Goal: Task Accomplishment & Management: Use online tool/utility

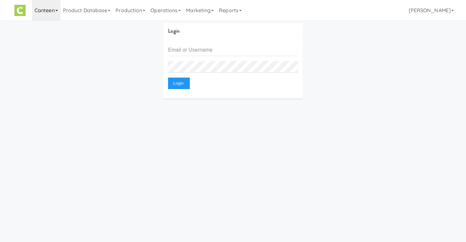
click at [48, 14] on link "Canteen" at bounding box center [46, 10] width 28 height 20
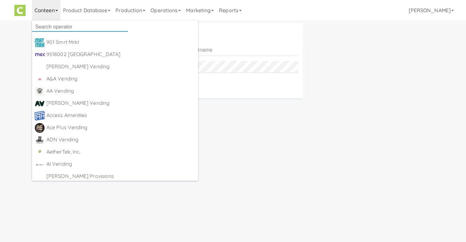
click at [60, 28] on input "text" at bounding box center [80, 27] width 96 height 10
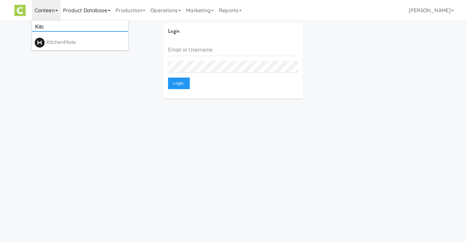
type input "Kitc"
click at [99, 12] on link "Product Database" at bounding box center [87, 10] width 53 height 20
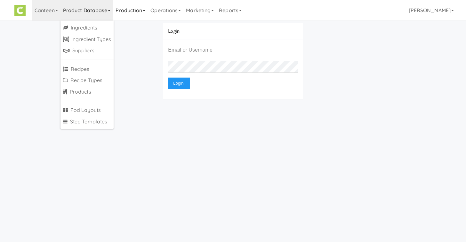
click at [125, 10] on link "Production" at bounding box center [130, 10] width 35 height 20
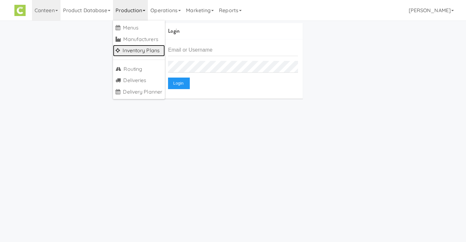
click at [128, 48] on link "Inventory Plans" at bounding box center [139, 51] width 52 height 12
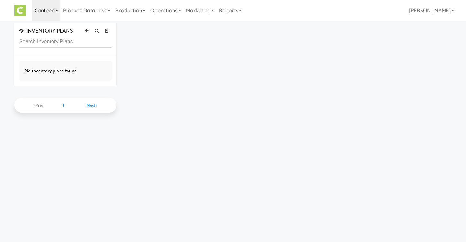
click at [58, 17] on link "Canteen" at bounding box center [46, 10] width 28 height 20
click at [53, 40] on div "KitchenMate" at bounding box center [85, 42] width 79 height 10
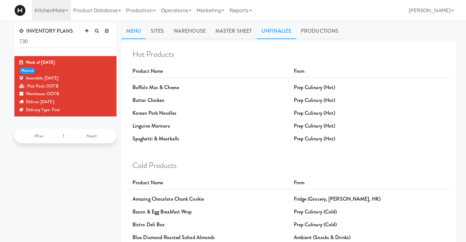
click at [282, 31] on link "Unfinalize" at bounding box center [276, 31] width 39 height 16
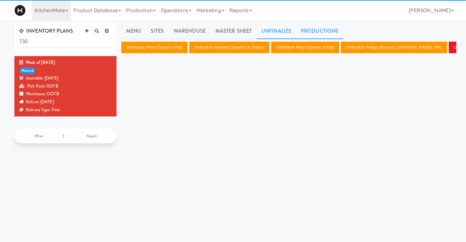
click at [319, 29] on link "Productions" at bounding box center [319, 31] width 47 height 16
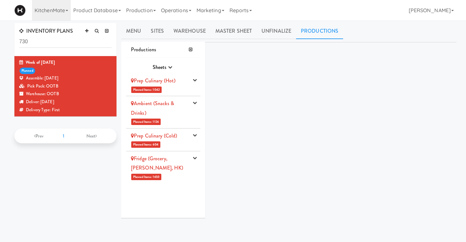
click at [191, 83] on li "Prep Culinary (Hot) Planned Items: 1042 Pick Suppliers Assign Barcodes Complete…" at bounding box center [163, 84] width 74 height 23
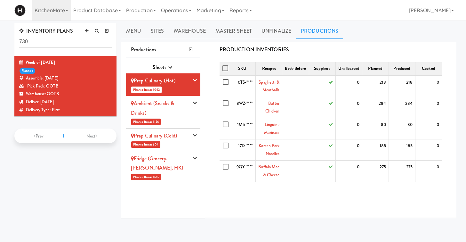
click at [180, 83] on div "Prep Culinary (Hot)" at bounding box center [160, 81] width 58 height 10
click at [178, 100] on div "Ambient (Snacks & Drinks)" at bounding box center [160, 108] width 58 height 19
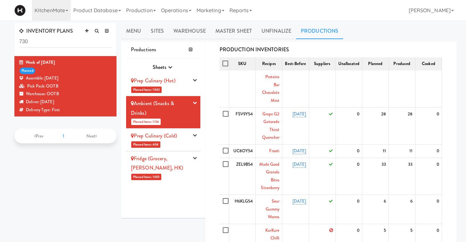
scroll to position [135, 0]
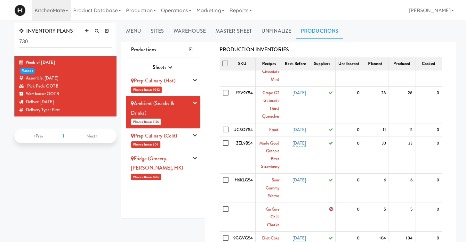
click at [332, 207] on icon at bounding box center [331, 209] width 4 height 4
click at [227, 207] on input "checkbox" at bounding box center [226, 209] width 7 height 5
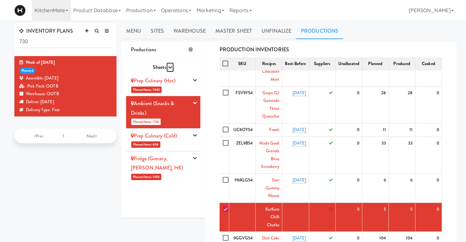
click at [170, 69] on icon "button" at bounding box center [170, 67] width 4 height 4
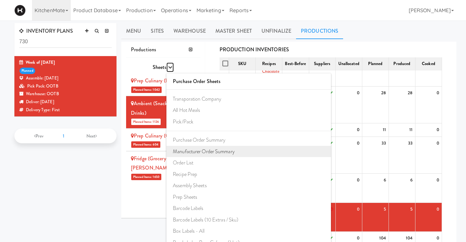
scroll to position [59, 0]
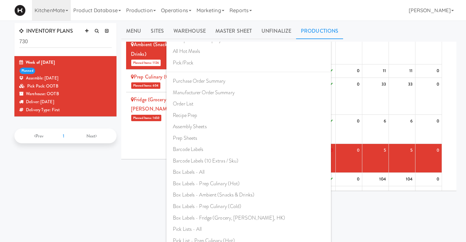
click at [289, 210] on div "Hot Products Product Name From Buffalo Mac & Cheese Prep Culinary (Hot) Butter …" at bounding box center [288, 162] width 335 height 240
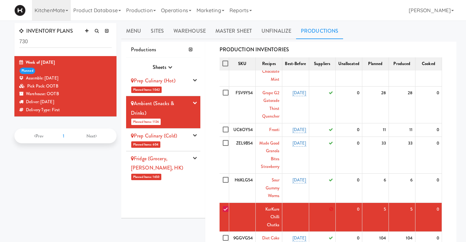
click at [271, 206] on link "KurKure Chilli Chatka" at bounding box center [272, 217] width 14 height 22
click at [227, 207] on input "checkbox" at bounding box center [226, 209] width 7 height 5
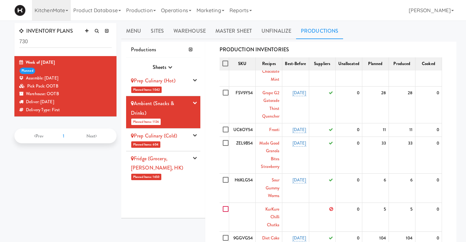
click at [225, 207] on input "checkbox" at bounding box center [226, 209] width 7 height 5
checkbox input "true"
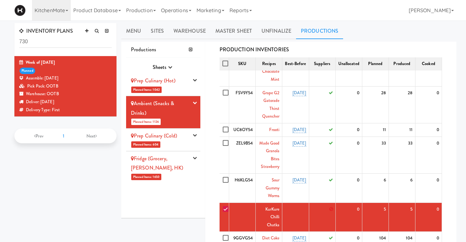
click at [269, 206] on link "KurKure Chilli Chatka" at bounding box center [272, 217] width 14 height 22
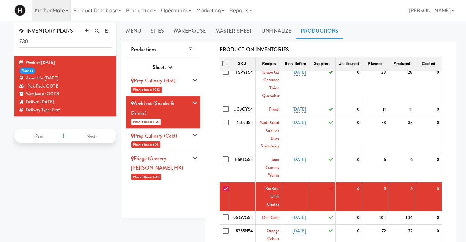
scroll to position [157, 0]
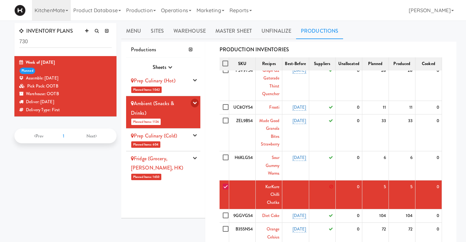
click at [193, 105] on icon "button" at bounding box center [195, 103] width 4 height 4
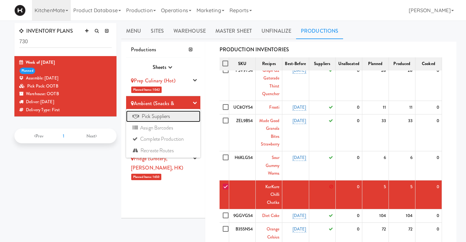
click at [175, 115] on link "Pick Suppliers" at bounding box center [163, 116] width 74 height 12
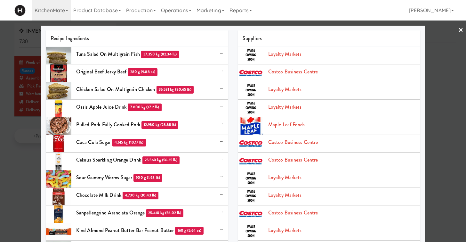
click at [461, 31] on link "×" at bounding box center [461, 30] width 5 height 20
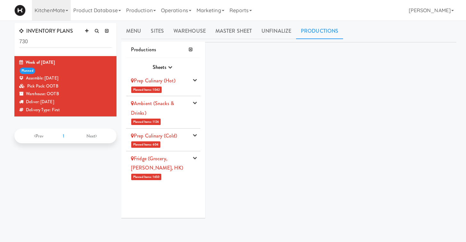
click at [188, 121] on li "Ambient (Snacks & Drinks) Planned Items: 1126 Pick Suppliers Assign Barcodes Co…" at bounding box center [163, 112] width 74 height 32
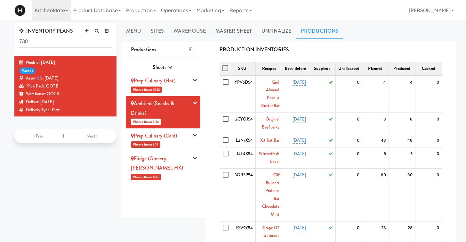
click at [186, 148] on li "Prep Culinary (Cold) Planned Items: 604 Pick Suppliers Assign Barcodes Complete…" at bounding box center [163, 139] width 74 height 23
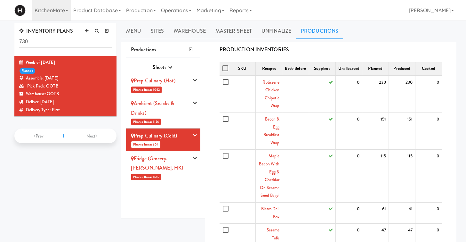
click at [183, 118] on li "Ambient (Snacks & Drinks) Planned Items: 1126 Pick Suppliers Assign Barcodes Co…" at bounding box center [163, 112] width 74 height 32
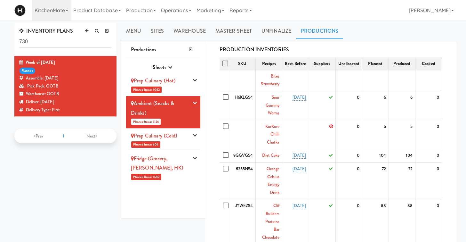
scroll to position [217, 0]
click at [228, 124] on input "checkbox" at bounding box center [226, 126] width 7 height 5
checkbox input "true"
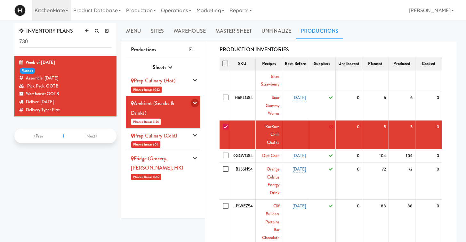
click at [195, 103] on icon "button" at bounding box center [195, 103] width 4 height 4
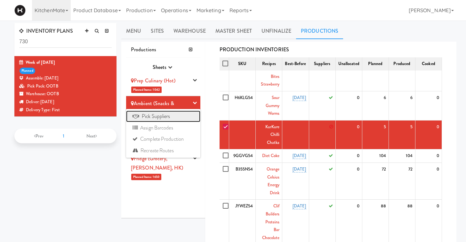
click at [189, 114] on link "Pick Suppliers" at bounding box center [163, 116] width 74 height 12
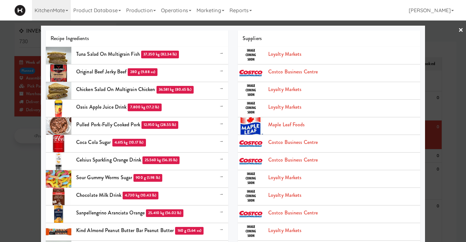
click at [461, 29] on link "×" at bounding box center [461, 30] width 5 height 20
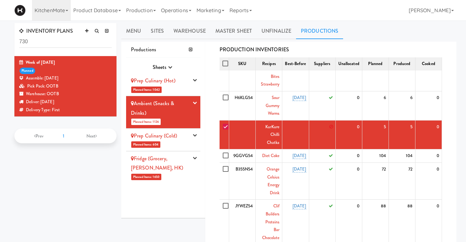
click at [119, 28] on div "INVENTORY PLANS 730 Week of August 17th, 2025 planned Assemble: Friday Aug 15, …" at bounding box center [66, 88] width 112 height 131
click at [107, 14] on link "Product Database" at bounding box center [97, 10] width 53 height 20
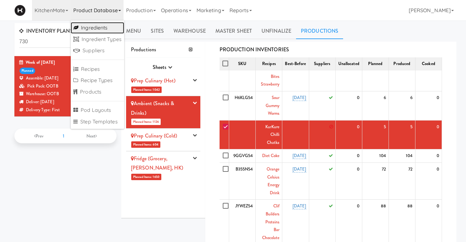
click at [97, 29] on link "Ingredients" at bounding box center [97, 28] width 53 height 12
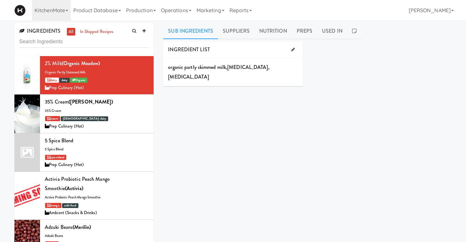
click at [94, 45] on input "text" at bounding box center [84, 42] width 130 height 12
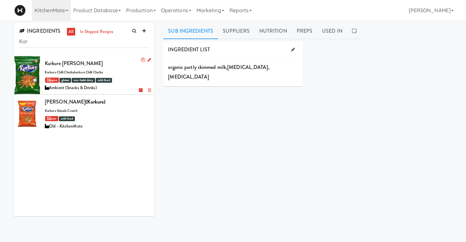
type input "Kur"
click at [109, 66] on div "Kurkure Chilli Chatka" at bounding box center [97, 64] width 104 height 10
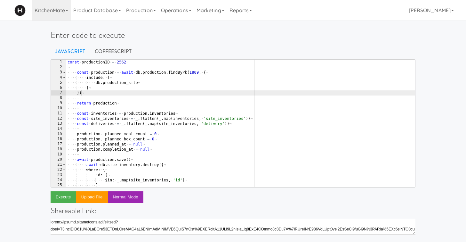
click at [178, 93] on div "const · productionID · = · 2562 ¬ ¬ ···· const · production · = · await · db . …" at bounding box center [240, 129] width 349 height 138
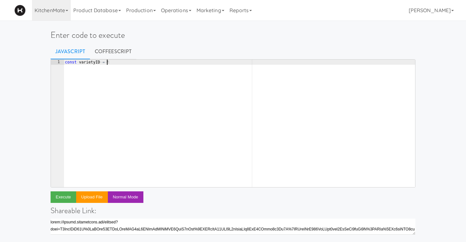
scroll to position [0, 3]
paste textarea "4076"
type textarea "const varietyID = 4076"
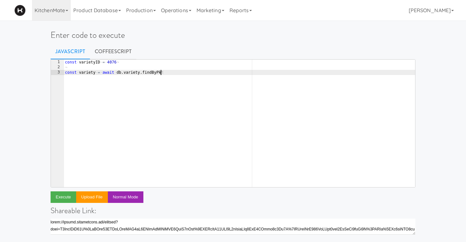
scroll to position [0, 8]
click at [107, 62] on div "const · varietyID · = · 4076 ¬ ¬ const · variety · = · await · db . variety . f…" at bounding box center [240, 129] width 352 height 138
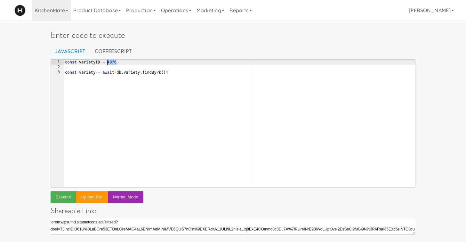
click at [107, 62] on div "const · varietyID · = · 4076 ¬ ¬ const · variety · = · await · db . variety . f…" at bounding box center [240, 129] width 352 height 138
click at [162, 73] on div "const · varietyID · = · 4076 ¬ ¬ const · variety · = · await · db . variety . f…" at bounding box center [240, 129] width 352 height 138
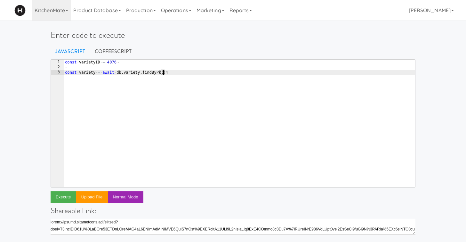
paste textarea "4076"
type textarea "const variety = await db.variety.findByPk(4076)"
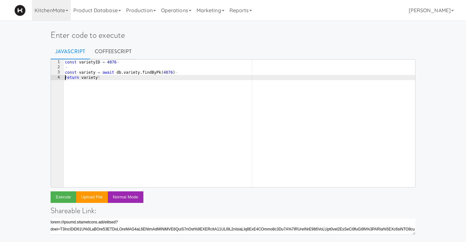
scroll to position [0, 0]
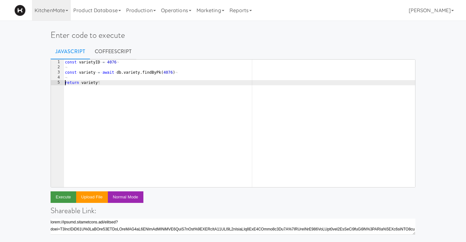
type textarea "return variety"
click at [65, 194] on button "Execute" at bounding box center [64, 197] width 26 height 12
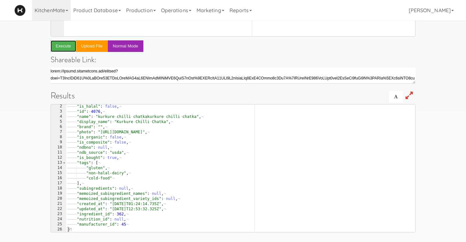
scroll to position [0, 0]
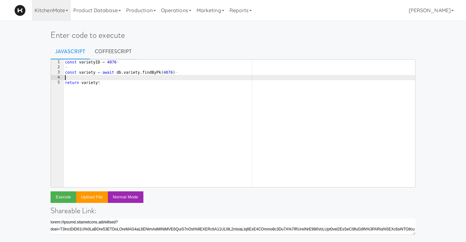
click at [157, 76] on div "const · varietyID · = · 4076 ¬ ¬ const · variety · = · await · db . variety . f…" at bounding box center [240, 129] width 352 height 138
click at [174, 73] on div "const · varietyID · = · 4076 ¬ ¬ const · variety · = · await · db . variety . f…" at bounding box center [240, 129] width 352 height 138
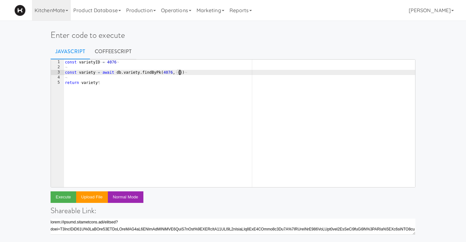
scroll to position [0, 9]
type textarea "const variety = await db.variety.findByPk(4076, {)"
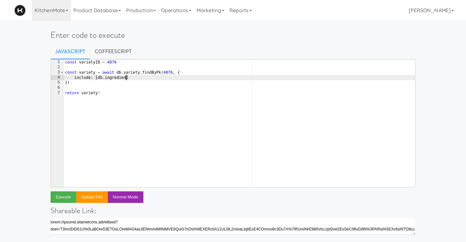
scroll to position [0, 5]
type textarea "include: [db.ingredient]"
click at [67, 199] on button "Execute" at bounding box center [64, 197] width 26 height 12
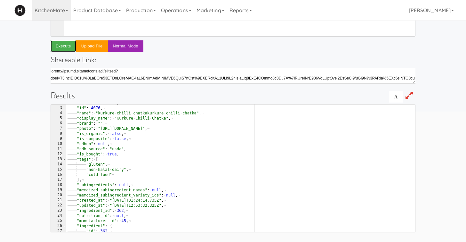
scroll to position [57, 0]
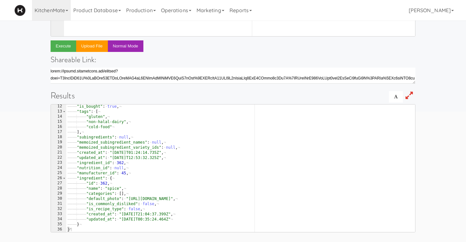
click at [97, 169] on div "———— "is_bought" : · true , ¬ ———— "tags" : · [ ¬ ———— ———— "gluten" , ¬ ———— —…" at bounding box center [240, 173] width 349 height 138
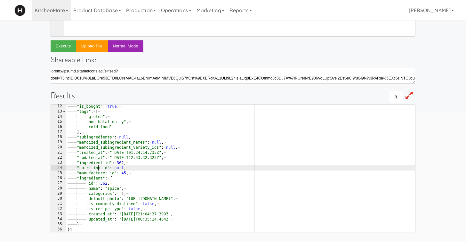
click at [97, 169] on div "———— "is_bought" : · true , ¬ ———— "tags" : · [ ¬ ———— ———— "gluten" , ¬ ———— —…" at bounding box center [240, 173] width 349 height 138
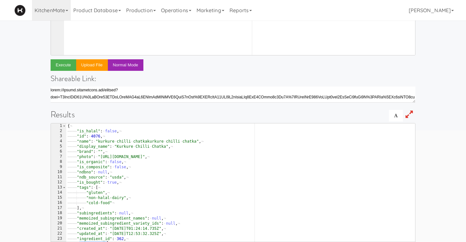
scroll to position [101, 0]
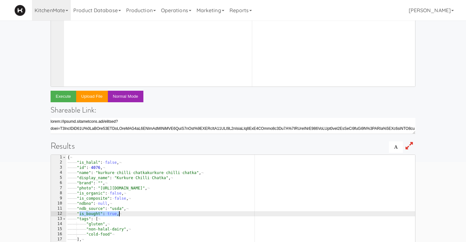
drag, startPoint x: 83, startPoint y: 215, endPoint x: 124, endPoint y: 213, distance: 41.0
click at [124, 213] on div "{ ¬ ———— "is_halal" : · false , ¬ ———— "id" : · 4076 , ¬ ———— "name" : · "kurku…" at bounding box center [240, 224] width 349 height 138
type textarea ""is_bought": true,"
click at [67, 10] on icon at bounding box center [67, 10] width 3 height 1
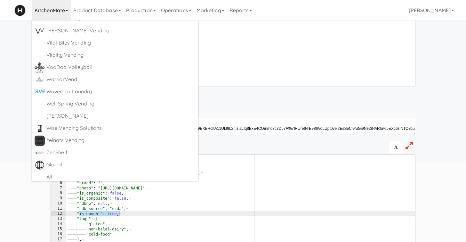
scroll to position [3362, 0]
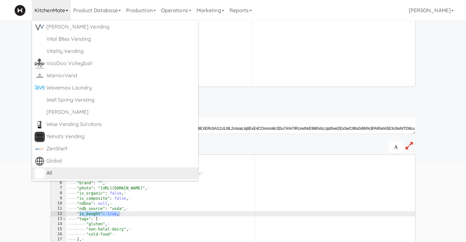
click at [53, 172] on div "All" at bounding box center [120, 173] width 149 height 10
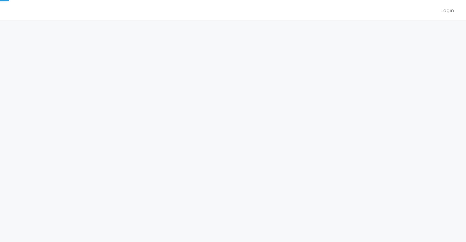
scroll to position [20, 0]
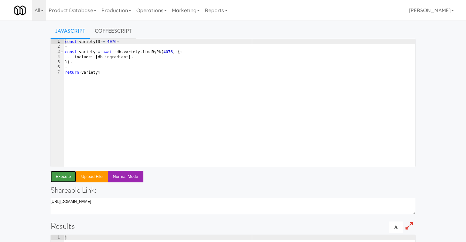
click at [68, 178] on button "Execute" at bounding box center [64, 177] width 26 height 12
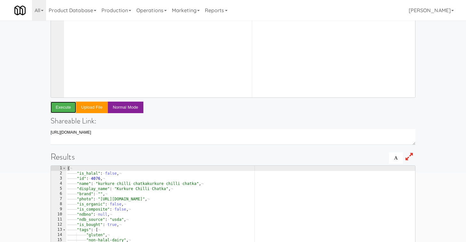
scroll to position [0, 0]
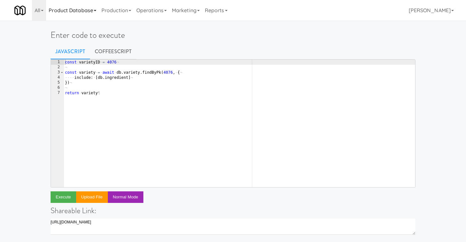
click at [67, 17] on link "Product Database" at bounding box center [72, 10] width 53 height 20
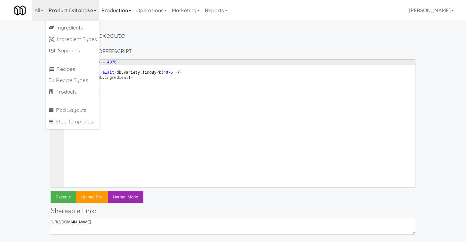
click at [110, 9] on link "Production" at bounding box center [116, 10] width 35 height 20
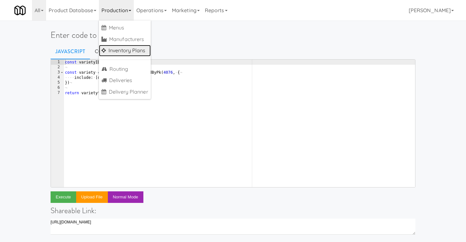
click at [124, 53] on link "Inventory Plans" at bounding box center [125, 51] width 52 height 12
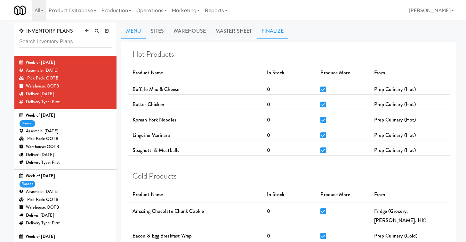
click at [268, 28] on link "Finalize" at bounding box center [273, 31] width 32 height 16
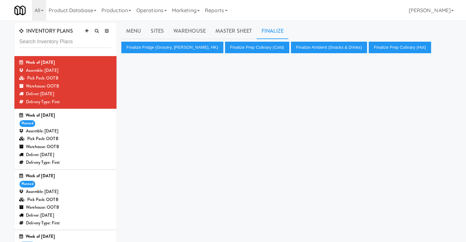
click at [99, 121] on div "Week of August 10th, 2025 planned Assemble: Tuesday Aug 12, 2025 Pick Pack: OOT…" at bounding box center [65, 138] width 93 height 55
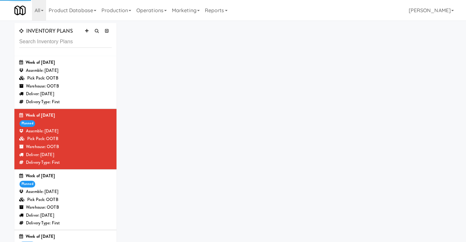
click at [82, 189] on div "Assemble: Friday Aug 15, 2025" at bounding box center [65, 192] width 93 height 8
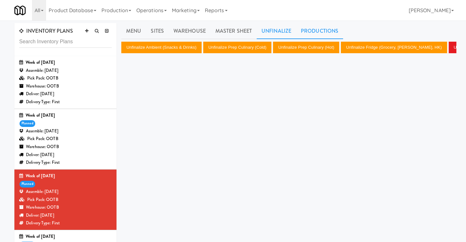
click at [317, 27] on link "Productions" at bounding box center [319, 31] width 47 height 16
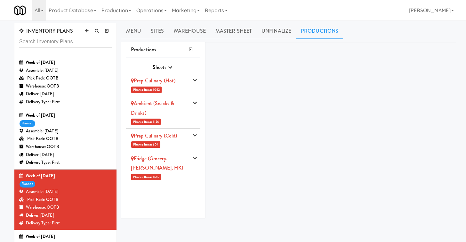
click at [186, 143] on li "Prep Culinary (Cold) Planned Items: 604 Pick Suppliers Assign Barcodes Complete…" at bounding box center [163, 139] width 74 height 23
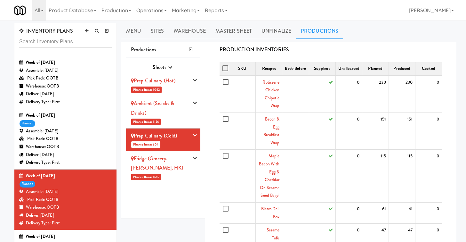
scroll to position [16, 0]
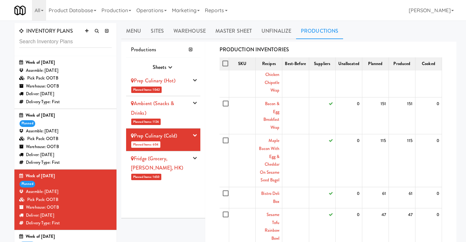
click at [178, 116] on div "Ambient (Snacks & Drinks)" at bounding box center [160, 108] width 58 height 19
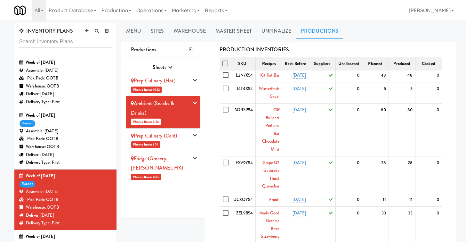
scroll to position [0, 0]
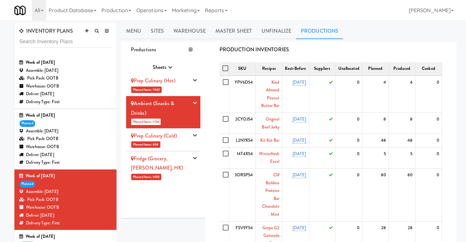
click at [188, 176] on li "Fridge (Grocery, Bev, HK) Planned Items: 1650 Pick Suppliers Assign Barcodes Co…" at bounding box center [163, 167] width 74 height 32
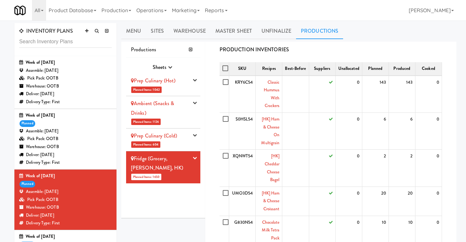
click at [183, 108] on div "Ambient (Snacks & Drinks)" at bounding box center [160, 108] width 58 height 19
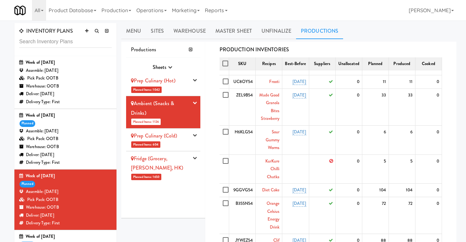
scroll to position [159, 0]
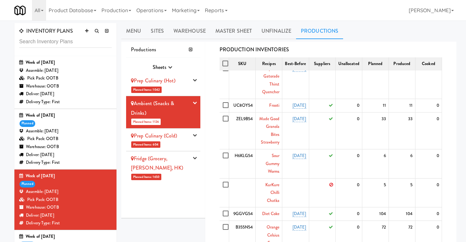
click at [271, 183] on link "KurKure Chilli Chatka" at bounding box center [272, 193] width 14 height 22
click at [226, 182] on input "checkbox" at bounding box center [226, 184] width 7 height 5
checkbox input "true"
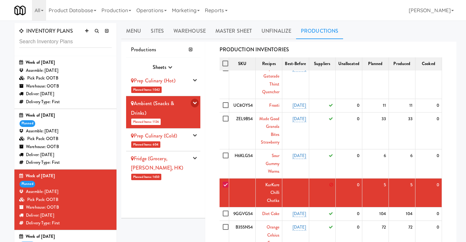
click at [194, 101] on icon "button" at bounding box center [195, 103] width 4 height 4
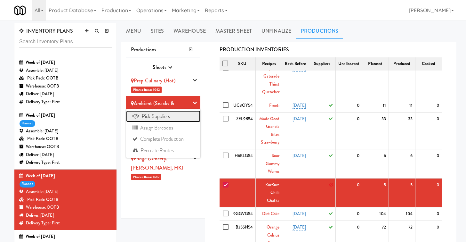
click at [182, 114] on link "Pick Suppliers" at bounding box center [163, 116] width 74 height 12
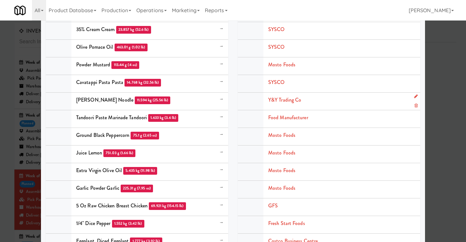
scroll to position [1765, 0]
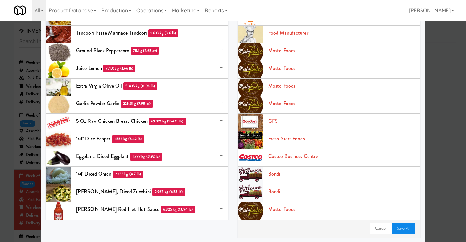
click at [404, 229] on link "Save All" at bounding box center [404, 229] width 24 height 12
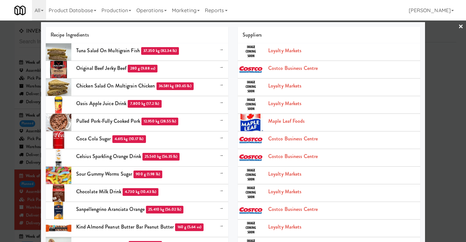
scroll to position [0, 0]
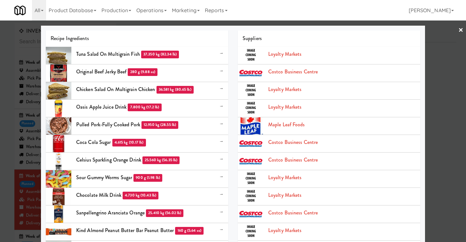
click at [461, 32] on link "×" at bounding box center [461, 30] width 5 height 20
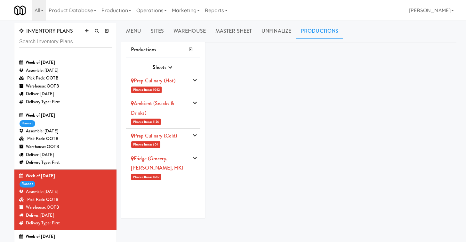
click at [189, 146] on li "Prep Culinary (Cold) Planned Items: 604 Pick Suppliers Assign Barcodes Complete…" at bounding box center [163, 139] width 74 height 23
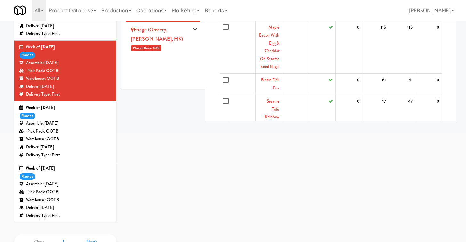
scroll to position [148, 0]
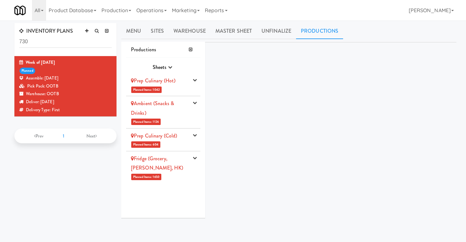
click at [175, 111] on div "Ambient (Snacks & Drinks)" at bounding box center [160, 108] width 58 height 19
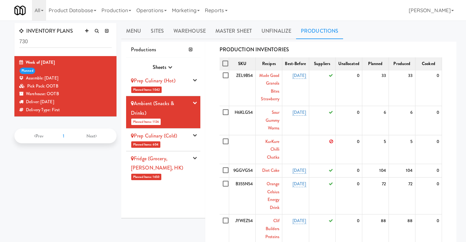
scroll to position [197, 0]
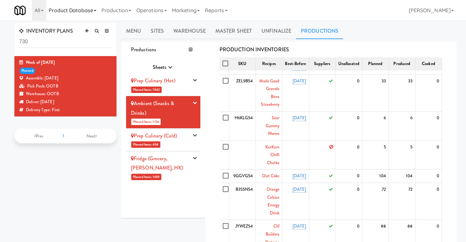
click at [79, 15] on link "Product Database" at bounding box center [72, 10] width 53 height 20
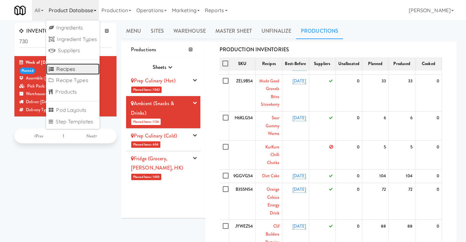
click at [73, 69] on link "Recipes" at bounding box center [72, 69] width 53 height 12
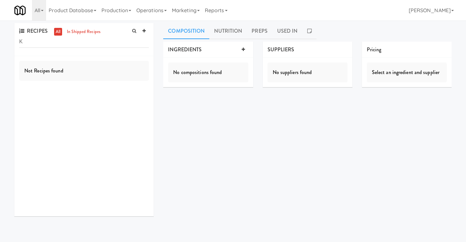
type input "K"
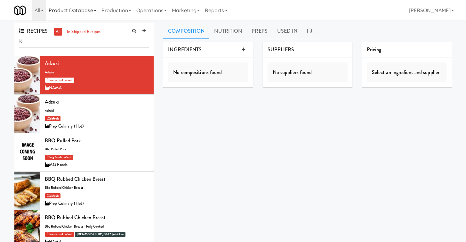
click at [78, 12] on link "Product Database" at bounding box center [72, 10] width 53 height 20
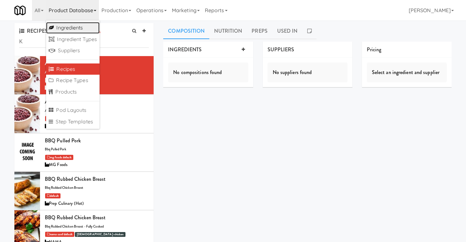
click at [76, 30] on link "Ingredients" at bounding box center [72, 28] width 53 height 12
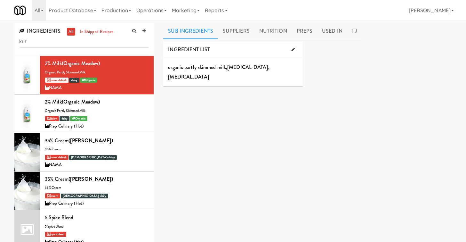
type input "kur"
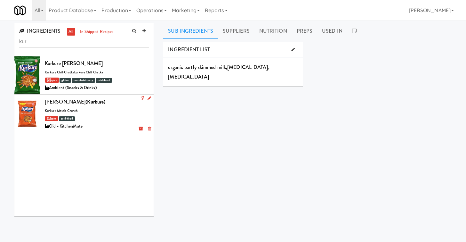
click at [96, 127] on div "Old - KitchenMate" at bounding box center [97, 126] width 104 height 8
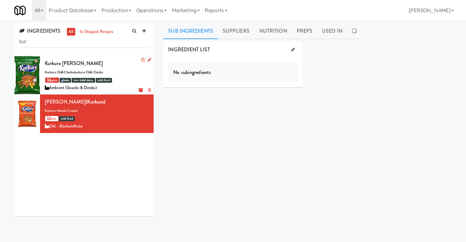
click at [125, 69] on div "Kurkure Chilli Chatka kurkure chilli chatkakurkure chilli chatka spice gluten n…" at bounding box center [97, 75] width 104 height 33
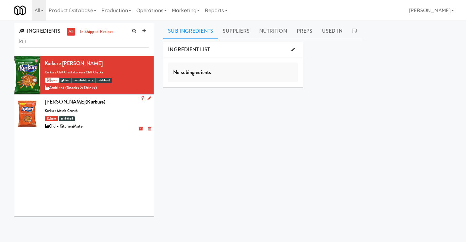
click at [110, 117] on div "corn cold-food" at bounding box center [97, 118] width 104 height 8
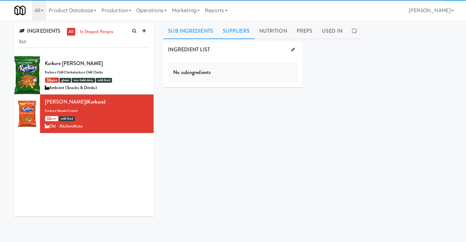
click at [241, 33] on link "Suppliers" at bounding box center [236, 31] width 37 height 16
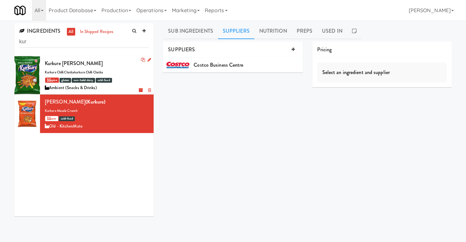
click at [136, 74] on div "Kurkure Chilli Chatka kurkure chilli chatkakurkure chilli chatka spice gluten n…" at bounding box center [97, 75] width 104 height 33
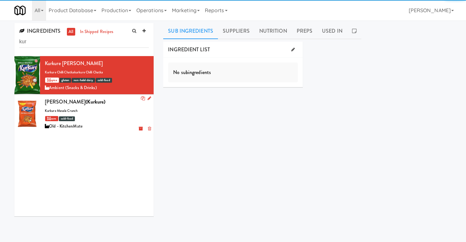
click at [125, 108] on div "Kurkure Masala Crunch (Kurkure) kurkure masala crunch corn cold-food Old - Kitc…" at bounding box center [97, 113] width 104 height 33
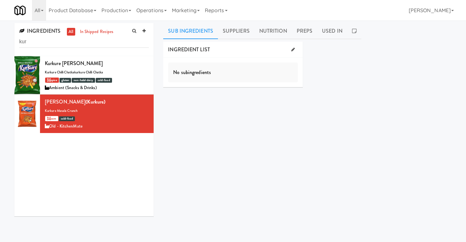
click at [289, 40] on div "Sub Ingredients Suppliers Nutrition Preps Used In INGREDIENT LIST No subingredi…" at bounding box center [307, 152] width 289 height 259
click at [300, 34] on link "Preps" at bounding box center [305, 31] width 26 height 16
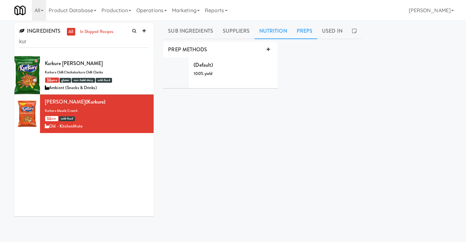
click at [270, 32] on link "Nutrition" at bounding box center [273, 31] width 37 height 16
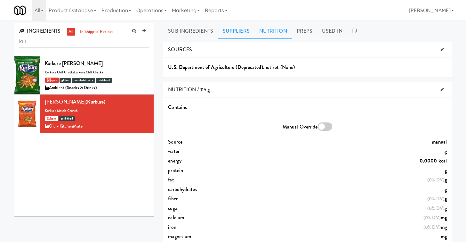
click at [243, 33] on link "Suppliers" at bounding box center [236, 31] width 37 height 16
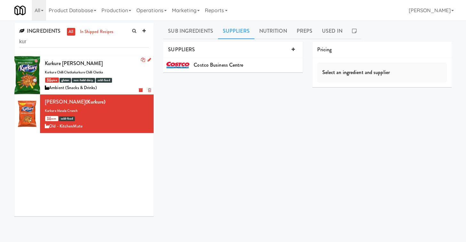
click at [117, 71] on div "Kurkure Chilli Chatka kurkure chilli chatkakurkure chilli chatka spice gluten n…" at bounding box center [97, 75] width 104 height 33
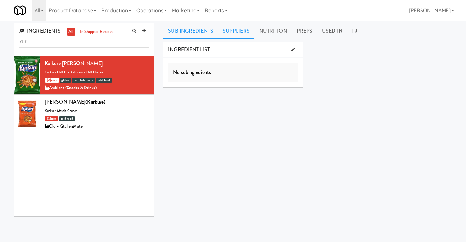
click at [240, 33] on link "Suppliers" at bounding box center [236, 31] width 37 height 16
click at [212, 35] on link "Sub Ingredients" at bounding box center [190, 31] width 55 height 16
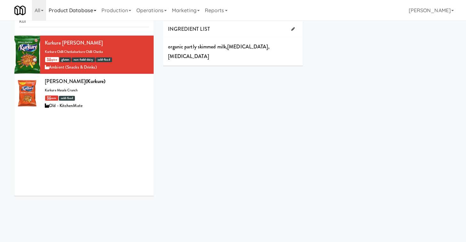
click at [75, 12] on link "Product Database" at bounding box center [72, 10] width 53 height 20
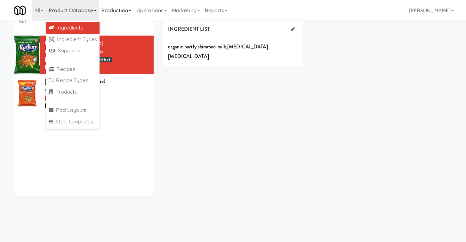
click at [120, 9] on link "Production" at bounding box center [116, 10] width 35 height 20
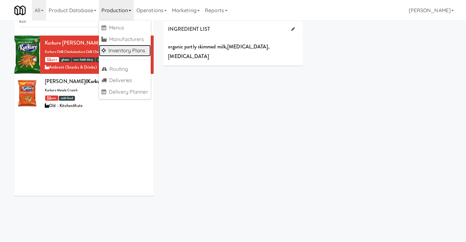
click at [129, 51] on link "Inventory Plans" at bounding box center [125, 51] width 52 height 12
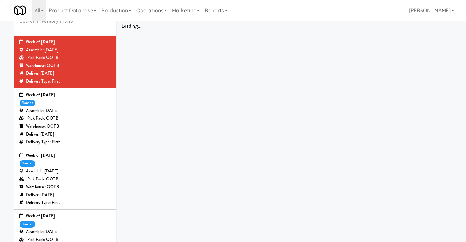
click at [70, 166] on div "Week of August 17th, 2025 planned Assemble: Friday Aug 15, 2025 Pick Pack: OOTB…" at bounding box center [65, 178] width 93 height 55
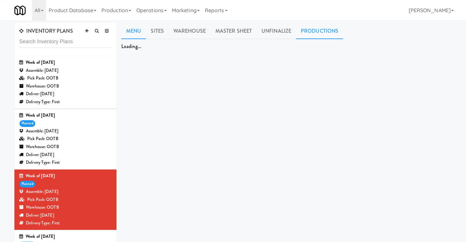
click at [315, 30] on link "Productions" at bounding box center [319, 31] width 47 height 16
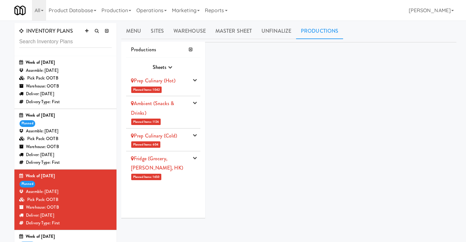
click at [181, 144] on li "Prep Culinary (Cold) Planned Items: 604 Pick Suppliers Assign Barcodes Complete…" at bounding box center [163, 139] width 74 height 23
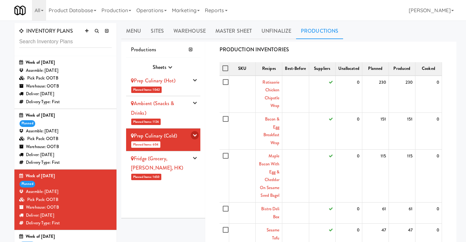
click at [194, 138] on button "button" at bounding box center [195, 135] width 8 height 9
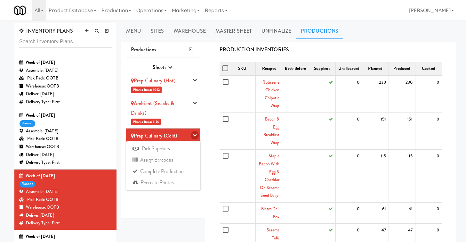
click at [193, 133] on icon "button" at bounding box center [195, 135] width 4 height 4
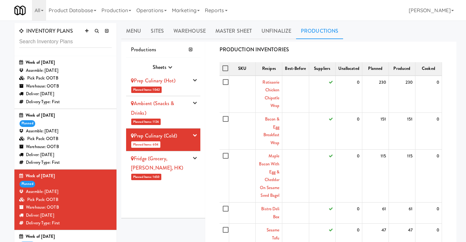
click at [183, 116] on div "Ambient (Snacks & Drinks)" at bounding box center [160, 108] width 58 height 19
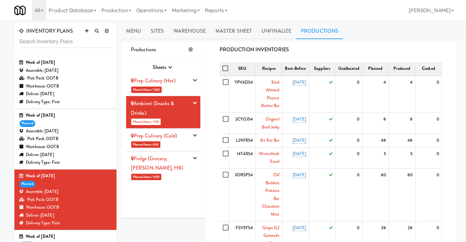
click at [190, 143] on li "Prep Culinary (Cold) Planned Items: 604 Pick Suppliers Assign Barcodes Complete…" at bounding box center [163, 139] width 74 height 23
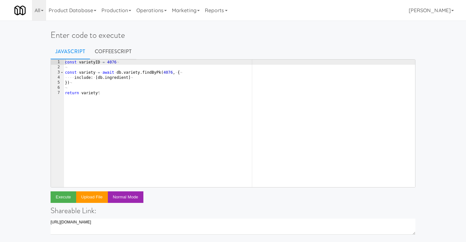
type textarea "})"
click at [79, 85] on div "const · varietyID · = · 4076 ¬ ¬ const · variety · = · await · db . variety . f…" at bounding box center [240, 129] width 352 height 138
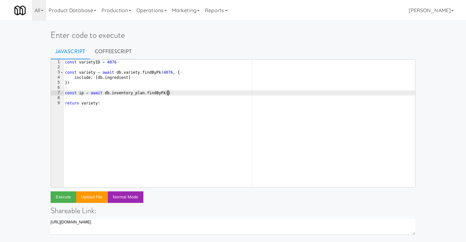
paste textarea "730)"
type textarea "const ip = await db.inventory_plan.findByPk(730))"
click at [65, 198] on button "Execute" at bounding box center [64, 197] width 26 height 12
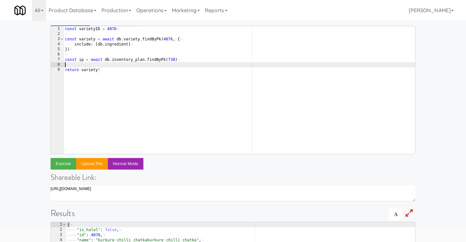
scroll to position [0, 0]
click at [81, 64] on div "const · varietyID · = · 4076 ¬ ¬ const · variety · = · await · db . variety . f…" at bounding box center [240, 95] width 352 height 138
click at [81, 61] on div "const · varietyID · = · 4076 ¬ ¬ const · variety · = · await · db . variety . f…" at bounding box center [240, 95] width 352 height 138
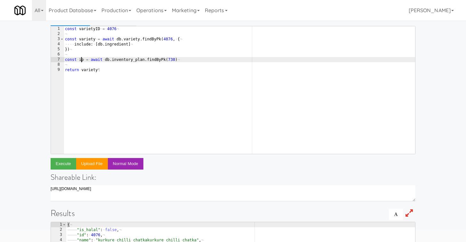
click at [81, 61] on div "const · varietyID · = · 4076 ¬ ¬ const · variety · = · await · db . variety . f…" at bounding box center [240, 95] width 352 height 138
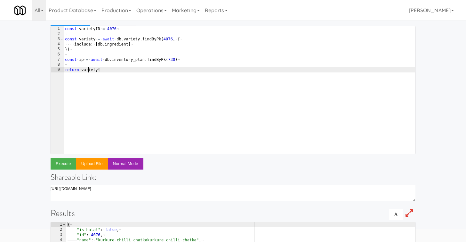
click at [88, 68] on div "const · varietyID · = · 4076 ¬ ¬ const · variety · = · await · db . variety . f…" at bounding box center [240, 95] width 352 height 138
click at [88, 69] on div "const · varietyID · = · 4076 ¬ ¬ const · variety · = · await · db . variety . f…" at bounding box center [240, 95] width 352 height 138
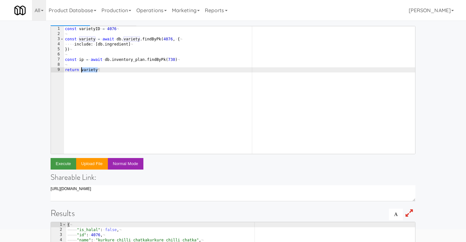
paste textarea "ip"
click at [55, 165] on button "Execute" at bounding box center [64, 164] width 26 height 12
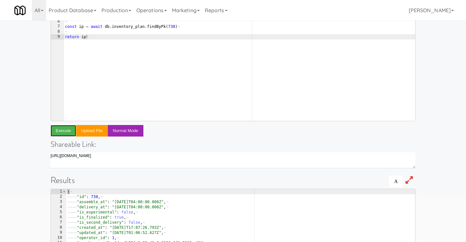
scroll to position [26, 0]
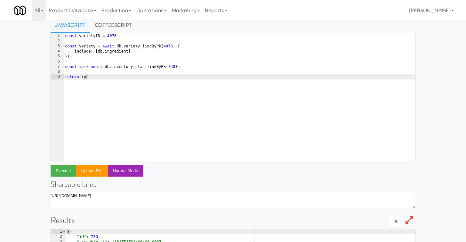
click at [175, 66] on div "const · varietyID · = · 4076 ¬ ¬ const · variety · = · await · db . variety . f…" at bounding box center [240, 102] width 352 height 138
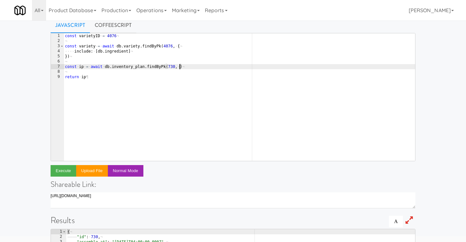
type textarea "const ip = await db.inventory_plan.findByPk(730, {)"
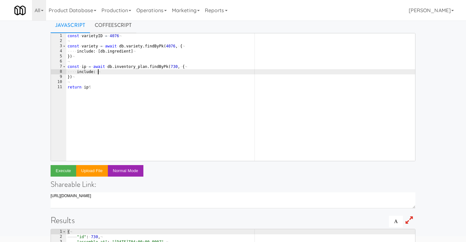
scroll to position [0, 3]
type textarea "include: [{}]"
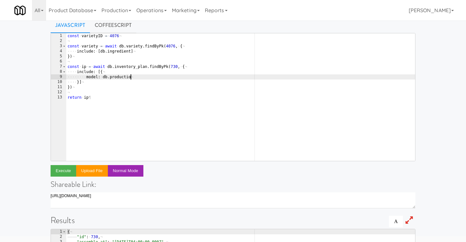
scroll to position [0, 5]
click at [55, 169] on button "Execute" at bounding box center [64, 171] width 26 height 12
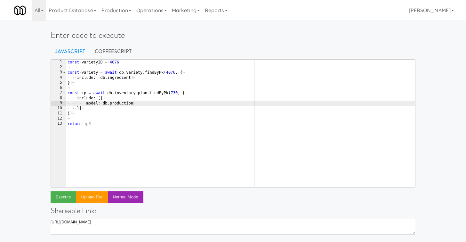
scroll to position [0, 0]
click at [152, 116] on div "const · varietyID · = · 4076 ¬ ¬ const · variety · = · await · db . variety . f…" at bounding box center [240, 129] width 349 height 138
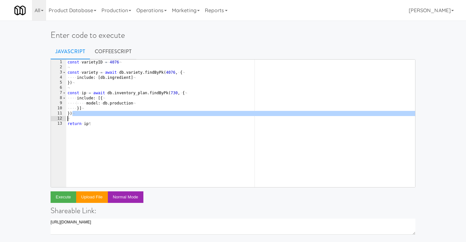
click at [142, 102] on div "const · varietyID · = · 4076 ¬ ¬ const · variety · = · await · db . variety . f…" at bounding box center [240, 129] width 349 height 138
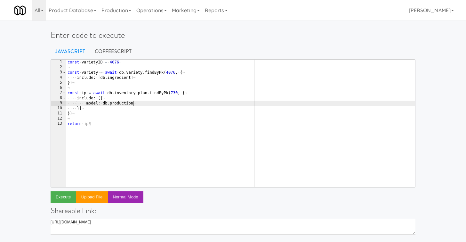
type textarea "model: db.production,"
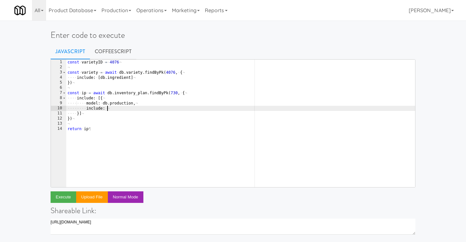
scroll to position [0, 3]
paste textarea "inventory"
type textarea "include: [db.inventory]"
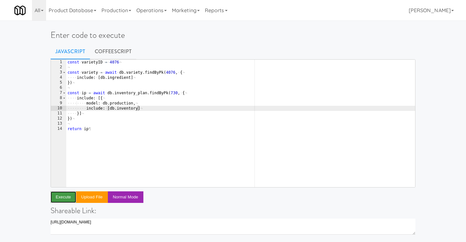
click at [56, 195] on button "Execute" at bounding box center [64, 197] width 26 height 12
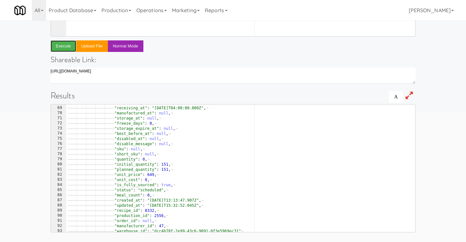
scroll to position [352, 0]
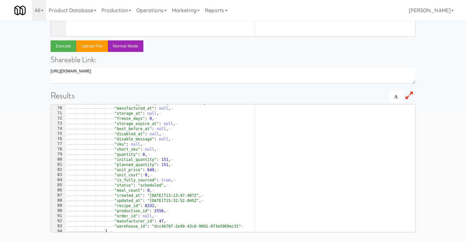
type textarea ""is_fully_sourced": true,"
click at [118, 179] on div "———— ———— ———— ———— ———— "receiving_at" : · "2025-08-16T04:00:00.000Z" , ¬ ————…" at bounding box center [240, 170] width 349 height 138
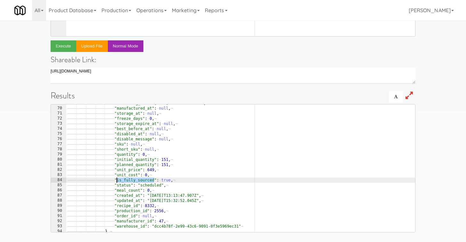
click at [118, 179] on div "———— ———— ———— ———— ———— "receiving_at" : · "2025-08-16T04:00:00.000Z" , ¬ ————…" at bounding box center [240, 170] width 349 height 138
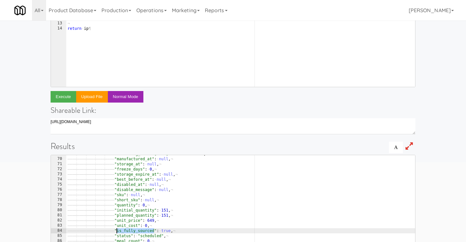
scroll to position [0, 0]
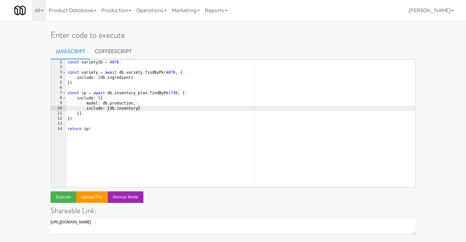
click at [185, 127] on div "const · varietyID · = · 4076 ¬ ¬ const · variety · = · await · db . variety . f…" at bounding box center [240, 129] width 349 height 138
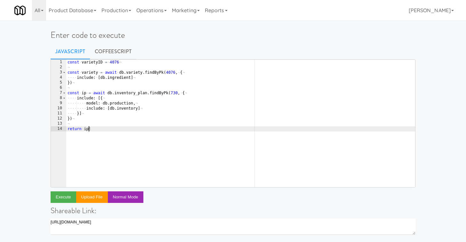
click at [162, 121] on div "const · varietyID · = · 4076 ¬ ¬ const · variety · = · await · db . variety . f…" at bounding box center [240, 129] width 349 height 138
type textarea "})"
type textarea "const notFullSourced ="
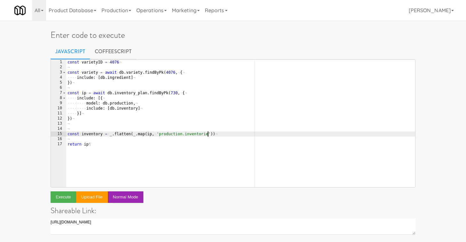
scroll to position [0, 11]
click at [94, 133] on div "const · varietyID · = · 4076 ¬ ¬ const · variety · = · await · db . variety . f…" at bounding box center [240, 129] width 349 height 138
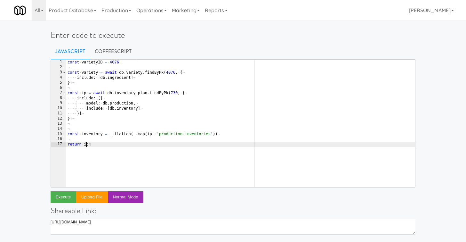
click at [87, 145] on div "const · varietyID · = · 4076 ¬ ¬ const · variety · = · await · db . variety . f…" at bounding box center [240, 129] width 349 height 138
paste textarea "nventory"
type textarea "return inventory"
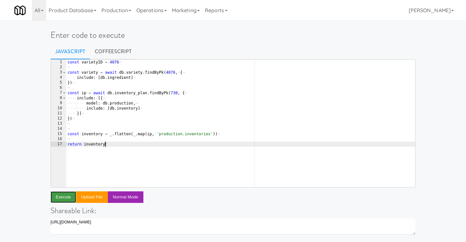
click at [64, 199] on button "Execute" at bounding box center [64, 197] width 26 height 12
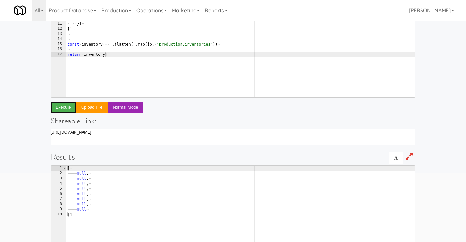
scroll to position [0, 0]
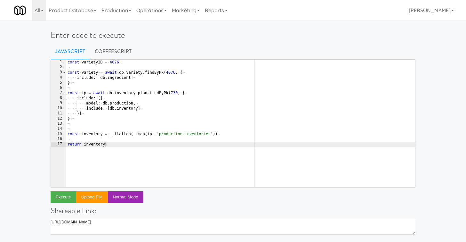
click at [94, 138] on div "const · varietyID · = · 4076 ¬ ¬ const · variety · = · await · db . variety . f…" at bounding box center [240, 129] width 349 height 138
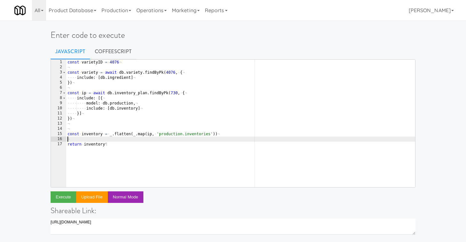
click at [94, 138] on div "const · varietyID · = · 4076 ¬ ¬ const · variety · = · await · db . variety . f…" at bounding box center [240, 129] width 349 height 138
click at [181, 134] on div "const · varietyID · = · 4076 ¬ ¬ const · variety · = · await · db . variety . f…" at bounding box center [240, 129] width 349 height 138
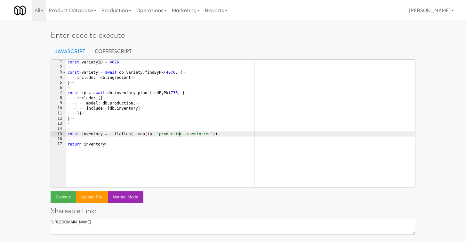
click at [182, 134] on div "const · varietyID · = · 4076 ¬ ¬ const · variety · = · await · db . variety . f…" at bounding box center [240, 129] width 349 height 138
click at [194, 135] on div "const · varietyID · = · 4076 ¬ ¬ const · variety · = · await · db . variety . f…" at bounding box center [240, 129] width 349 height 138
click at [99, 134] on div "const · varietyID · = · 4076 ¬ ¬ const · variety · = · await · db . variety . f…" at bounding box center [240, 129] width 349 height 138
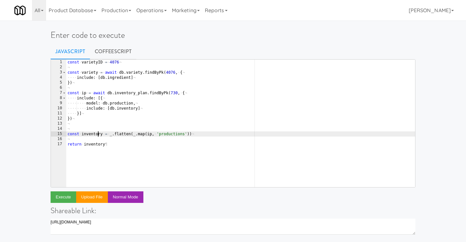
click at [99, 134] on div "const · varietyID · = · 4076 ¬ ¬ const · variety · = · await · db . variety . f…" at bounding box center [240, 129] width 349 height 138
click at [63, 196] on button "Execute" at bounding box center [64, 197] width 26 height 12
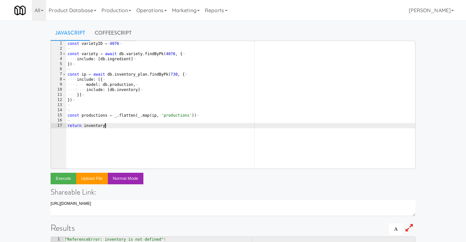
scroll to position [0, 3]
click at [108, 127] on div "const · varietyID · = · 4076 ¬ ¬ const · variety · = · await · db . variety . f…" at bounding box center [240, 110] width 349 height 138
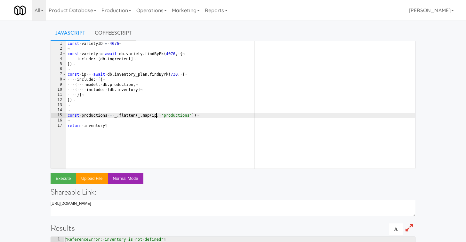
click at [157, 115] on div "const · varietyID · = · 4076 ¬ ¬ const · variety · = · await · db . variety . f…" at bounding box center [240, 110] width 349 height 138
click at [95, 118] on div "const · varietyID · = · 4076 ¬ ¬ const · variety · = · await · db . variety . f…" at bounding box center [240, 110] width 349 height 138
click at [199, 117] on div "const · varietyID · = · 4076 ¬ ¬ const · variety · = · await · db . variety . f…" at bounding box center [240, 110] width 349 height 138
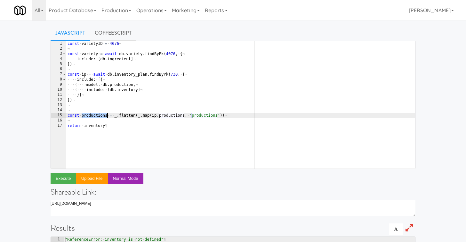
click at [199, 117] on div "const · varietyID · = · 4076 ¬ ¬ const · variety · = · await · db . variety . f…" at bounding box center [240, 110] width 349 height 138
click at [100, 115] on div "const · varietyID · = · 4076 ¬ ¬ const · variety · = · await · db . variety . f…" at bounding box center [240, 110] width 349 height 138
click at [94, 126] on div "const · varietyID · = · 4076 ¬ ¬ const · variety · = · await · db . variety . f…" at bounding box center [240, 110] width 349 height 138
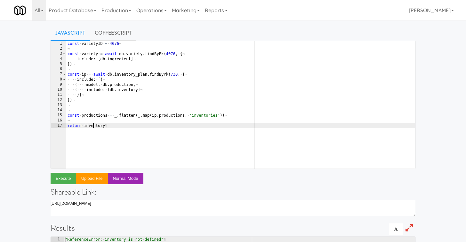
scroll to position [0, 3]
click at [94, 126] on div "const · varietyID · = · 4076 ¬ ¬ const · variety · = · await · db . variety . f…" at bounding box center [240, 110] width 349 height 138
paste textarea "productions"
click at [58, 177] on button "Execute" at bounding box center [64, 179] width 26 height 12
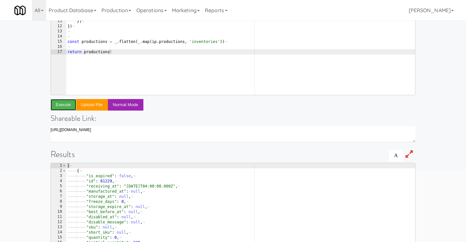
scroll to position [78, 0]
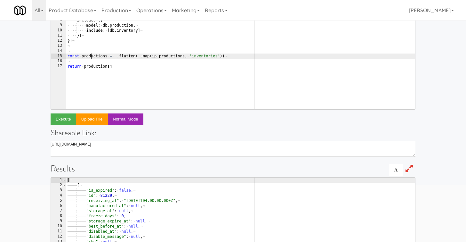
click at [92, 55] on div "const · varietyID · = · 4076 ¬ ¬ const · variety · = · await · db . variety . f…" at bounding box center [240, 51] width 349 height 138
type textarea "const inventories = _.flatten(_.map(ip.productions, 'inventories'))"
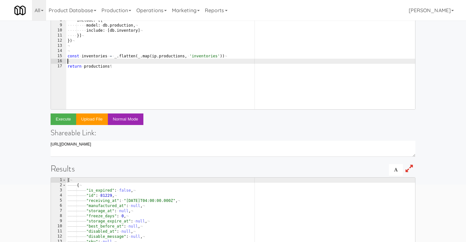
click at [91, 60] on div "const · varietyID · = · 4076 ¬ ¬ const · variety · = · await · db . variety . f…" at bounding box center [240, 51] width 349 height 138
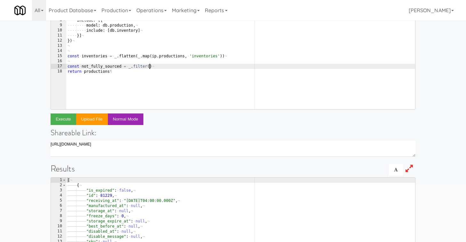
scroll to position [0, 6]
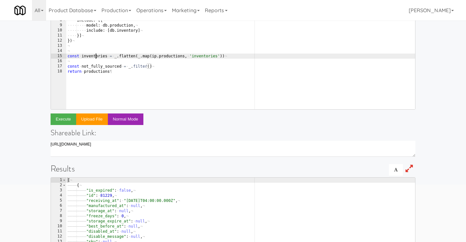
click at [96, 53] on div "const · varietyID · = · 4076 ¬ ¬ const · variety · = · await · db . variety . f…" at bounding box center [240, 51] width 349 height 138
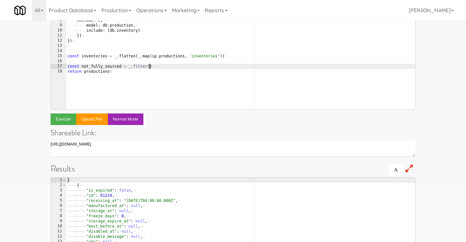
click at [149, 67] on div "const · varietyID · = · 4076 ¬ ¬ const · variety · = · await · db . variety . f…" at bounding box center [240, 51] width 349 height 138
paste textarea "inventories"
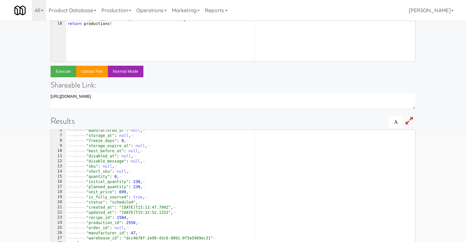
scroll to position [31, 0]
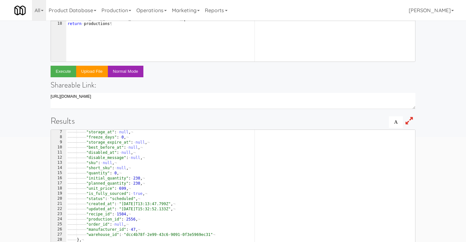
type textarea "const not_fully_sourced = _.filter(inventories, {})"
type textarea ""is_fully_sourced": true,"
click at [105, 195] on div "———— ———— "storage_at" : · null , ¬ ———— ———— "freeze_days" : · 0 , ¬ ———— ————…" at bounding box center [240, 198] width 349 height 138
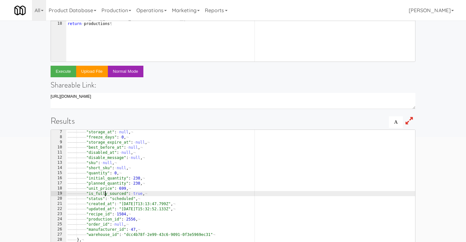
click at [105, 195] on div "———— ———— "storage_at" : · null , ¬ ———— ———— "freeze_days" : · 0 , ¬ ———— ————…" at bounding box center [240, 198] width 349 height 138
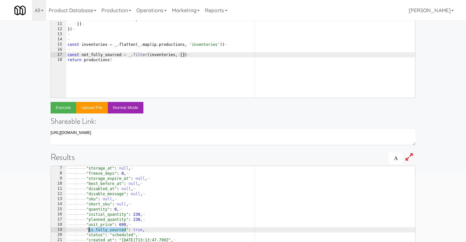
scroll to position [0, 0]
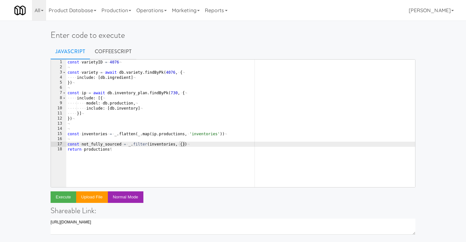
drag, startPoint x: 183, startPoint y: 144, endPoint x: 184, endPoint y: 148, distance: 3.9
click at [183, 144] on div "const · varietyID · = · 4076 ¬ ¬ const · variety · = · await · db . variety . f…" at bounding box center [240, 129] width 349 height 138
paste textarea "is_fully_sourced"
click at [115, 145] on div "const · varietyID · = · 4076 ¬ ¬ const · variety · = · await · db . variety . f…" at bounding box center [240, 129] width 349 height 138
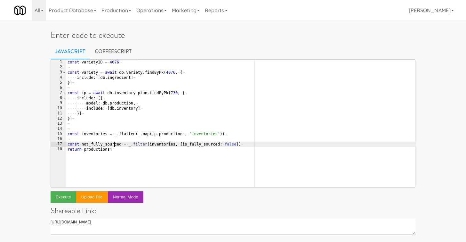
click at [115, 145] on div "const · varietyID · = · 4076 ¬ ¬ const · variety · = · await · db . variety . f…" at bounding box center [240, 129] width 349 height 138
click at [99, 148] on div "const · varietyID · = · 4076 ¬ ¬ const · variety · = · await · db . variety . f…" at bounding box center [240, 129] width 349 height 138
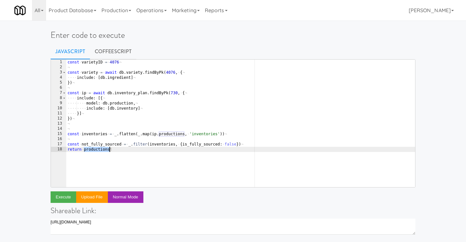
click at [99, 148] on div "const · varietyID · = · 4076 ¬ ¬ const · variety · = · await · db . variety . f…" at bounding box center [240, 129] width 349 height 138
paste textarea "not_fully_sourced"
click at [62, 196] on button "Execute" at bounding box center [64, 197] width 26 height 12
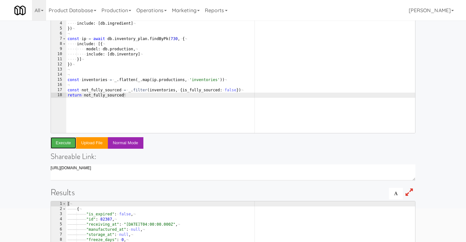
scroll to position [85, 0]
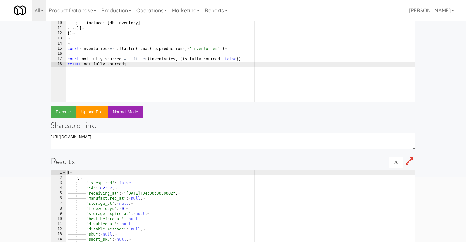
type textarea "const not_fully_sourced = _.filter(inventories, {is_fully_sourced: false})"
click at [114, 61] on div "const · varietyID · = · 4076 ¬ ¬ const · variety · = · await · db . variety . f…" at bounding box center [240, 43] width 349 height 138
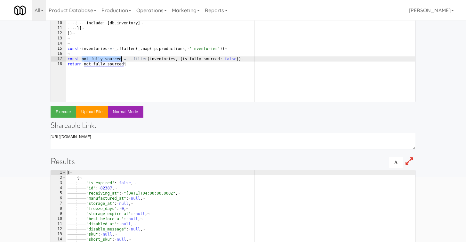
click at [114, 61] on div "const · varietyID · = · 4076 ¬ ¬ const · variety · = · await · db . variety . f…" at bounding box center [240, 43] width 349 height 138
click at [251, 61] on div "const · varietyID · = · 4076 ¬ ¬ const · variety · = · await · db . variety . f…" at bounding box center [240, 43] width 349 height 138
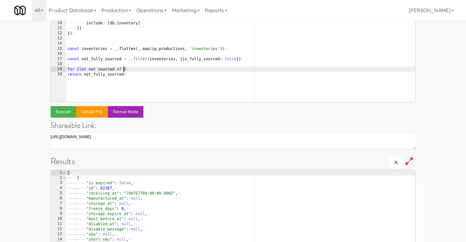
paste textarea "not_fully_sourced)"
type textarea "for (let not sourced of not_fully_sourced) {}"
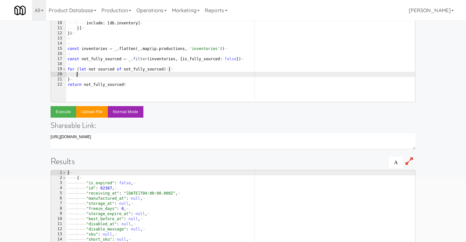
scroll to position [0, 0]
click at [103, 68] on div "const · varietyID · = · 4076 ¬ ¬ const · variety · = · await · db . variety . f…" at bounding box center [240, 43] width 349 height 138
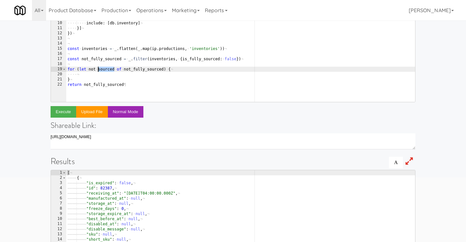
click at [103, 68] on div "const · varietyID · = · 4076 ¬ ¬ const · variety · = · await · db . variety . f…" at bounding box center [240, 43] width 349 height 138
type textarea "for (let inventory of not_fully_sourced) {"
click at [101, 69] on div "const · varietyID · = · 4076 ¬ ¬ const · variety · = · await · db . variety . f…" at bounding box center [240, 43] width 349 height 138
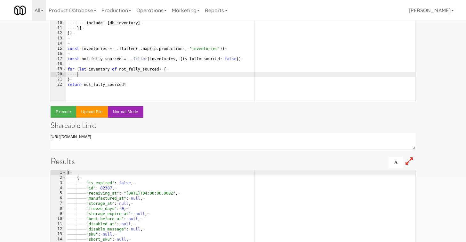
click at [94, 74] on div "const · varietyID · = · 4076 ¬ ¬ const · variety · = · await · db . variety . f…" at bounding box center [240, 43] width 349 height 138
paste textarea "inventory"
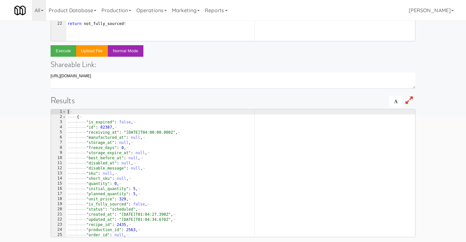
scroll to position [151, 0]
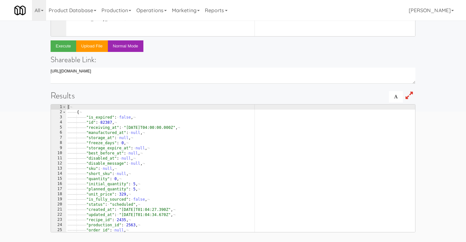
type textarea "inventory."
type textarea ""is_fully_sourced": false,"
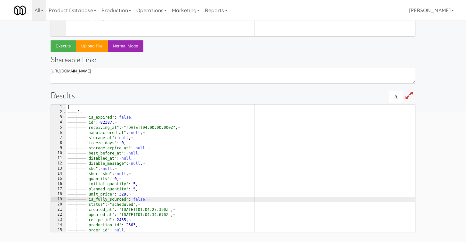
click at [102, 197] on div "[ ¬ ———— { ¬ ———— ———— "is_expired" : · false , ¬ ———— ———— "id" : · 82387 , ¬ …" at bounding box center [240, 173] width 349 height 138
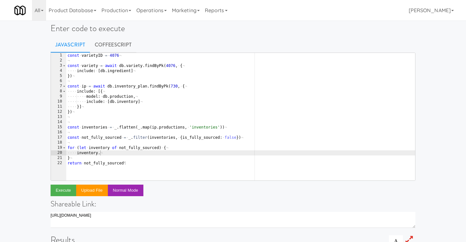
scroll to position [0, 0]
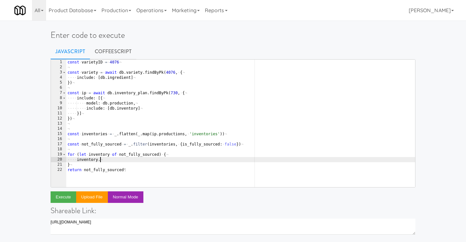
click at [115, 160] on div "const · varietyID · = · 4076 ¬ ¬ const · variety · = · await · db . variety . f…" at bounding box center [240, 129] width 349 height 138
paste textarea "is_fully_sourced"
type textarea "inventory.is_fully_sourced = true"
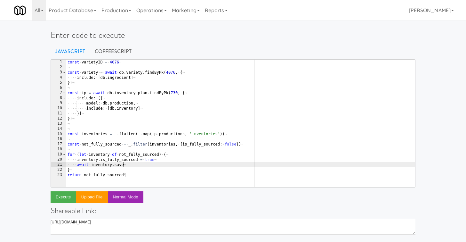
scroll to position [0, 4]
click at [98, 164] on div "const · varietyID · = · 4076 ¬ ¬ const · variety · = · await · db . variety . f…" at bounding box center [240, 129] width 349 height 138
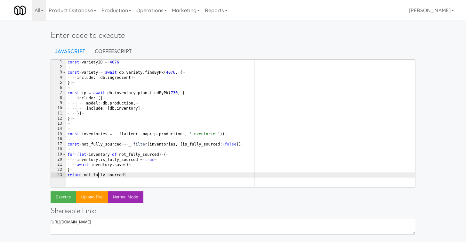
click at [97, 176] on div "const · varietyID · = · 4076 ¬ ¬ const · variety · = · await · db . variety . f…" at bounding box center [240, 129] width 349 height 138
paste textarea "inventory"
click at [63, 198] on button "Execute" at bounding box center [64, 197] width 26 height 12
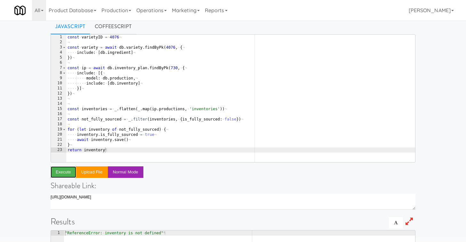
scroll to position [11, 0]
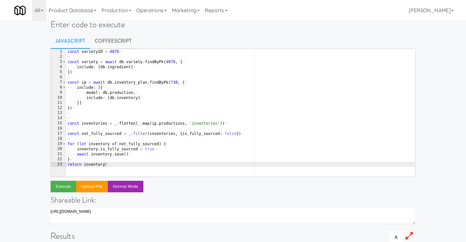
click at [94, 145] on div "const · varietyID · = · 4076 ¬ ¬ const · variety · = · await · db . variety . f…" at bounding box center [240, 118] width 349 height 138
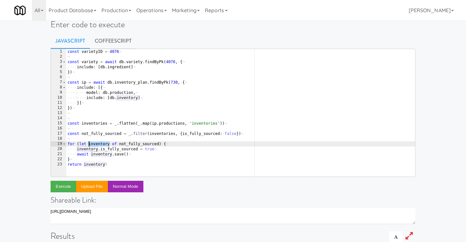
click at [94, 145] on div "const · varietyID · = · 4076 ¬ ¬ const · variety · = · await · db . variety . f…" at bounding box center [240, 118] width 349 height 138
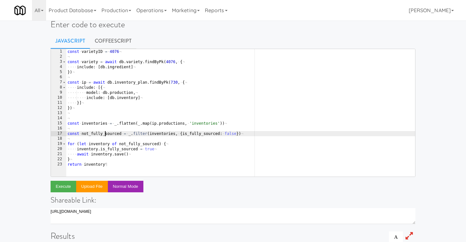
click at [106, 134] on div "const · varietyID · = · 4076 ¬ ¬ const · variety · = · await · db . variety . f…" at bounding box center [240, 118] width 349 height 138
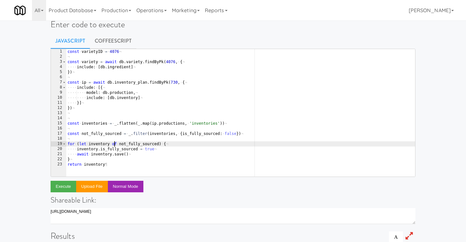
click at [115, 145] on div "const · varietyID · = · 4076 ¬ ¬ const · variety · = · await · db . variety . f…" at bounding box center [240, 118] width 349 height 138
click at [102, 153] on div "const · varietyID · = · 4076 ¬ ¬ const · variety · = · await · db . variety . f…" at bounding box center [240, 118] width 349 height 138
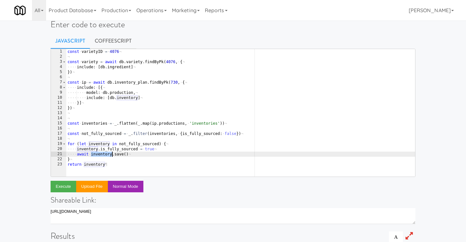
click at [101, 134] on div "const · varietyID · = · 4076 ¬ ¬ const · variety · = · await · db . variety . f…" at bounding box center [240, 118] width 349 height 138
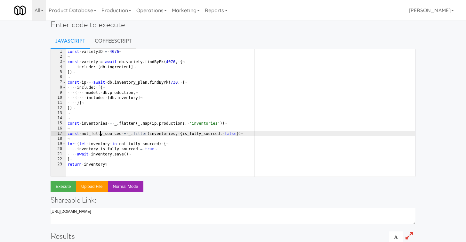
click at [101, 134] on div "const · varietyID · = · 4076 ¬ ¬ const · variety · = · await · db . variety . f…" at bounding box center [240, 118] width 349 height 138
click at [95, 167] on div "const · varietyID · = · 4076 ¬ ¬ const · variety · = · await · db . variety . f…" at bounding box center [240, 118] width 349 height 138
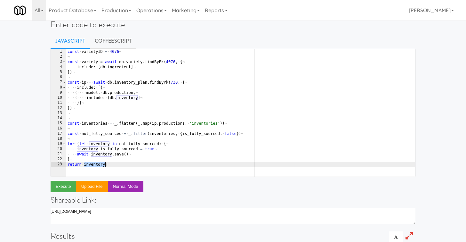
click at [95, 167] on div "const · varietyID · = · 4076 ¬ ¬ const · variety · = · await · db . variety . f…" at bounding box center [240, 118] width 349 height 138
paste textarea "not_fully_sourced"
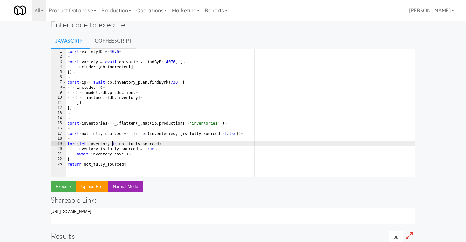
click at [113, 146] on div "const · varietyID · = · 4076 ¬ ¬ const · variety · = · await · db . variety . f…" at bounding box center [240, 118] width 349 height 138
type textarea "for (let inventory of not_fully_sourced) {"
click at [69, 188] on button "Execute" at bounding box center [64, 187] width 26 height 12
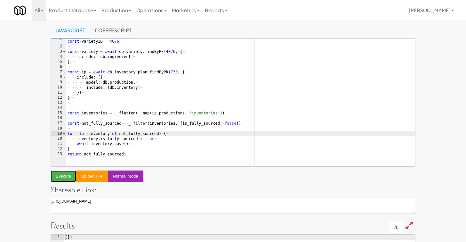
scroll to position [18, 0]
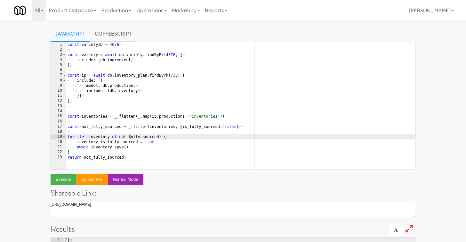
click at [130, 137] on div "const · varietyID · = · 4076 ¬ ¬ const · variety · = · await · db . variety . f…" at bounding box center [240, 111] width 349 height 138
click at [109, 129] on div "const · varietyID · = · 4076 ¬ ¬ const · variety · = · await · db . variety . f…" at bounding box center [240, 111] width 349 height 138
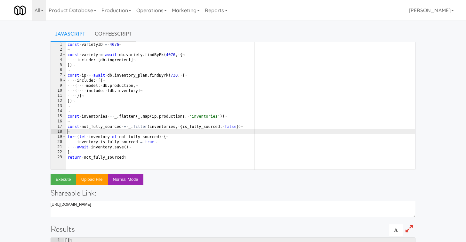
click at [109, 129] on div "const · varietyID · = · 4076 ¬ ¬ const · variety · = · await · db . variety . f…" at bounding box center [240, 111] width 349 height 138
click at [103, 127] on div "const · varietyID · = · 4076 ¬ ¬ const · variety · = · await · db . variety . f…" at bounding box center [240, 111] width 349 height 138
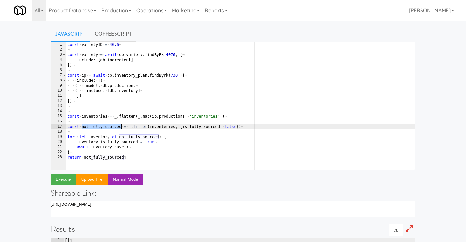
click at [103, 127] on div "const · varietyID · = · 4076 ¬ ¬ const · variety · = · await · db . variety . f…" at bounding box center [240, 111] width 349 height 138
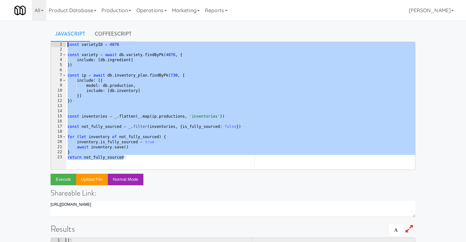
drag, startPoint x: 134, startPoint y: 158, endPoint x: 63, endPoint y: 46, distance: 133.1
click at [63, 46] on pre "const not_fully_sourced = _.filter(inventories, {is_fully_sourced: false}) 1 2 …" at bounding box center [233, 106] width 365 height 128
type textarea "const varietyID = 4076"
click at [89, 70] on div "const · varietyID · = · 4076 ¬ ¬ const · variety · = · await · db . variety . f…" at bounding box center [240, 111] width 349 height 138
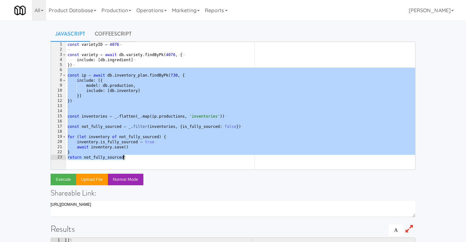
drag, startPoint x: 83, startPoint y: 71, endPoint x: 79, endPoint y: 165, distance: 93.9
click at [79, 165] on div "const · varietyID · = · 4076 ¬ ¬ const · variety · = · await · db . variety . f…" at bounding box center [240, 111] width 349 height 138
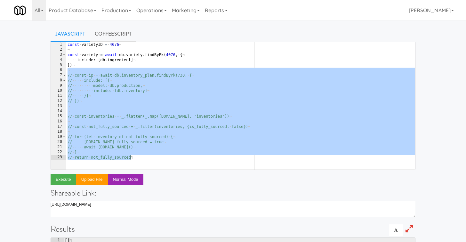
click at [97, 45] on div "const · varietyID · = · 4076 ¬ ¬ const · variety · = · await · db . variety . f…" at bounding box center [240, 111] width 349 height 138
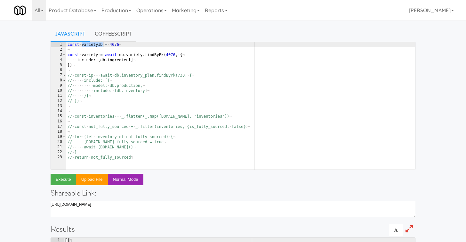
click at [97, 45] on div "const · varietyID · = · 4076 ¬ ¬ const · variety · = · await · db . variety . f…" at bounding box center [240, 111] width 349 height 138
click at [115, 44] on div "const · recipeID · = · 4076 ¬ ¬ const · variety · = · await · db . variety . fi…" at bounding box center [240, 111] width 349 height 138
paste textarea "2435"
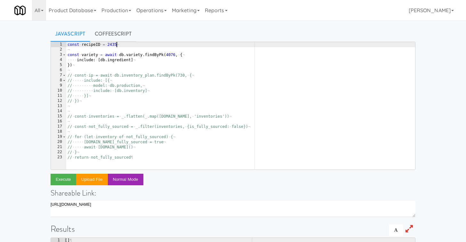
click at [91, 55] on div "const · recipeID · = · 2435 ¬ ¬ const · variety · = · await · db . variety . fi…" at bounding box center [240, 111] width 349 height 138
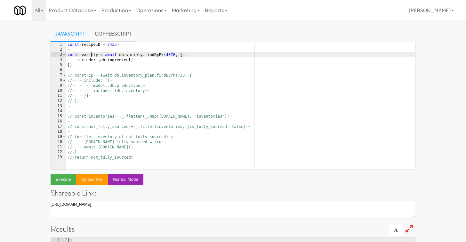
click at [91, 55] on div "const · recipeID · = · 2435 ¬ ¬ const · variety · = · await · db . variety . fi…" at bounding box center [240, 111] width 349 height 138
click at [130, 54] on div "const · recipeID · = · 2435 ¬ ¬ const · recipe · = · await · db . variety . fin…" at bounding box center [240, 111] width 349 height 138
click at [110, 46] on div "const · recipeID · = · 2435 ¬ ¬ const · recipe · = · await · db . recipe . find…" at bounding box center [240, 111] width 349 height 138
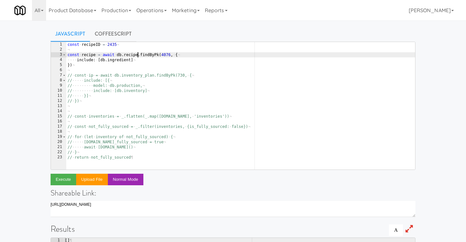
scroll to position [0, 4]
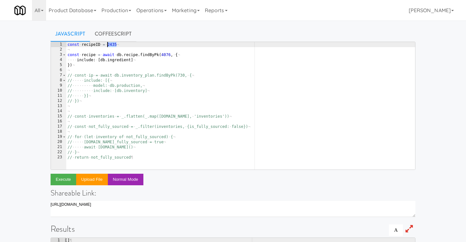
click at [110, 46] on div "const · recipeID · = · 2435 ¬ ¬ const · recipe · = · await · db . recipe . find…" at bounding box center [240, 111] width 349 height 138
click at [91, 45] on div "const · recipeID · = · 2435 ¬ ¬ const · recipe · = · await · db . recipe . find…" at bounding box center [240, 111] width 349 height 138
click at [164, 54] on div "const · recipeID · = · 2435 ¬ ¬ const · recipe · = · await · db . recipe . find…" at bounding box center [240, 111] width 349 height 138
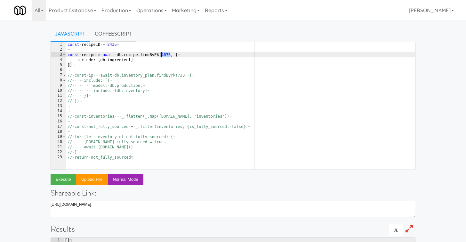
click at [164, 54] on div "const · recipeID · = · 2435 ¬ ¬ const · recipe · = · await · db . recipe . find…" at bounding box center [240, 111] width 349 height 138
paste textarea "recipeID"
click at [101, 60] on div "const · recipeID · = · 2435 ¬ ¬ const · recipe · = · await · db . recipe . find…" at bounding box center [240, 111] width 349 height 138
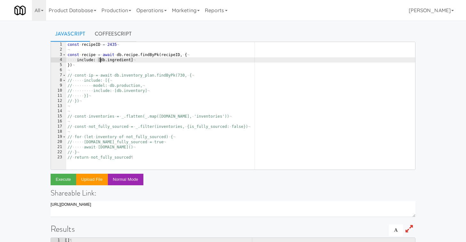
click at [101, 60] on div "const · recipeID · = · 2435 ¬ ¬ const · recipe · = · await · db . recipe . find…" at bounding box center [240, 111] width 349 height 138
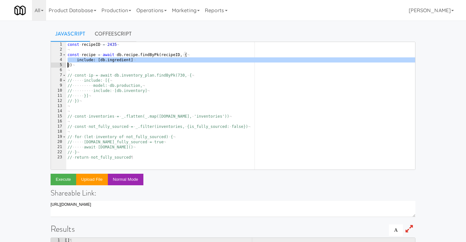
type textarea "})"
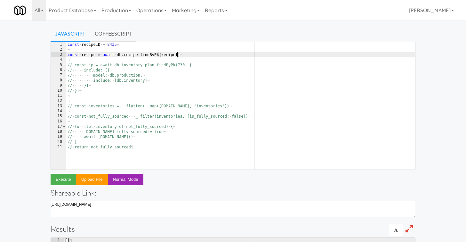
scroll to position [0, 9]
type textarea "const recipe = await db.recipe.findByPk(recipeID)"
click at [66, 180] on button "Execute" at bounding box center [64, 180] width 26 height 12
click at [104, 61] on div "const · recipeID · = · 2435 ¬ ¬ const · recipe · = · await · db . recipe . find…" at bounding box center [240, 111] width 349 height 138
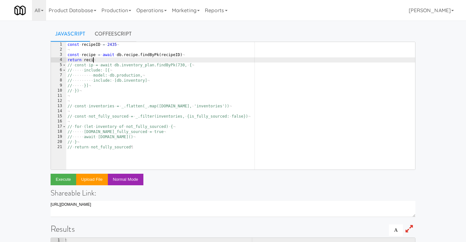
scroll to position [0, 2]
type textarea "return recipe"
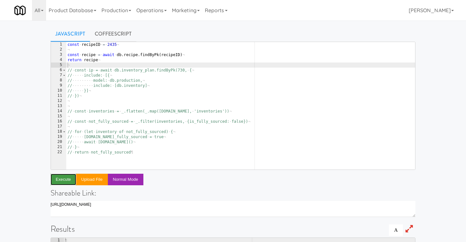
click at [63, 178] on button "Execute" at bounding box center [64, 180] width 26 height 12
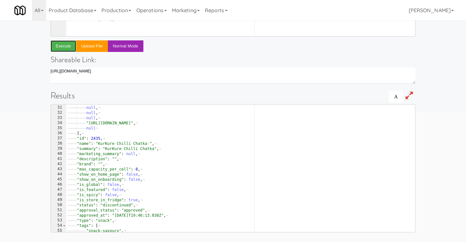
scroll to position [153, 0]
type textarea ""status": "discontinued","
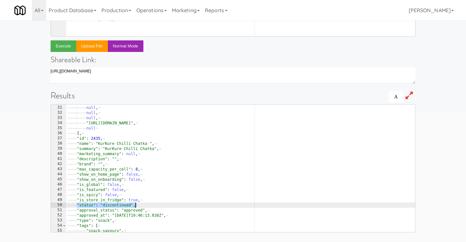
drag, startPoint x: 134, startPoint y: 206, endPoint x: 169, endPoint y: 206, distance: 35.5
click at [169, 206] on div "———— ———— null , ¬ ———— ———— null , ¬ ———— ———— null , ¬ ———— ———— null , ¬ ———…" at bounding box center [240, 169] width 349 height 138
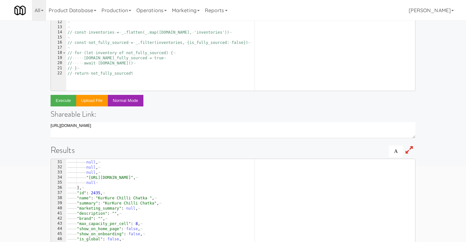
scroll to position [0, 0]
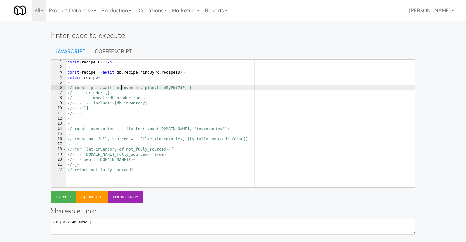
click at [121, 89] on div "const · recipeID · = · 2435 ¬ ¬ const · recipe · = · await · db . recipe . find…" at bounding box center [240, 129] width 349 height 138
click at [186, 73] on div "const · recipeID · = · 2435 ¬ ¬ const · recipe · = · await · db . recipe . find…" at bounding box center [240, 129] width 349 height 138
type textarea "const recipe = await db.recipe.findByPk(recipeID)"
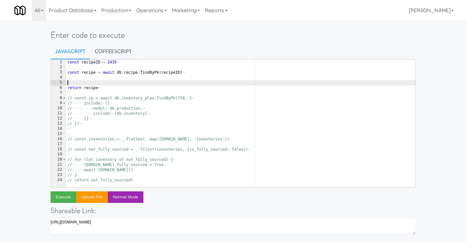
paste textarea "getLatestVersion"
type textarea "getLatestVersion"
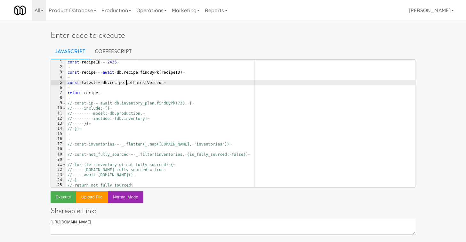
scroll to position [0, 4]
click at [170, 81] on div "const · recipeID · = · 2435 ¬ ¬ const · recipe · = · await · db . recipe . find…" at bounding box center [240, 129] width 349 height 138
click at [173, 72] on div "const · recipeID · = · 2435 ¬ ¬ const · recipe · = · await · db . recipe . find…" at bounding box center [240, 129] width 349 height 138
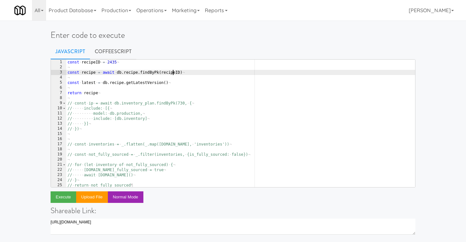
click at [173, 72] on div "const · recipeID · = · 2435 ¬ ¬ const · recipe · = · await · db . recipe . find…" at bounding box center [240, 129] width 349 height 138
click at [166, 83] on div "const · recipeID · = · 2435 ¬ ¬ const · recipe · = · await · db . recipe . find…" at bounding box center [240, 129] width 349 height 138
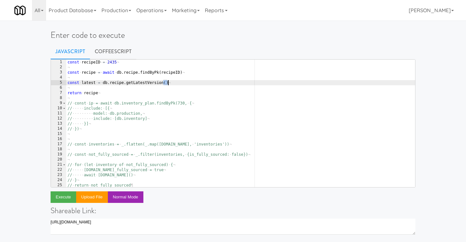
click at [166, 83] on div "const · recipeID · = · 2435 ¬ ¬ const · recipe · = · await · db . recipe . find…" at bounding box center [240, 129] width 349 height 138
click at [166, 85] on div "const · recipeID · = · 2435 ¬ ¬ const · recipe · = · await · db . recipe . find…" at bounding box center [240, 129] width 349 height 138
paste textarea "recipeID"
type textarea "const latest = db.recipe.getLatestVersion(recipeID)"
click at [90, 86] on div "const · recipeID · = · 2435 ¬ ¬ const · recipe · = · await · db . recipe . find…" at bounding box center [240, 129] width 349 height 138
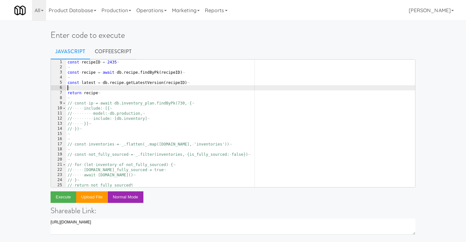
scroll to position [0, 0]
click at [90, 86] on div "const · recipeID · = · 2435 ¬ ¬ const · recipe · = · await · db . recipe . find…" at bounding box center [240, 129] width 349 height 138
click at [92, 80] on div "const · recipeID · = · 2435 ¬ ¬ const · recipe · = · await · db . recipe . find…" at bounding box center [240, 129] width 349 height 138
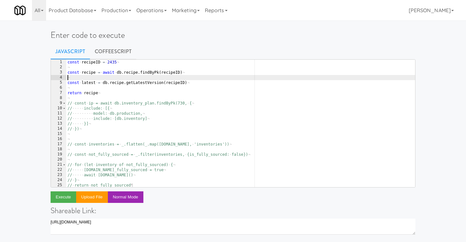
click at [87, 83] on div "const · recipeID · = · 2435 ¬ ¬ const · recipe · = · await · db . recipe . find…" at bounding box center [240, 129] width 349 height 138
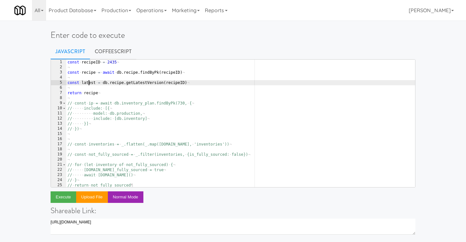
click at [87, 83] on div "const · recipeID · = · 2435 ¬ ¬ const · recipe · = · await · db . recipe . find…" at bounding box center [240, 129] width 349 height 138
click at [88, 95] on div "const · recipeID · = · 2435 ¬ ¬ const · recipe · = · await · db . recipe . find…" at bounding box center [240, 129] width 349 height 138
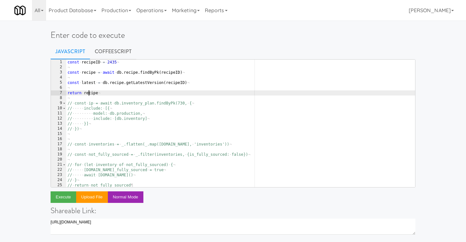
click at [88, 95] on div "const · recipeID · = · 2435 ¬ ¬ const · recipe · = · await · db . recipe . find…" at bounding box center [240, 129] width 349 height 138
paste textarea "latest"
type textarea "return [recipe, latest]"
click at [62, 199] on button "Execute" at bounding box center [64, 197] width 26 height 12
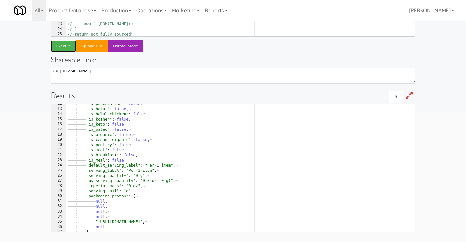
scroll to position [0, 0]
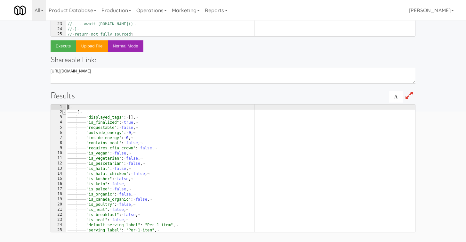
click at [64, 112] on span at bounding box center [64, 112] width 4 height 5
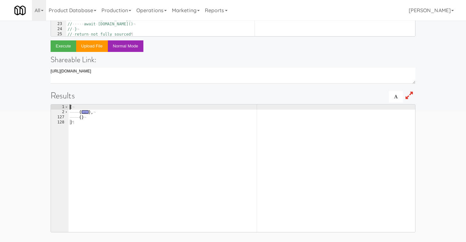
click at [87, 117] on div "[ ¬ ———— { ... } , ¬ ———— { } ¬ ] ¶" at bounding box center [243, 173] width 349 height 138
type textarea "{}"
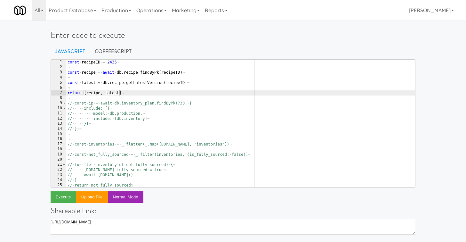
click at [93, 88] on div "const · recipeID · = · 2435 ¬ ¬ const · recipe · = · await · db . recipe . find…" at bounding box center [240, 129] width 349 height 138
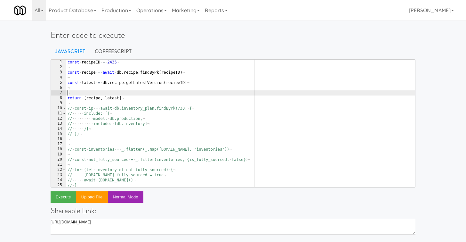
paste textarea "})"
type textarea "})"
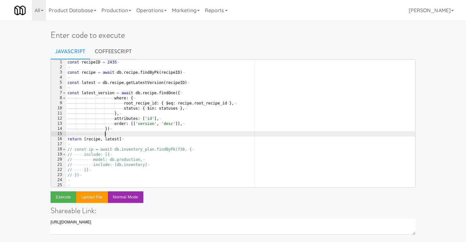
click at [111, 82] on div "const · recipeID · = · 2435 ¬ ¬ const · recipe · = · await · db . recipe . find…" at bounding box center [240, 129] width 349 height 138
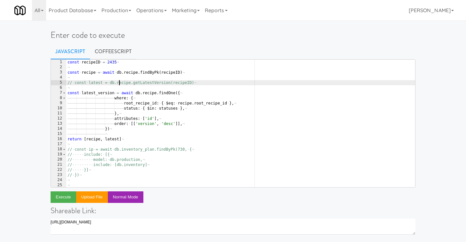
click at [142, 104] on div "const · recipeID · = · 2435 ¬ ¬ const · recipe · = · await · db . recipe . find…" at bounding box center [240, 129] width 349 height 138
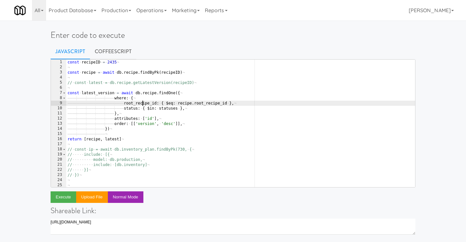
click at [142, 104] on div "const · recipeID · = · 2435 ¬ ¬ const · recipe · = · await · db . recipe . find…" at bounding box center [240, 129] width 349 height 138
click at [166, 108] on div "const · recipeID · = · 2435 ¬ ¬ const · recipe · = · await · db . recipe . find…" at bounding box center [240, 129] width 349 height 138
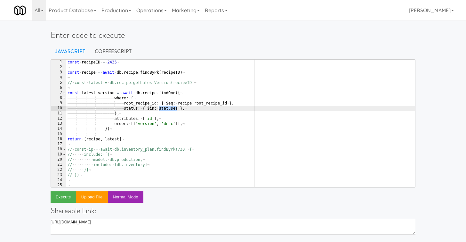
click at [166, 108] on div "const · recipeID · = · 2435 ¬ ¬ const · recipe · = · await · db . recipe . find…" at bounding box center [240, 129] width 349 height 138
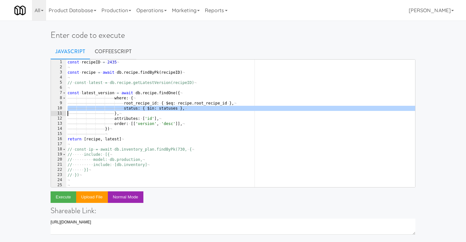
click at [166, 108] on div "const · recipeID · = · 2435 ¬ ¬ const · recipe · = · await · db . recipe . find…" at bounding box center [240, 129] width 349 height 138
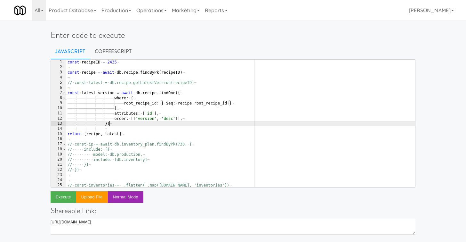
click at [142, 124] on div "const · recipeID · = · 2435 ¬ ¬ const · recipe · = · await · db . recipe . find…" at bounding box center [240, 129] width 349 height 138
click at [99, 93] on div "const · recipeID · = · 2435 ¬ ¬ const · recipe · = · await · db . recipe . find…" at bounding box center [240, 129] width 349 height 138
type textarea "const latest_version = await db.recipe.findOne({"
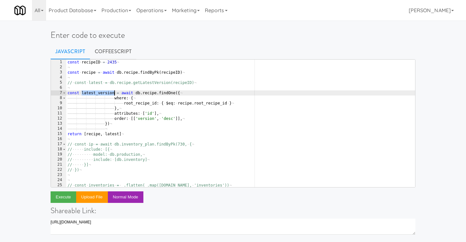
click at [99, 93] on div "const · recipeID · = · 2435 ¬ ¬ const · recipe · = · await · db . recipe . find…" at bounding box center [240, 129] width 349 height 138
click at [112, 131] on div "const · recipeID · = · 2435 ¬ ¬ const · recipe · = · await · db . recipe . find…" at bounding box center [240, 129] width 349 height 138
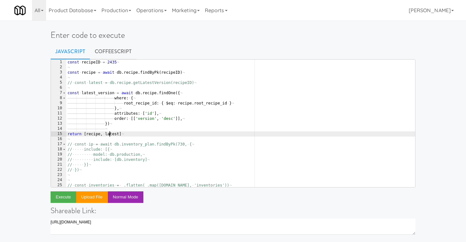
click at [110, 133] on div "const · recipeID · = · 2435 ¬ ¬ const · recipe · = · await · db . recipe . find…" at bounding box center [240, 129] width 349 height 138
paste textarea "_version"
type textarea "return [recipe, latest_version]"
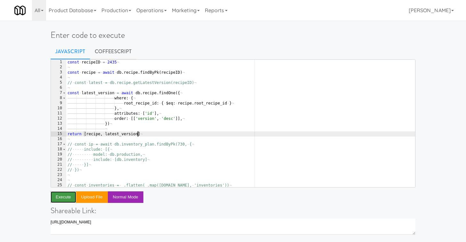
click at [68, 195] on button "Execute" at bounding box center [64, 197] width 26 height 12
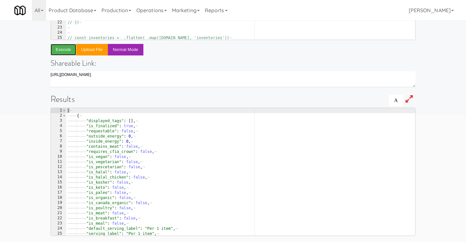
scroll to position [151, 0]
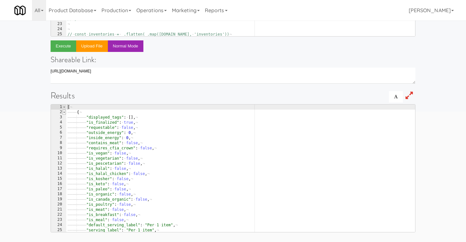
type textarea "["
click at [65, 112] on span at bounding box center [64, 112] width 4 height 5
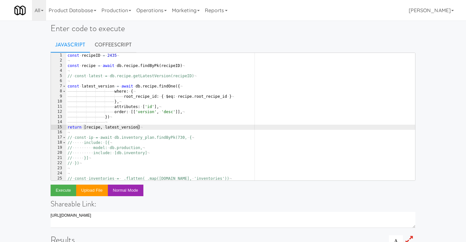
scroll to position [0, 0]
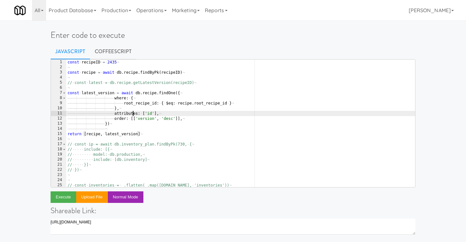
click at [132, 114] on div "const · recipeID · = · 2435 ¬ ¬ const · recipe · = · await · db . recipe . find…" at bounding box center [240, 129] width 349 height 138
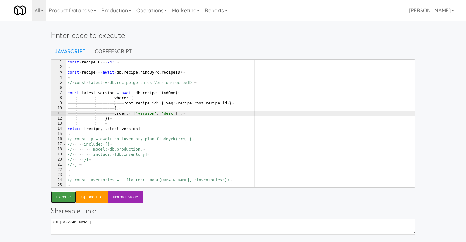
click at [56, 197] on button "Execute" at bounding box center [64, 197] width 26 height 12
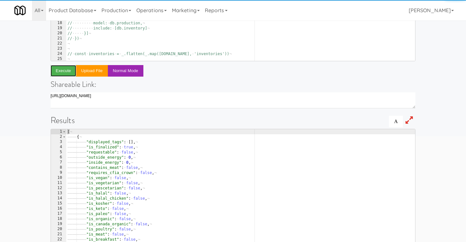
scroll to position [131, 0]
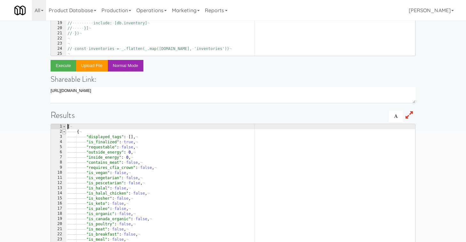
click at [63, 131] on span at bounding box center [64, 131] width 4 height 5
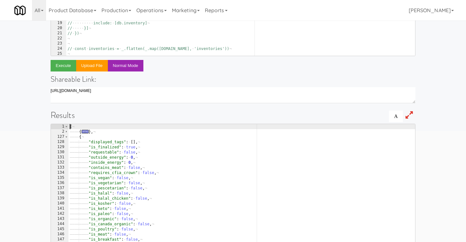
scroll to position [0, 0]
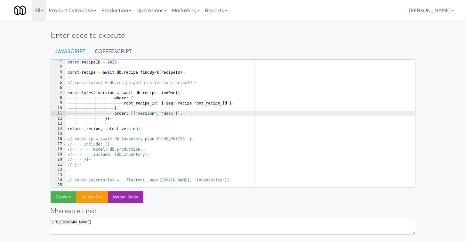
type textarea "root_recipe_id: { $eq: recipe.root_recipe_id }"
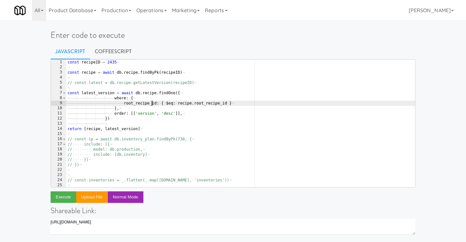
click at [153, 103] on div "const · recipeID · = · 2435 ¬ ¬ const · recipe · = · await · db . recipe . find…" at bounding box center [240, 129] width 349 height 138
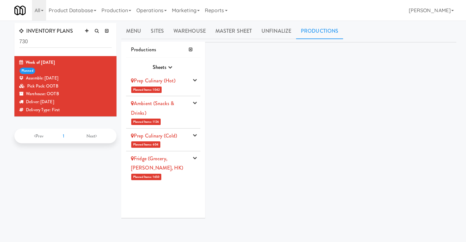
click at [181, 116] on div "Ambient (Snacks & Drinks)" at bounding box center [160, 108] width 58 height 19
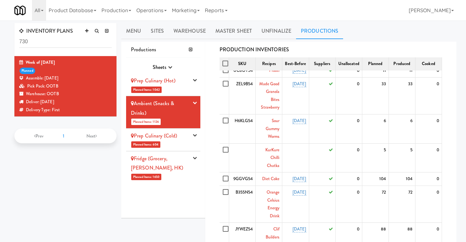
scroll to position [192, 0]
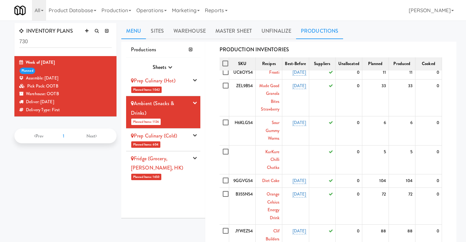
click at [129, 25] on link "Menu" at bounding box center [133, 31] width 25 height 16
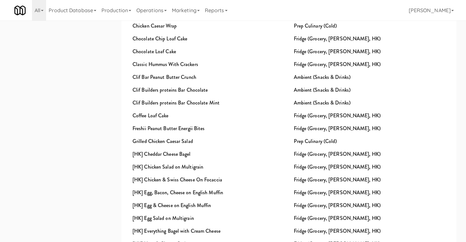
scroll to position [421, 0]
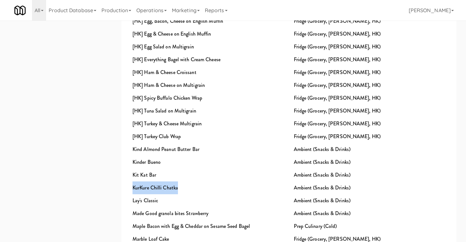
drag, startPoint x: 133, startPoint y: 186, endPoint x: 178, endPoint y: 186, distance: 45.5
click at [178, 186] on div "KurKure Chilli Chatka" at bounding box center [208, 187] width 161 height 13
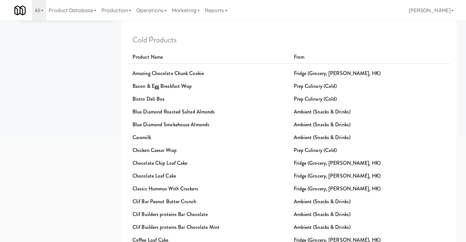
scroll to position [0, 0]
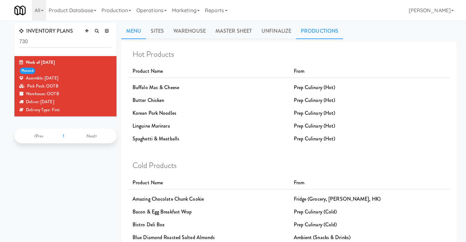
click at [311, 33] on link "Productions" at bounding box center [319, 31] width 47 height 16
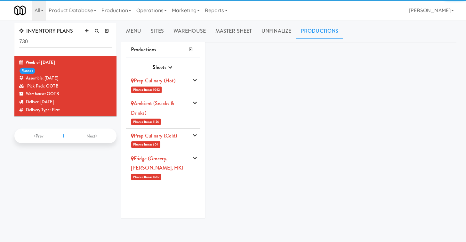
click at [187, 146] on li "Prep Culinary (Cold) Planned Items: 604 Pick Suppliers Assign Barcodes Complete…" at bounding box center [163, 139] width 74 height 23
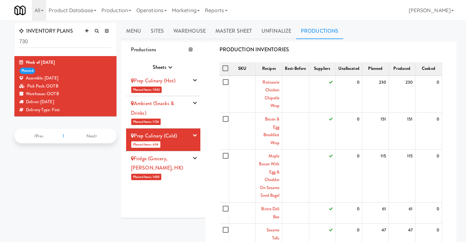
click at [180, 134] on div "Prep Culinary (Cold)" at bounding box center [160, 136] width 58 height 10
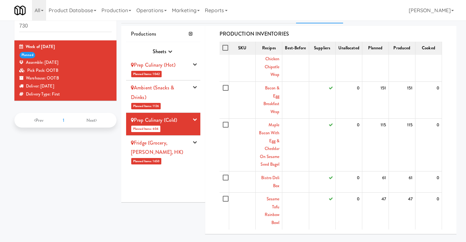
scroll to position [40, 0]
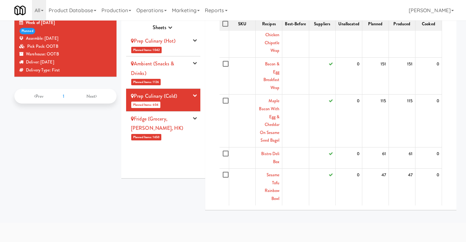
click at [184, 82] on li "Ambient (Snacks & Drinks) Planned Items: 1126 Pick Suppliers Assign Barcodes Co…" at bounding box center [163, 72] width 74 height 32
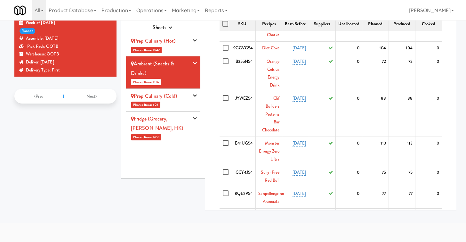
scroll to position [267, 0]
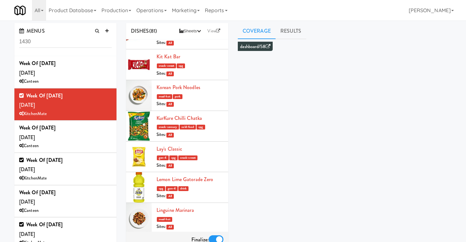
scroll to position [1480, 0]
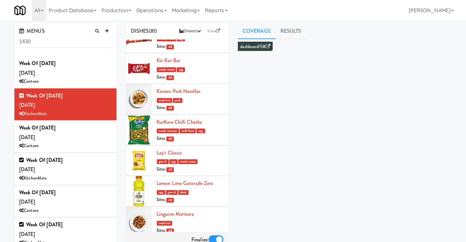
click at [213, 117] on div "KurKure Chilli Chatka snack-savoury cold-food cpg Sites: All" at bounding box center [190, 129] width 67 height 25
click at [193, 118] on link "KurKure Chilli Chatka" at bounding box center [179, 121] width 45 height 7
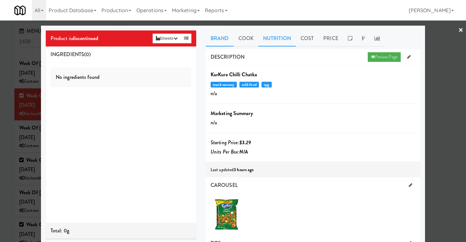
click at [279, 36] on link "Nutrition" at bounding box center [276, 38] width 37 height 16
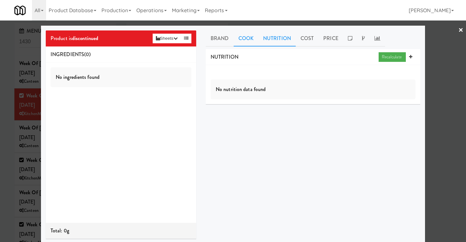
click at [241, 44] on link "Cook" at bounding box center [246, 38] width 25 height 16
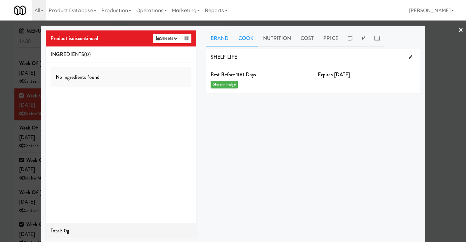
click at [229, 44] on link "Brand" at bounding box center [220, 38] width 28 height 16
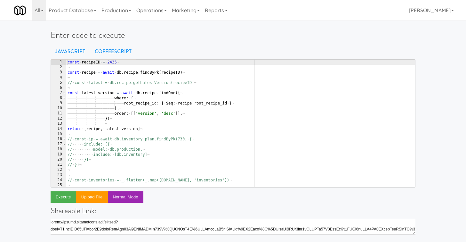
click at [108, 59] on link "CoffeeScript" at bounding box center [113, 52] width 46 height 16
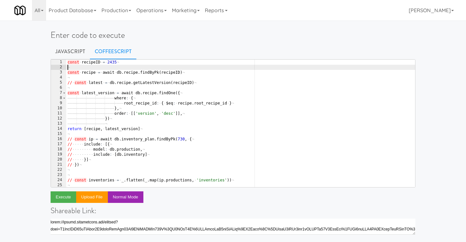
click at [113, 69] on div "const · recipeID · = · 2435 ¬ ¬ const · recipe · = · await · db . recipe . find…" at bounding box center [240, 129] width 349 height 138
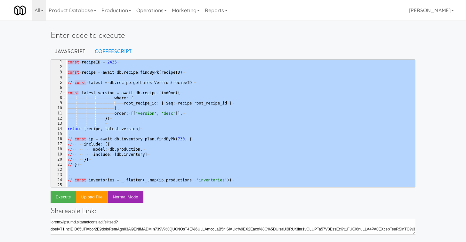
paste textarea "})"
type textarea "})"
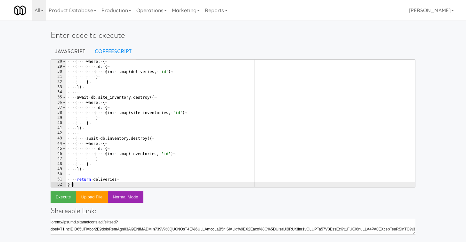
scroll to position [139, 0]
click at [69, 57] on link "Javascript" at bounding box center [70, 52] width 39 height 16
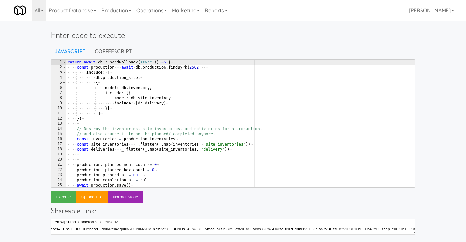
click at [110, 78] on div "return · await · db . runAndRollback ( async · ( ) · => · { ¬ ···· const · prod…" at bounding box center [240, 129] width 349 height 138
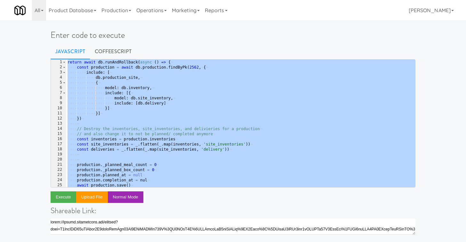
paste textarea
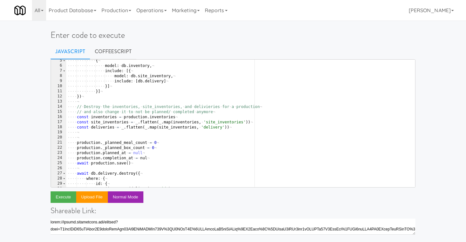
scroll to position [0, 0]
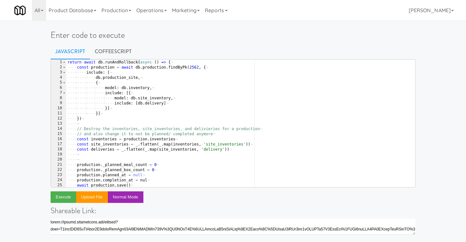
click at [92, 119] on div "return · await · db . runAndRollback ( async · ( ) · => · { ¬ ···· const · prod…" at bounding box center [240, 129] width 349 height 138
type textarea "})"
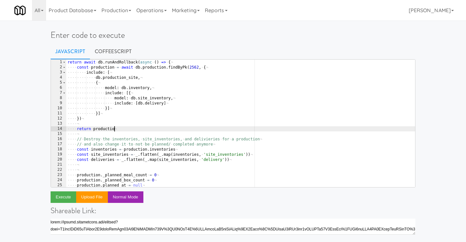
scroll to position [0, 4]
click at [59, 200] on button "Execute" at bounding box center [64, 197] width 26 height 12
click at [102, 129] on div "return · await · db . runAndRollback ( async · ( ) · => · { ¬ ···· const · prod…" at bounding box center [240, 129] width 349 height 138
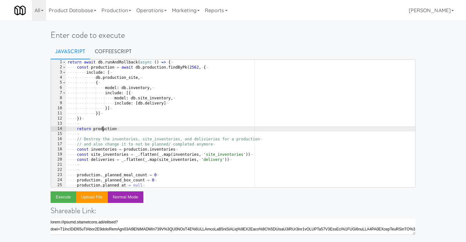
click at [102, 129] on div "return · await · db . runAndRollback ( async · ( ) · => · { ¬ ···· const · prod…" at bounding box center [240, 129] width 349 height 138
type textarea "return production"
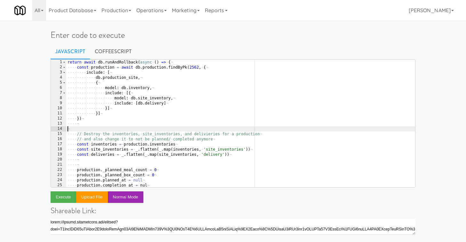
click at [95, 63] on div "return · await · db . runAndRollback ( async · ( ) · => · { ¬ ···· const · prod…" at bounding box center [240, 129] width 349 height 138
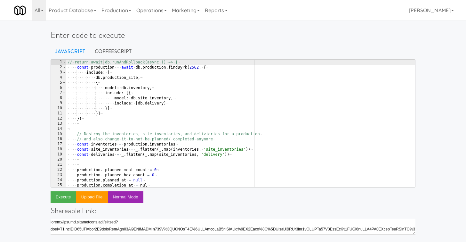
scroll to position [144, 0]
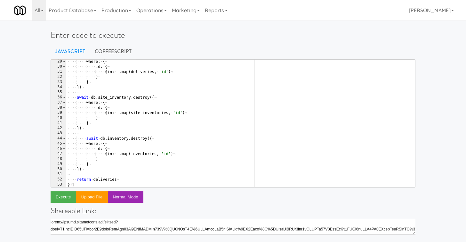
click at [77, 184] on div "···· ···· where : · { ¬ ···· ···· ···· id : · { ¬ ···· ···· ···· ···· $in : · _…" at bounding box center [240, 128] width 349 height 138
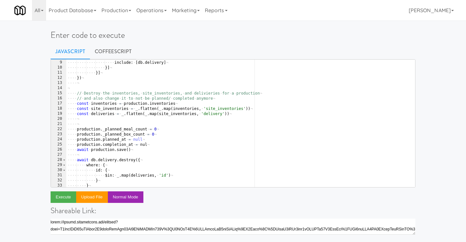
scroll to position [0, 0]
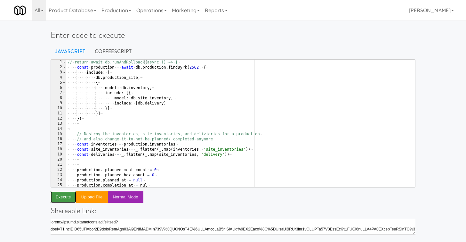
click at [61, 197] on button "Execute" at bounding box center [64, 197] width 26 height 12
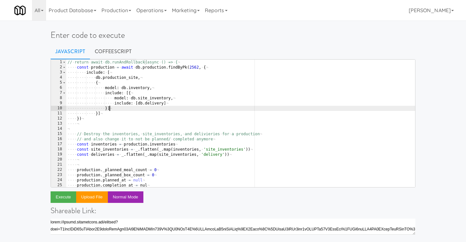
click at [117, 112] on div "// · return · await · db.runAndRollback(async · () · => · { ¬ ···· const · prod…" at bounding box center [240, 129] width 349 height 138
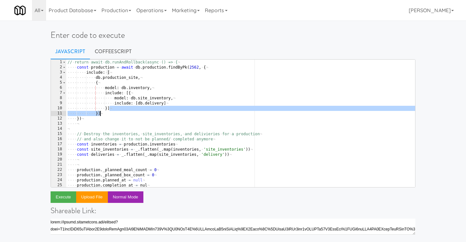
click at [122, 115] on div "// · return · await · db.runAndRollback(async · () · => · { ¬ ···· const · prod…" at bounding box center [240, 129] width 349 height 138
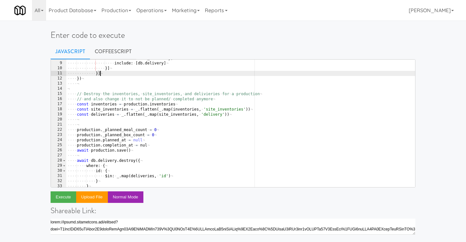
scroll to position [41, 0]
click at [152, 144] on div "···· ···· ···· ···· ···· include : · [ db . delivery ] ¬ ···· ···· ···· ···· }]…" at bounding box center [240, 128] width 349 height 138
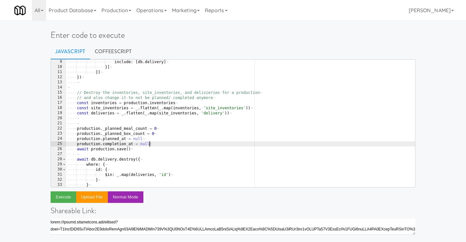
click at [150, 168] on div "···· ···· ···· ···· ···· include : · [ db . delivery ] ¬ ···· ···· ···· ···· }]…" at bounding box center [240, 128] width 349 height 138
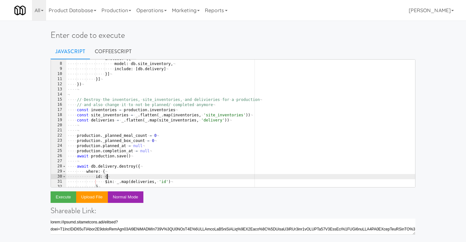
scroll to position [0, 0]
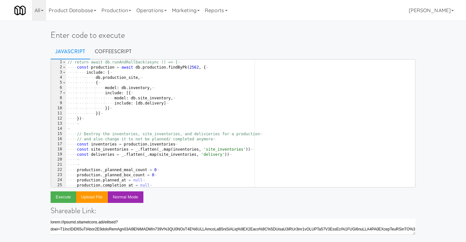
click at [97, 118] on div "// · return · await · db.runAndRollback(async · () · => · { ¬ ···· const · prod…" at bounding box center [240, 129] width 349 height 138
type textarea "})"
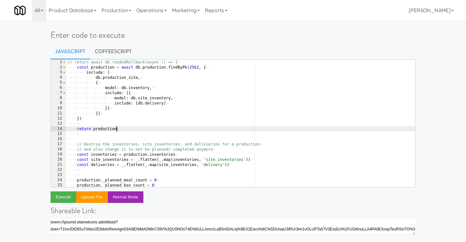
scroll to position [0, 4]
type textarea "return production"
click at [60, 197] on button "Execute" at bounding box center [64, 197] width 26 height 12
click at [89, 132] on div "// · return · await · db.runAndRollback(async · () · => · { ¬ ···· const · prod…" at bounding box center [240, 129] width 349 height 138
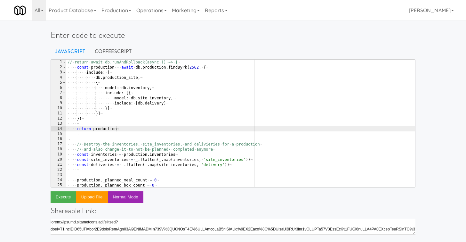
scroll to position [0, 0]
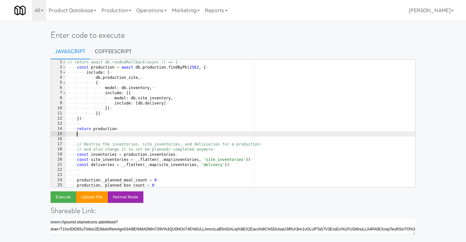
click at [94, 128] on div "// · return · await · db.runAndRollback(async · () · => · { ¬ ···· const · prod…" at bounding box center [240, 129] width 349 height 138
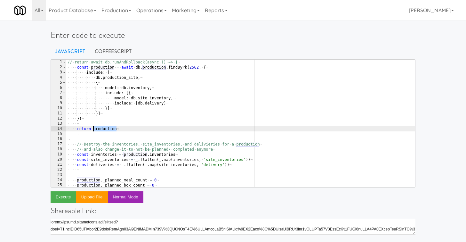
click at [94, 128] on div "// · return · await · db.runAndRollback(async · () · => · { ¬ ···· const · prod…" at bounding box center [240, 129] width 349 height 138
type textarea "return production"
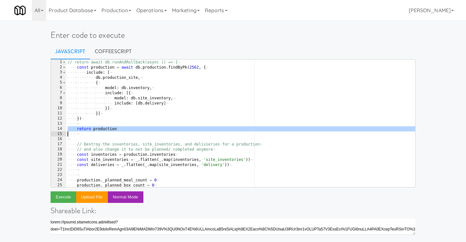
scroll to position [0, 0]
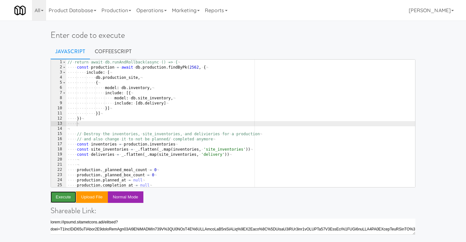
click at [65, 197] on button "Execute" at bounding box center [64, 197] width 26 height 12
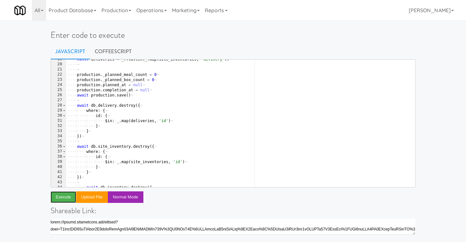
scroll to position [95, 0]
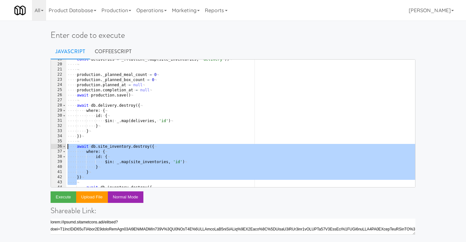
drag, startPoint x: 88, startPoint y: 180, endPoint x: 54, endPoint y: 148, distance: 46.7
click at [54, 148] on pre "19 20 21 22 23 24 25 26 27 28 29 30 31 32 33 34 35 36 37 38 39 40 41 42 43 44 4…" at bounding box center [233, 123] width 365 height 128
type textarea "await db.site_inventory.destroy({ where: {"
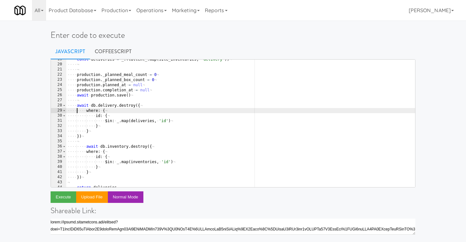
type textarea "await db.delivery.destroy({"
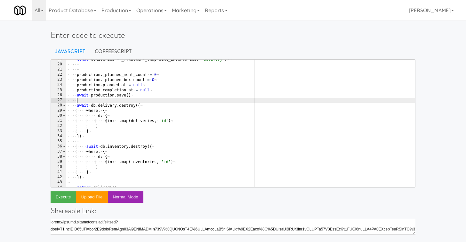
scroll to position [0, 0]
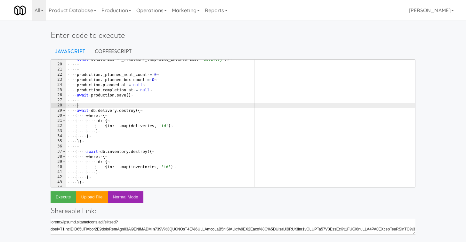
paste textarea
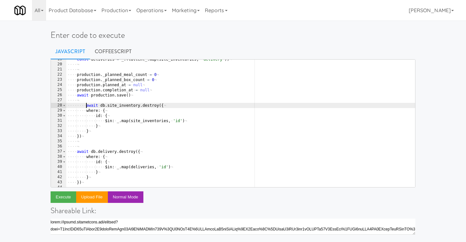
click at [87, 107] on div "···· const · deliveries · = · _ . flatten ( _ . map ( site_inventories , · 'del…" at bounding box center [240, 126] width 349 height 138
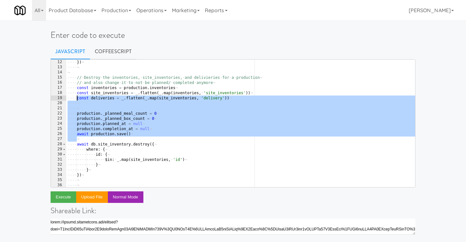
scroll to position [0, 0]
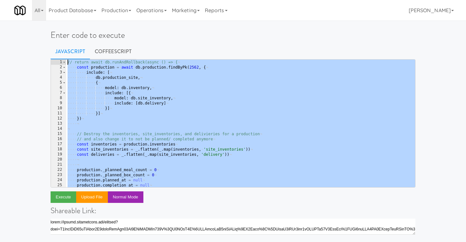
drag, startPoint x: 91, startPoint y: 99, endPoint x: 64, endPoint y: 53, distance: 52.8
click at [64, 53] on div "Enter code to execute Javascript CoffeeScript await db.site_inventory.destroy({…" at bounding box center [233, 208] width 375 height 370
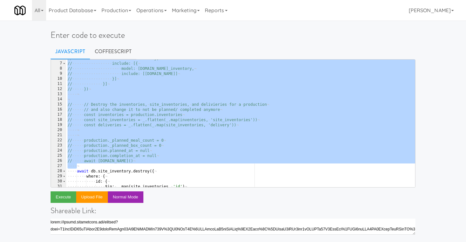
scroll to position [130, 0]
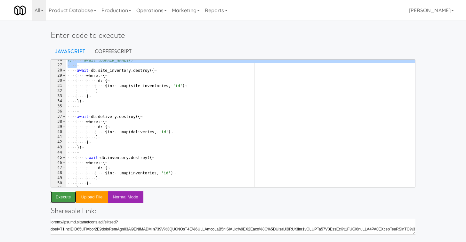
click at [64, 195] on button "Execute" at bounding box center [64, 197] width 26 height 12
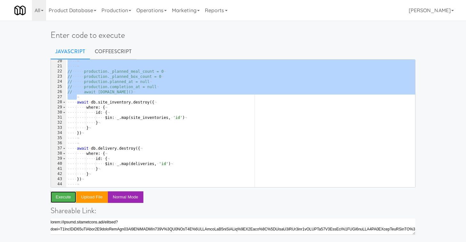
scroll to position [59, 0]
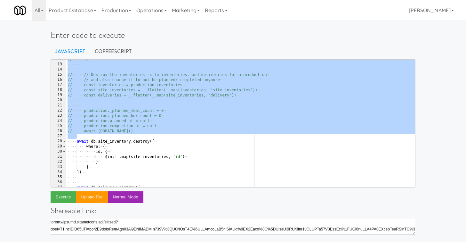
click at [108, 94] on div "// ····· }) ¬ ···· ¬ ¬ // ····· // · Destroy · the · inventories, · site_invent…" at bounding box center [240, 126] width 349 height 138
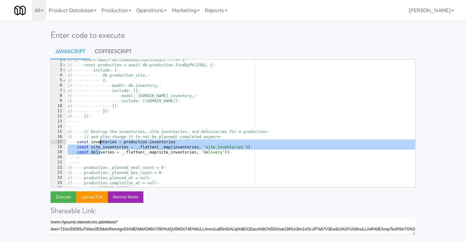
scroll to position [0, 0]
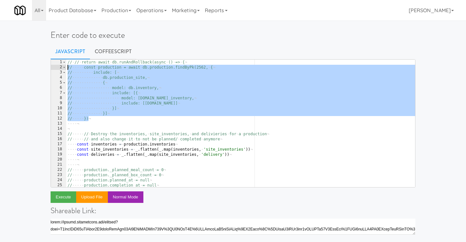
drag, startPoint x: 98, startPoint y: 119, endPoint x: 66, endPoint y: 69, distance: 59.0
click at [66, 69] on pre "const inventories = production.inventories const site_inventories = _.flatten(_…" at bounding box center [233, 123] width 365 height 128
type textarea "const production = await db.production.findByPk(2562, { include: ["
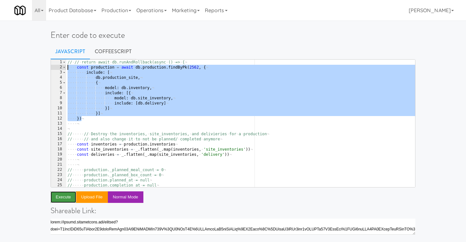
click at [60, 194] on button "Execute" at bounding box center [64, 197] width 26 height 12
click at [173, 130] on div "// · // · return · await · db.runAndRollback(async · () · => · { ¬ ···· const ·…" at bounding box center [240, 129] width 349 height 138
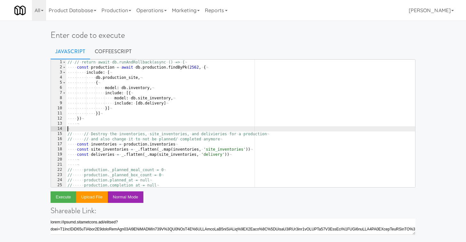
click at [146, 64] on div "// · // · return · await · db.runAndRollback(async · () · => · { ¬ ···· const ·…" at bounding box center [240, 129] width 349 height 138
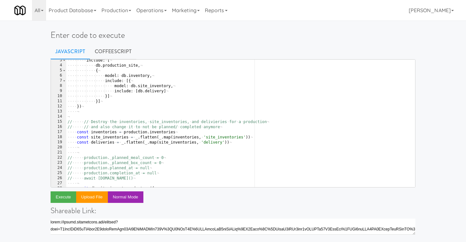
scroll to position [15, 0]
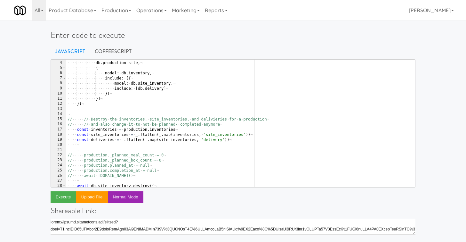
click at [118, 122] on div "···· ···· include : · [ ¬ ···· ···· ···· db . production_site , ¬ ···· ···· ···…" at bounding box center [240, 124] width 349 height 138
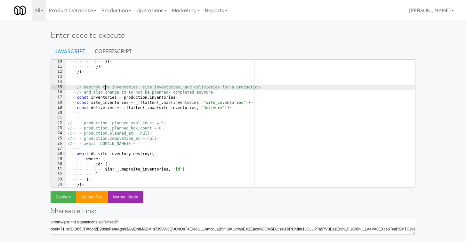
scroll to position [47, 0]
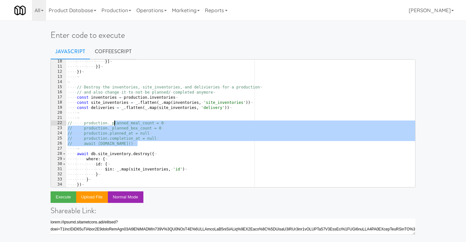
drag, startPoint x: 144, startPoint y: 146, endPoint x: 112, endPoint y: 123, distance: 39.5
click at [112, 123] on div "···· ···· ···· ···· }] ¬ ···· ···· ···· }] ¬ ···· }) ¬ ···· ¬ ¬ ···· // · Destr…" at bounding box center [240, 128] width 349 height 138
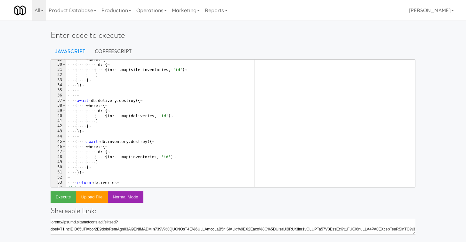
scroll to position [149, 0]
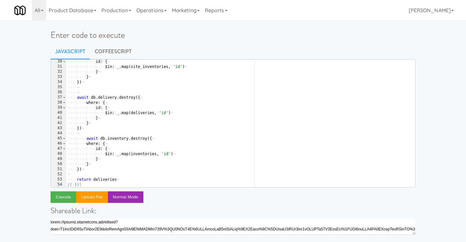
click at [86, 183] on div "···· ···· ···· id : · { ¬ ···· ···· ···· ···· $in : · _ . map ( site_inventorie…" at bounding box center [240, 128] width 349 height 138
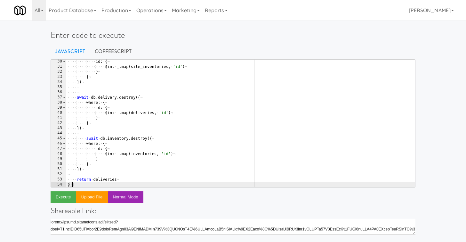
type textarea "return deliveries })"
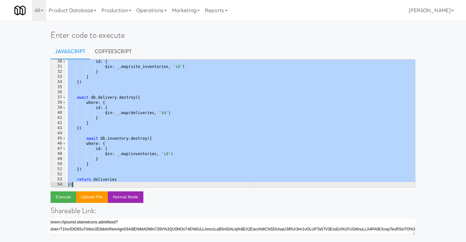
click at [102, 89] on div "···· ···· ···· id : · { ¬ ···· ···· ···· ···· $in : · _ . map ( site_inventorie…" at bounding box center [240, 128] width 349 height 138
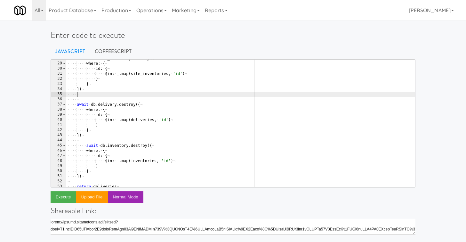
scroll to position [0, 0]
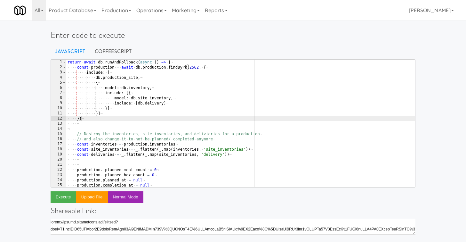
click at [99, 117] on div "return · await · db . runAndRollback ( async · ( ) · => · { ¬ ···· const · prod…" at bounding box center [240, 129] width 349 height 138
type textarea "})"
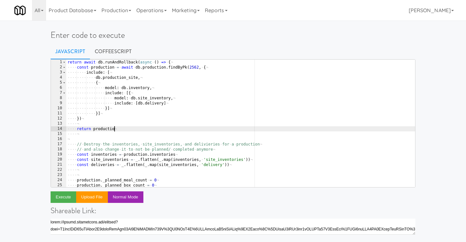
scroll to position [0, 4]
type textarea "return production"
click at [65, 199] on button "Execute" at bounding box center [64, 197] width 26 height 12
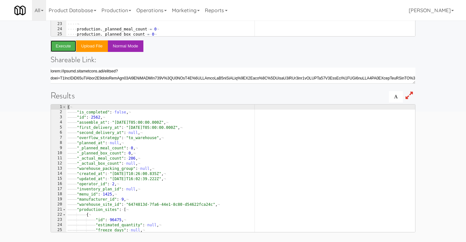
scroll to position [0, 0]
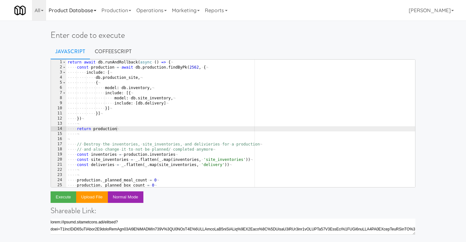
click at [82, 9] on link "Product Database" at bounding box center [72, 10] width 53 height 20
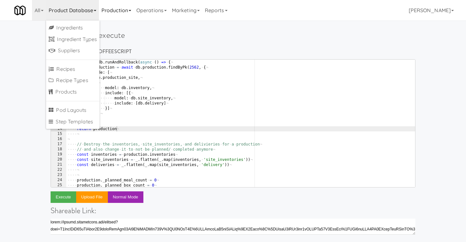
click at [108, 11] on link "Production" at bounding box center [116, 10] width 35 height 20
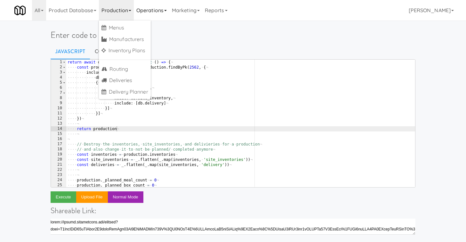
click at [159, 3] on link "Operations" at bounding box center [152, 10] width 36 height 20
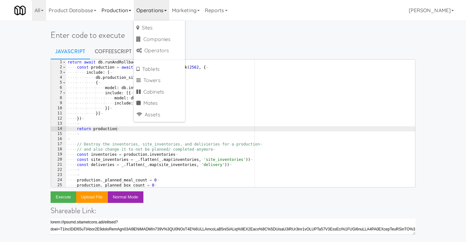
click at [116, 13] on link "Production" at bounding box center [116, 10] width 35 height 20
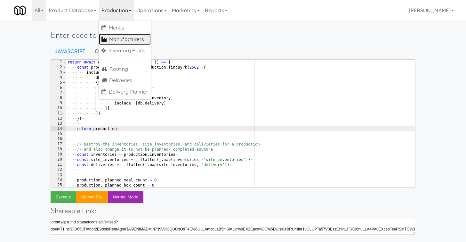
click at [131, 39] on link "Manufacturers" at bounding box center [125, 40] width 52 height 12
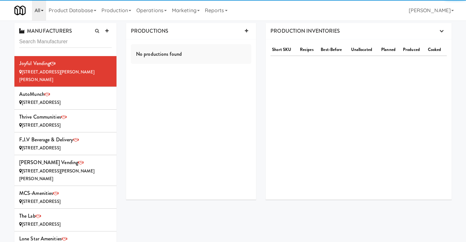
click at [45, 14] on link "All" at bounding box center [39, 10] width 14 height 20
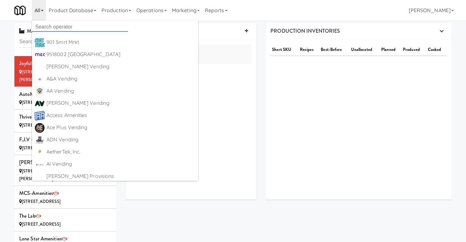
click at [61, 27] on input "text" at bounding box center [80, 27] width 96 height 10
type input "C"
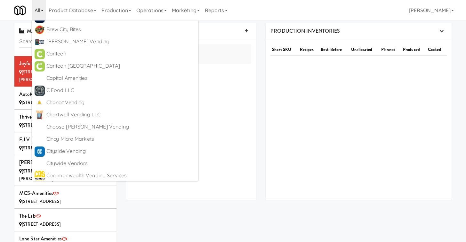
scroll to position [154, 0]
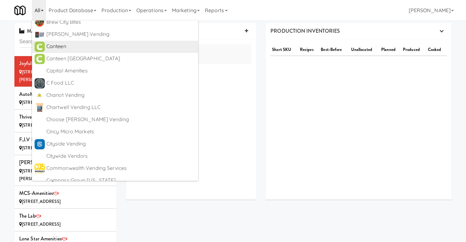
click at [61, 47] on div "Canteen" at bounding box center [120, 47] width 149 height 10
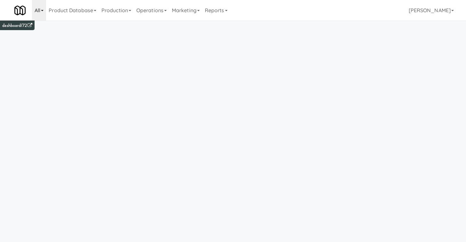
click at [45, 16] on link "All" at bounding box center [39, 10] width 14 height 20
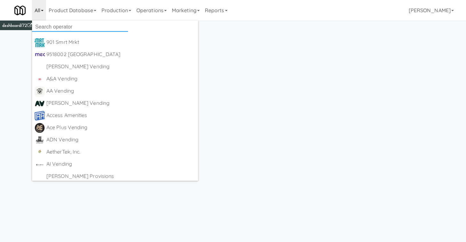
click at [62, 26] on input "text" at bounding box center [80, 27] width 96 height 10
type input "KitchenMate"
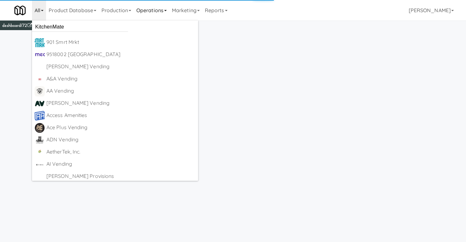
click at [146, 8] on link "Operations" at bounding box center [152, 10] width 36 height 20
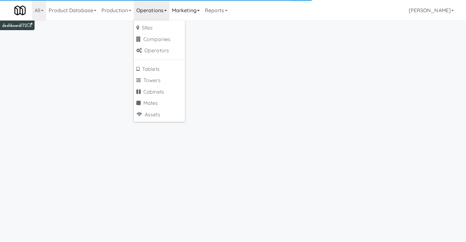
click at [186, 2] on link "Marketing" at bounding box center [185, 10] width 33 height 20
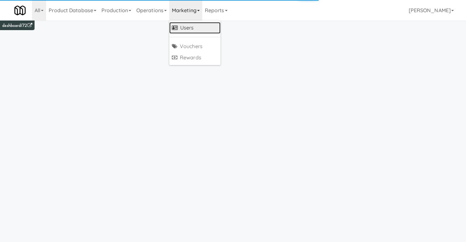
click at [186, 28] on link "Users" at bounding box center [194, 28] width 51 height 12
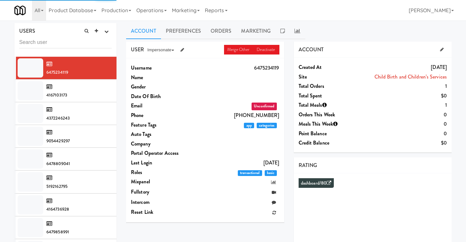
click at [80, 44] on input "text" at bounding box center [65, 43] width 93 height 12
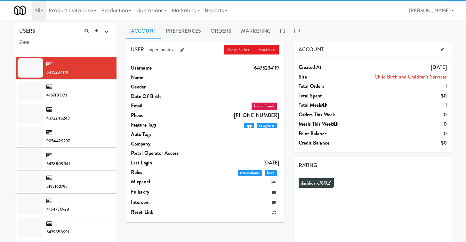
type input "Zeer"
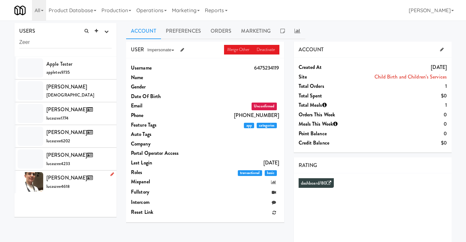
click at [80, 181] on div "[PERSON_NAME] lucaszee4618" at bounding box center [78, 181] width 65 height 17
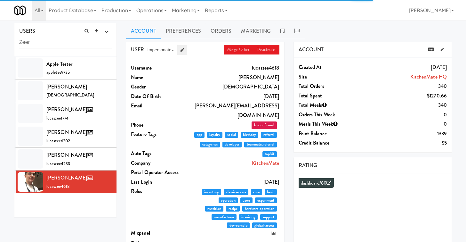
click at [183, 48] on icon at bounding box center [183, 50] width 4 height 4
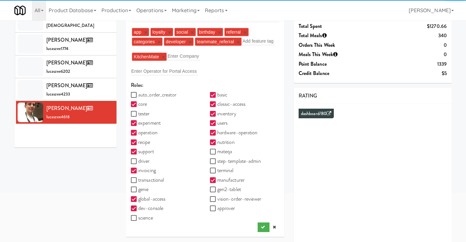
scroll to position [70, 0]
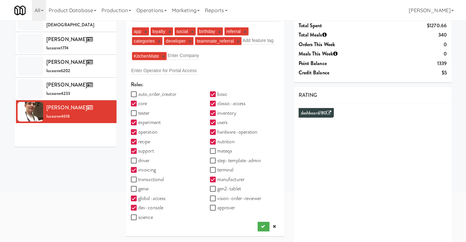
click at [214, 180] on input "manufacturer" at bounding box center [213, 179] width 7 height 5
checkbox input "false"
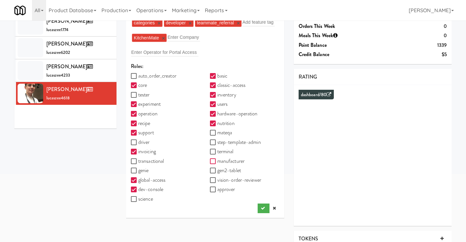
scroll to position [100, 0]
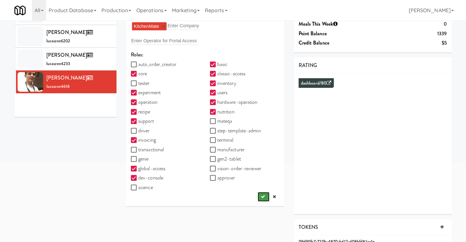
click at [261, 199] on icon "submit" at bounding box center [263, 196] width 4 height 4
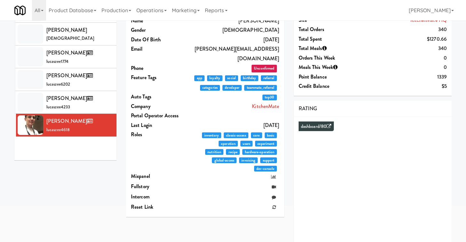
scroll to position [0, 0]
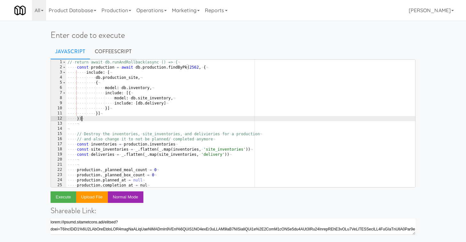
click at [102, 121] on div "// · return · await · db.runAndRollback(async · () · => · { ¬ ···· const · prod…" at bounding box center [240, 129] width 349 height 138
click at [151, 94] on div "// · return · await · db.runAndRollback(async · () · => · { ¬ ···· const · prod…" at bounding box center [240, 129] width 349 height 138
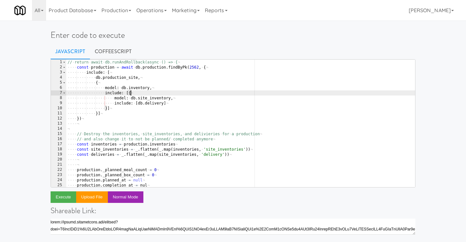
click at [102, 121] on div "// · return · await · db.runAndRollback(async · () · => · { ¬ ···· const · prod…" at bounding box center [240, 129] width 349 height 138
type textarea "})"
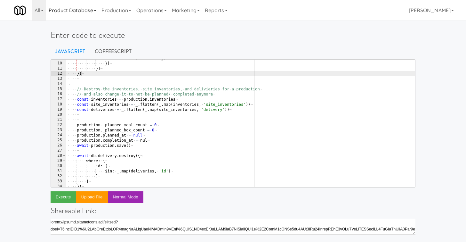
scroll to position [39, 0]
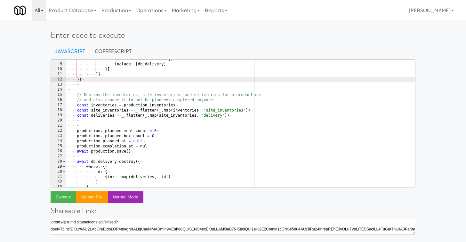
click at [40, 9] on link "All" at bounding box center [39, 10] width 14 height 20
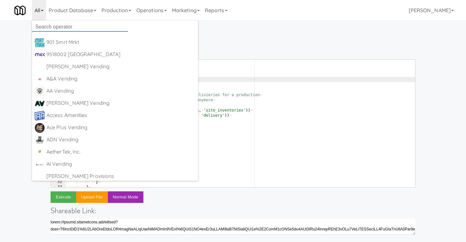
click at [56, 28] on input "text" at bounding box center [80, 27] width 96 height 10
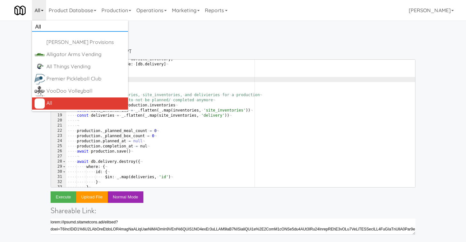
type input "All"
click at [57, 101] on div "All" at bounding box center [85, 103] width 79 height 10
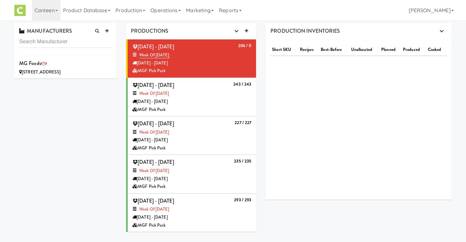
click at [221, 81] on div "243 / 243 [DATE] - [DATE] Week of [DATE] [DATE] - [DATE] MGF Pick Pack" at bounding box center [192, 96] width 119 height 33
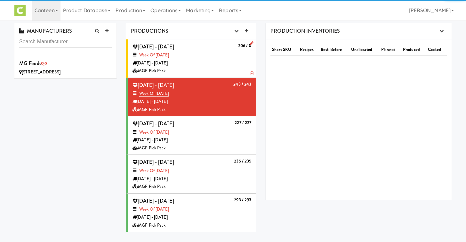
click at [218, 63] on div "[DATE] - [DATE]" at bounding box center [192, 63] width 119 height 8
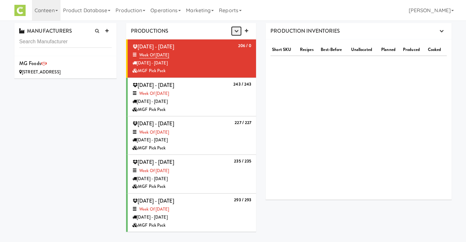
click at [237, 32] on icon "button" at bounding box center [236, 31] width 4 height 4
click at [230, 44] on link "Production Planner" at bounding box center [220, 43] width 61 height 12
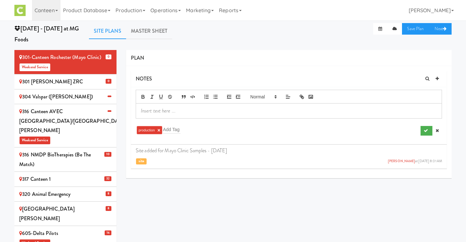
click at [94, 97] on div "304 Valspar ([PERSON_NAME])" at bounding box center [65, 97] width 93 height 10
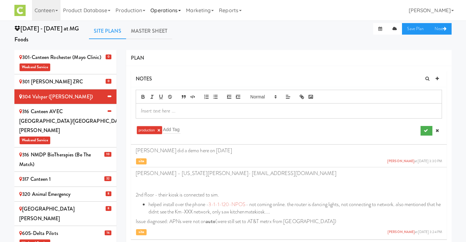
click at [169, 12] on link "Operations" at bounding box center [166, 10] width 36 height 20
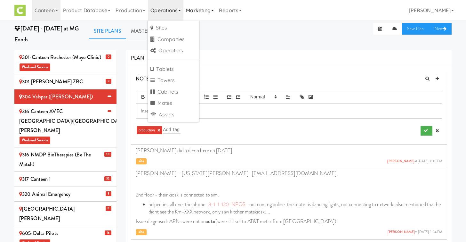
click at [196, 12] on link "Marketing" at bounding box center [199, 10] width 33 height 20
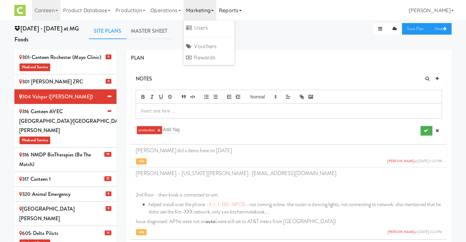
click at [232, 11] on link "Reports" at bounding box center [230, 10] width 28 height 20
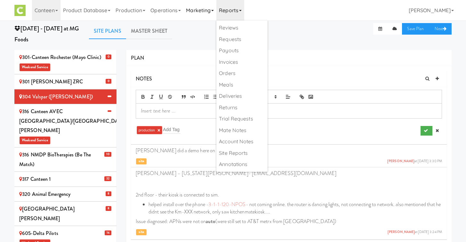
click at [196, 8] on link "Marketing" at bounding box center [199, 10] width 33 height 20
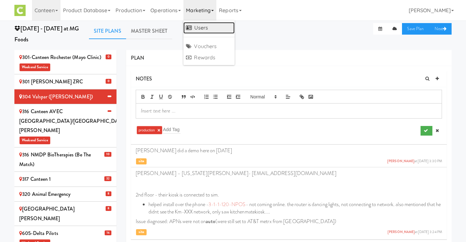
click at [208, 27] on link "Users" at bounding box center [208, 28] width 51 height 12
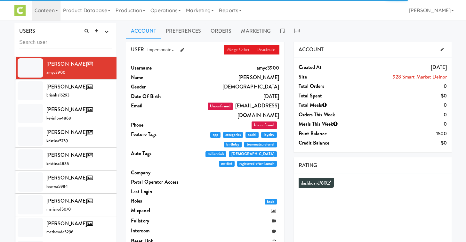
click at [74, 38] on input "text" at bounding box center [65, 43] width 93 height 12
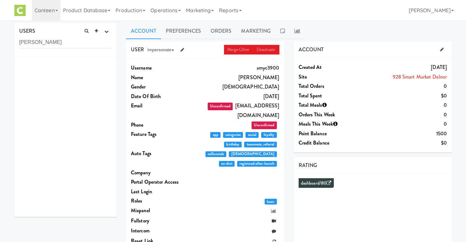
type input "[PERSON_NAME]"
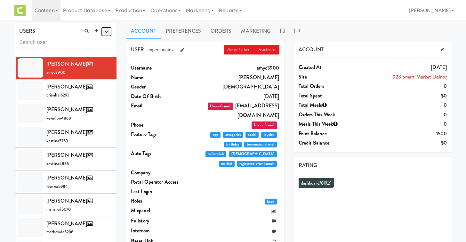
click at [106, 31] on icon "button" at bounding box center [106, 31] width 4 height 4
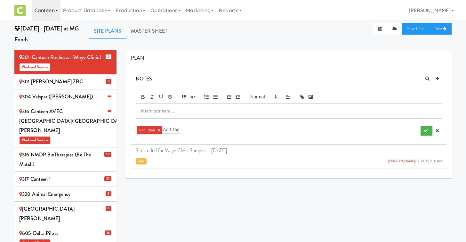
click at [44, 8] on link "Canteen" at bounding box center [46, 10] width 28 height 20
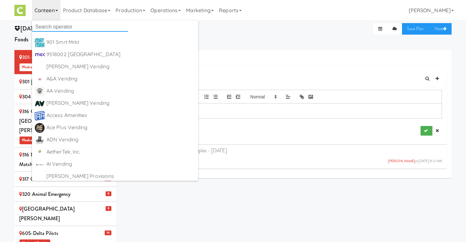
click at [53, 25] on input "text" at bounding box center [80, 27] width 96 height 10
type input "All"
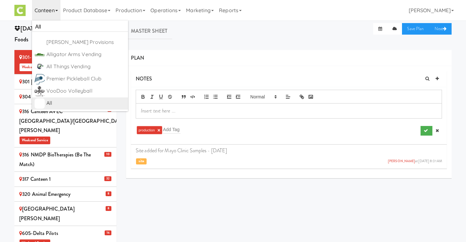
click at [62, 102] on div "All" at bounding box center [85, 103] width 79 height 10
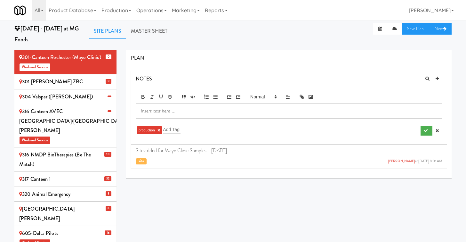
click at [84, 121] on div "316 Canteen AVEC Minneapolis/St [PERSON_NAME] Weekend Service" at bounding box center [65, 126] width 93 height 38
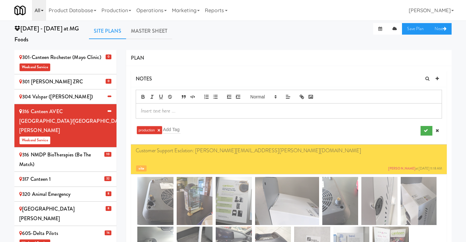
click at [39, 10] on link "All" at bounding box center [39, 10] width 14 height 20
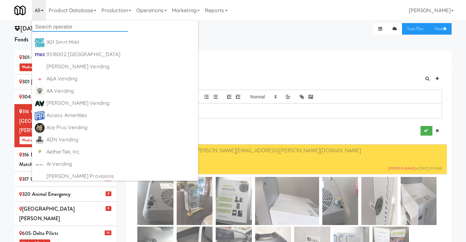
click at [67, 27] on input "text" at bounding box center [80, 27] width 96 height 10
type input "KitchenMate"
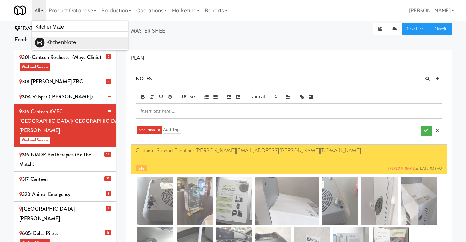
click at [72, 42] on div "KitchenMate" at bounding box center [85, 42] width 79 height 10
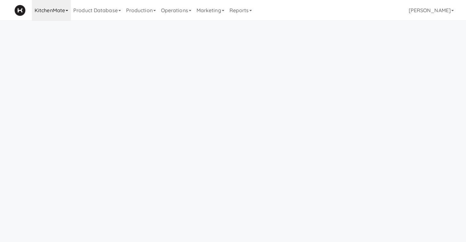
click at [45, 10] on link "KitchenMate" at bounding box center [51, 10] width 39 height 20
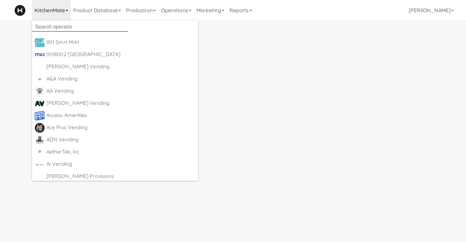
click at [55, 25] on input "text" at bounding box center [80, 27] width 96 height 10
type input "Canteen"
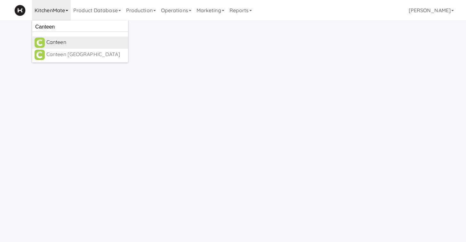
click at [59, 42] on div "Canteen" at bounding box center [85, 42] width 79 height 10
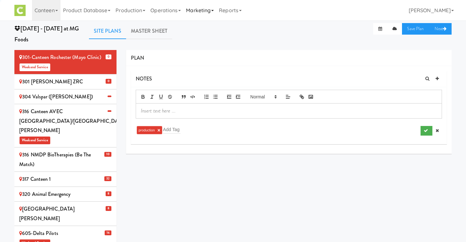
click at [191, 11] on link "Marketing" at bounding box center [199, 10] width 33 height 20
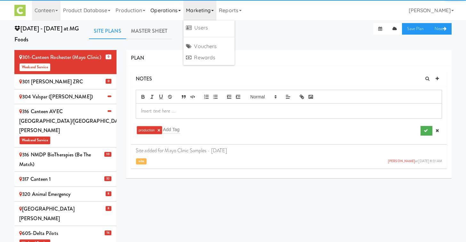
click at [166, 9] on link "Operations" at bounding box center [166, 10] width 36 height 20
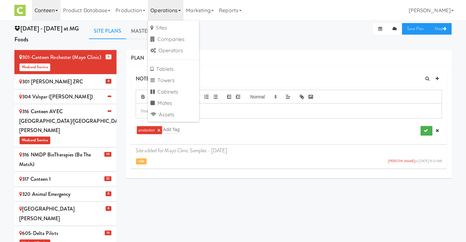
click at [35, 11] on link "Canteen" at bounding box center [46, 10] width 28 height 20
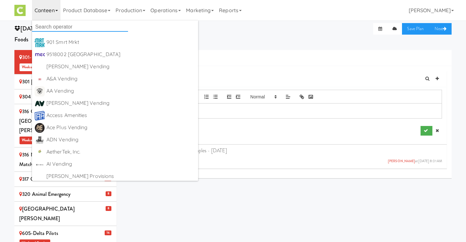
click at [47, 27] on input "text" at bounding box center [80, 27] width 96 height 10
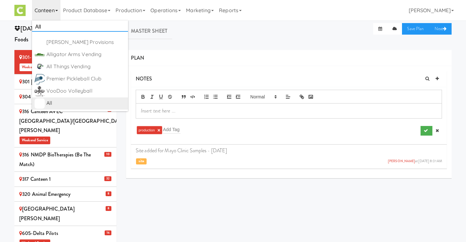
type input "All"
click at [52, 101] on div "All" at bounding box center [85, 103] width 79 height 10
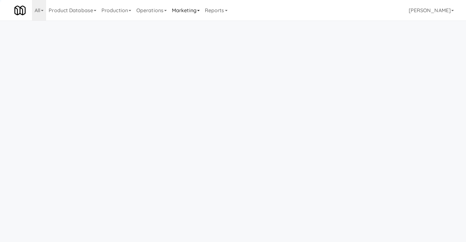
click at [175, 13] on link "Marketing" at bounding box center [185, 10] width 33 height 20
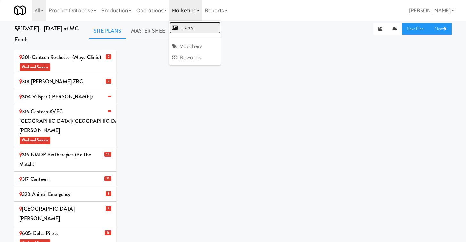
click at [197, 26] on link "Users" at bounding box center [194, 28] width 51 height 12
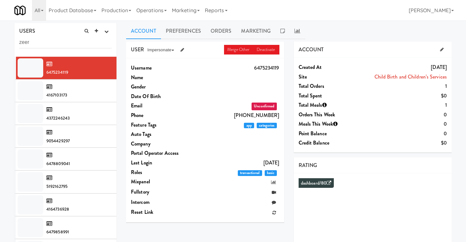
type input "zeer"
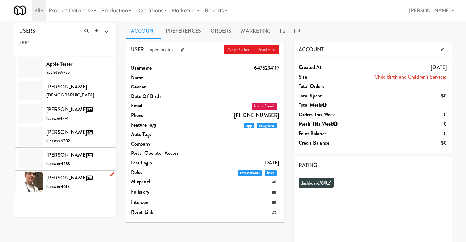
click at [81, 185] on div "[PERSON_NAME] lucaszee4618" at bounding box center [78, 181] width 65 height 17
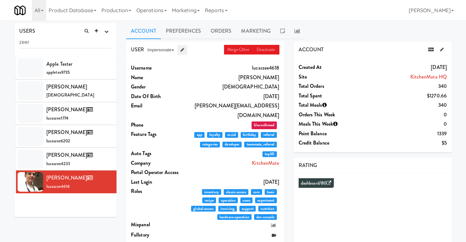
click at [184, 51] on icon at bounding box center [183, 50] width 4 height 4
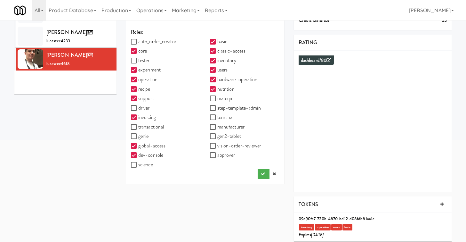
scroll to position [134, 0]
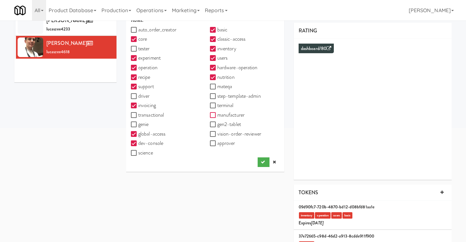
click at [216, 115] on input "manufacturer" at bounding box center [213, 115] width 7 height 5
checkbox input "true"
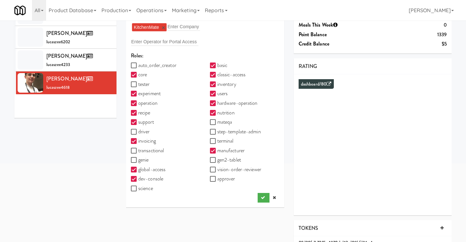
scroll to position [100, 0]
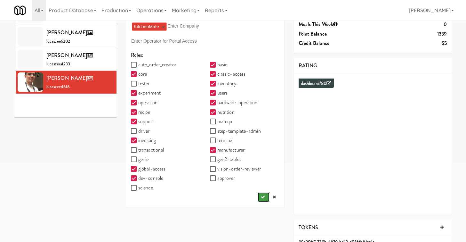
click at [261, 198] on icon "submit" at bounding box center [263, 197] width 4 height 4
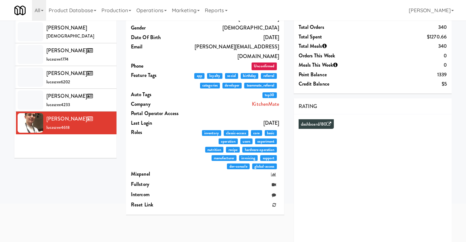
scroll to position [0, 0]
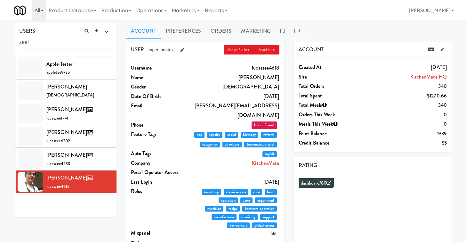
click at [35, 11] on link "All" at bounding box center [39, 10] width 14 height 20
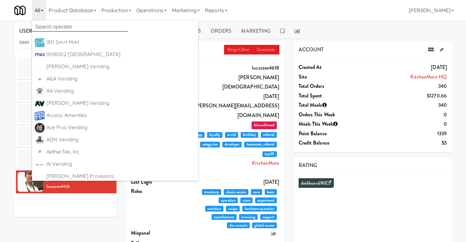
click at [61, 25] on input "text" at bounding box center [80, 27] width 96 height 10
type input "Canteen"
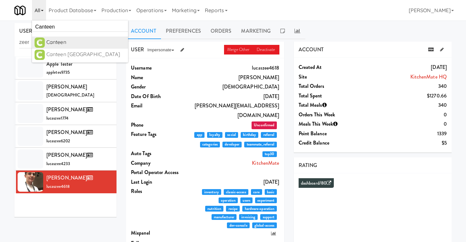
click at [58, 42] on div "Canteen" at bounding box center [85, 42] width 79 height 10
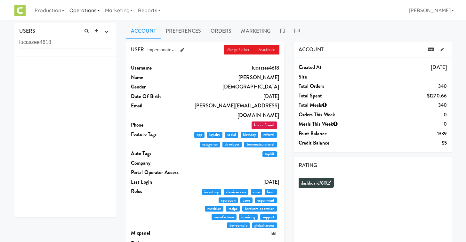
click at [91, 16] on link "Operations" at bounding box center [85, 10] width 36 height 20
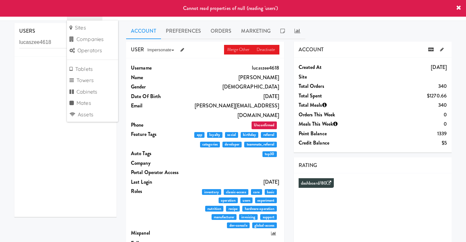
click at [457, 7] on icon at bounding box center [458, 7] width 5 height 5
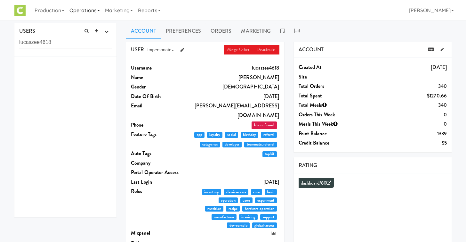
click at [102, 9] on link "Operations" at bounding box center [85, 10] width 36 height 20
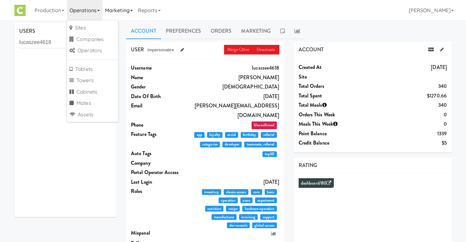
click at [116, 9] on link "Marketing" at bounding box center [118, 10] width 33 height 20
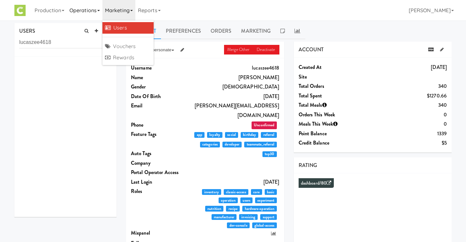
click at [85, 15] on link "Operations" at bounding box center [85, 10] width 36 height 20
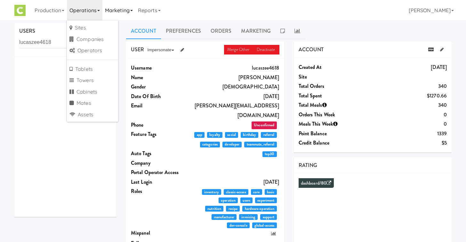
click at [117, 10] on link "Marketing" at bounding box center [118, 10] width 33 height 20
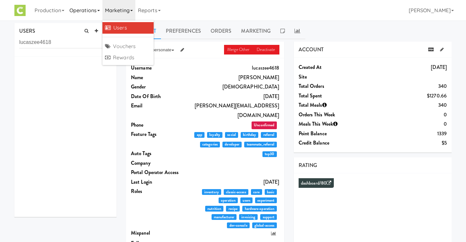
click at [88, 10] on link "Operations" at bounding box center [85, 10] width 36 height 20
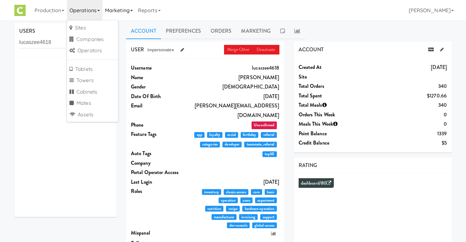
click at [121, 15] on link "Marketing" at bounding box center [118, 10] width 33 height 20
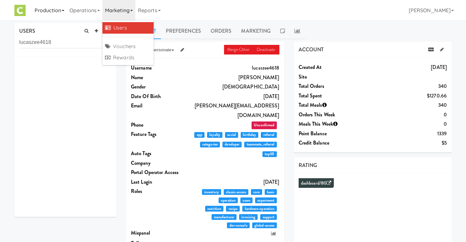
click at [57, 0] on link "Production" at bounding box center [49, 10] width 35 height 20
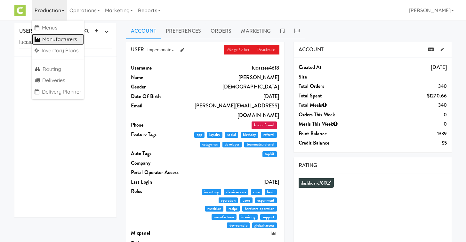
click at [63, 40] on link "Manufacturers" at bounding box center [58, 40] width 52 height 12
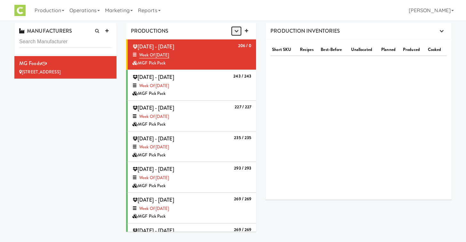
click at [236, 34] on button "button" at bounding box center [236, 31] width 11 height 10
click at [234, 42] on link "Production Planner" at bounding box center [220, 43] width 61 height 12
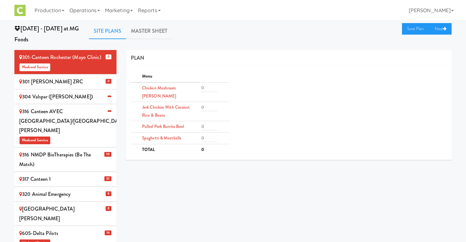
click at [90, 96] on div "304 Valspar ([PERSON_NAME])" at bounding box center [65, 97] width 93 height 10
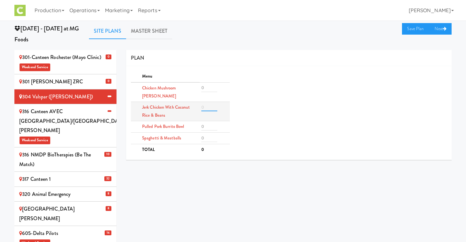
click at [209, 103] on input "number" at bounding box center [209, 107] width 16 height 8
click at [215, 103] on input "1" at bounding box center [209, 107] width 16 height 8
click at [215, 103] on input "2" at bounding box center [209, 107] width 16 height 8
click at [261, 93] on div "Menu Chicken Mushroom [PERSON_NAME] Jerk Chicken with Coconut Rice & Beans 2 Pu…" at bounding box center [289, 113] width 326 height 84
type input "1"
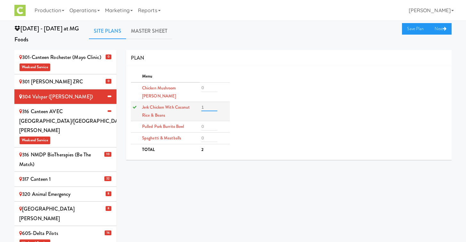
click at [215, 103] on input "1" at bounding box center [209, 107] width 16 height 8
click at [271, 49] on div "[DATE] - [DATE] at MG Foods Site Plans Master Sheet Save Plan Next 0 301-Cantee…" at bounding box center [233, 156] width 466 height 267
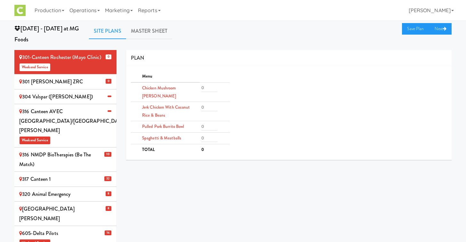
click at [87, 118] on div "316 Canteen AVEC Minneapolis/St [PERSON_NAME] Weekend Service" at bounding box center [65, 126] width 93 height 38
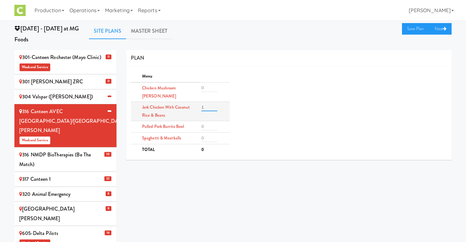
click at [215, 103] on input "1" at bounding box center [209, 107] width 16 height 8
type input "2"
click at [215, 103] on input "2" at bounding box center [209, 107] width 16 height 8
click at [253, 85] on div "Menu Chicken Mushroom [PERSON_NAME] Jerk Chicken with Coconut Rice & Beans 2 Pu…" at bounding box center [289, 113] width 326 height 84
click at [408, 31] on link "Save Plan" at bounding box center [416, 29] width 28 height 12
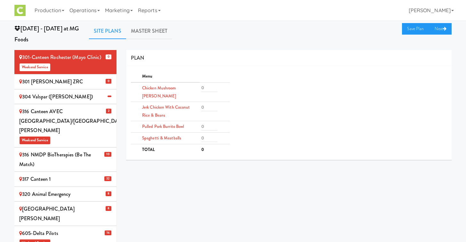
click at [107, 120] on div "316 Canteen AVEC Minneapolis/St [PERSON_NAME] Weekend Service" at bounding box center [65, 126] width 93 height 38
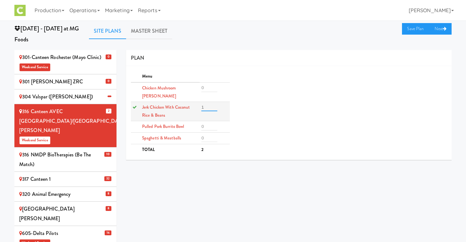
click at [216, 103] on input "1" at bounding box center [209, 107] width 16 height 8
type input "0"
click at [216, 103] on input "0" at bounding box center [209, 107] width 16 height 8
click at [259, 95] on div "Menu Chicken Mushroom Alfredo Jerk Chicken with Coconut Rice & Beans 0 Pulled P…" at bounding box center [289, 113] width 326 height 84
click at [78, 152] on div "316 NMDP BioTherapies (Be the match)" at bounding box center [65, 159] width 93 height 19
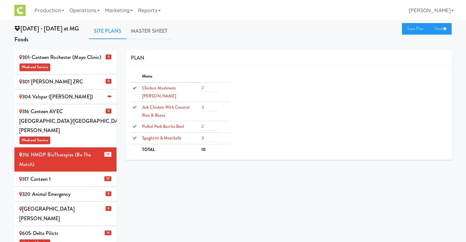
click at [90, 122] on div "316 Canteen AVEC Minneapolis/St Paul Branch Weekend Service" at bounding box center [65, 126] width 93 height 38
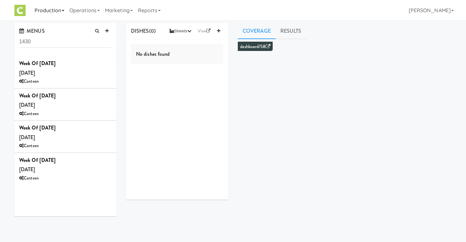
click at [48, 15] on link "Production" at bounding box center [49, 10] width 35 height 20
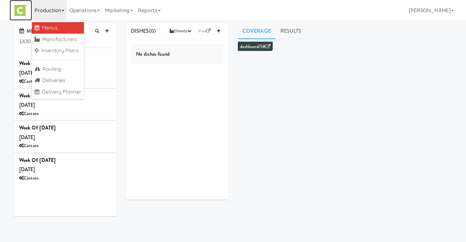
click at [17, 11] on img at bounding box center [19, 10] width 11 height 11
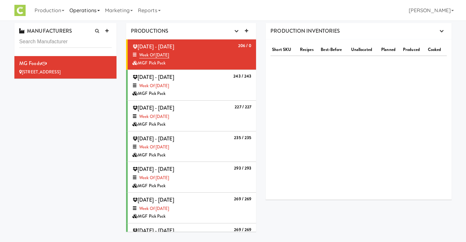
click at [94, 13] on link "Operations" at bounding box center [85, 10] width 36 height 20
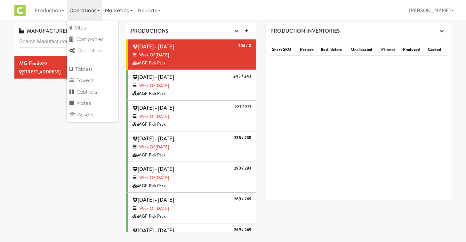
click at [120, 8] on link "Marketing" at bounding box center [118, 10] width 33 height 20
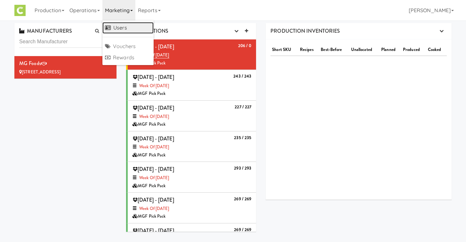
click at [118, 24] on link "Users" at bounding box center [127, 28] width 51 height 12
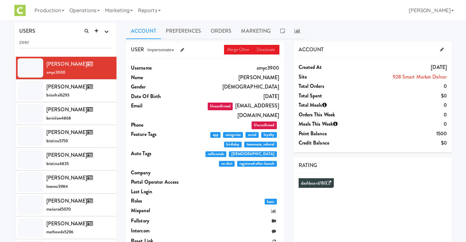
type input "zeer"
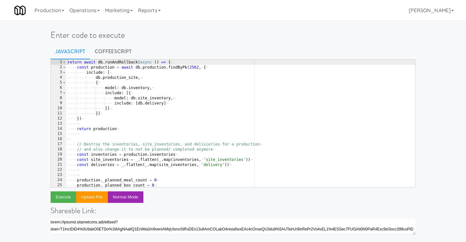
click at [120, 92] on div "return · await · db . runAndRollback ( async · ( ) · => · { ¬ ···· const · prod…" at bounding box center [240, 129] width 349 height 138
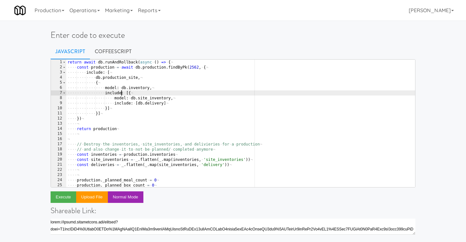
click at [96, 70] on div "return · await · db . runAndRollback ( async · ( ) · => · { ¬ ···· const · prod…" at bounding box center [240, 129] width 349 height 138
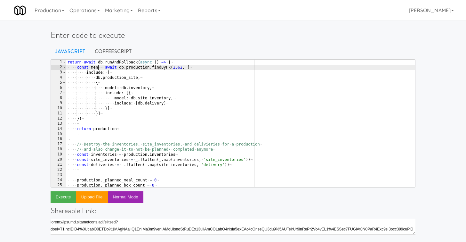
scroll to position [0, 3]
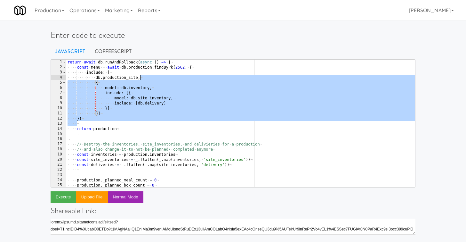
drag, startPoint x: 85, startPoint y: 121, endPoint x: 141, endPoint y: 76, distance: 72.4
click at [141, 76] on div "return · await · db . runAndRollback ( async · ( ) · => · { ¬ ···· const · menu…" at bounding box center [240, 129] width 349 height 138
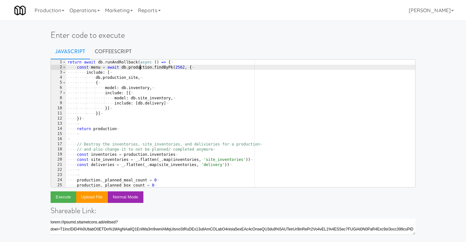
click at [140, 66] on div "return · await · db . runAndRollback ( async · ( ) · => · { ¬ ···· const · menu…" at bounding box center [240, 129] width 349 height 138
click at [167, 69] on div "return · await · db . runAndRollback ( async · ( ) · => · { ¬ ···· const · menu…" at bounding box center [240, 129] width 349 height 138
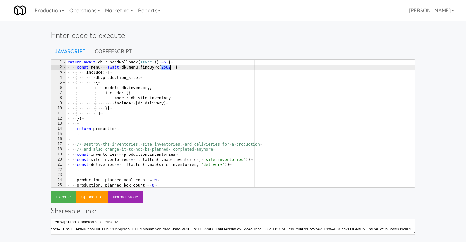
paste textarea "1430"
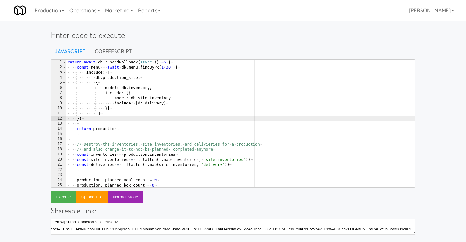
click at [131, 119] on div "return · await · db . runAndRollback ( async · ( ) · => · { ¬ ···· const · menu…" at bounding box center [240, 129] width 349 height 138
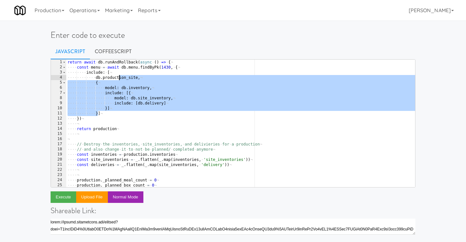
drag, startPoint x: 98, startPoint y: 114, endPoint x: 116, endPoint y: 74, distance: 44.4
click at [116, 74] on div "return · await · db . runAndRollback ( async · ( ) · => · { ¬ ···· const · menu…" at bounding box center [240, 129] width 349 height 138
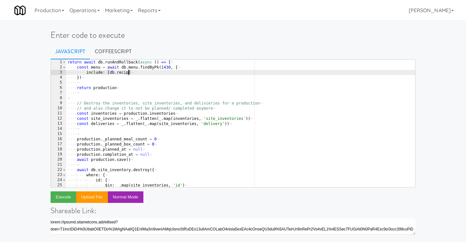
scroll to position [0, 5]
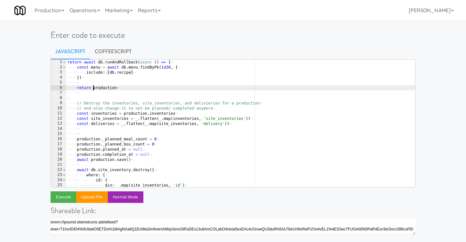
click at [93, 89] on div "return · await · db . runAndRollback ( async · ( ) · => · { ¬ ···· const · menu…" at bounding box center [240, 129] width 349 height 138
click at [96, 69] on div "return · await · db . runAndRollback ( async · ( ) · => · { ¬ ···· const · menu…" at bounding box center [240, 129] width 349 height 138
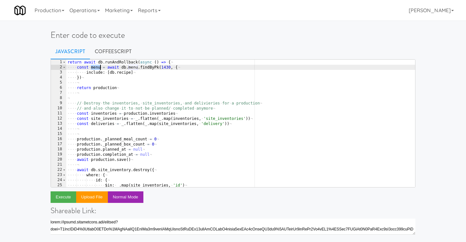
click at [96, 69] on div "return · await · db . runAndRollback ( async · ( ) · => · { ¬ ···· const · menu…" at bounding box center [240, 129] width 349 height 138
click at [101, 88] on div "return · await · db . runAndRollback ( async · ( ) · => · { ¬ ···· const · menu…" at bounding box center [240, 129] width 349 height 138
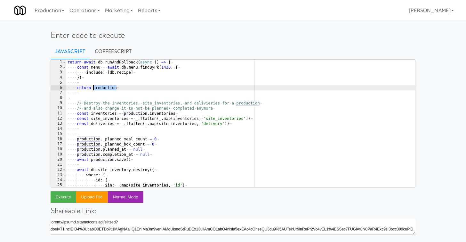
paste textarea "menu"
click at [61, 196] on button "Execute" at bounding box center [64, 197] width 26 height 12
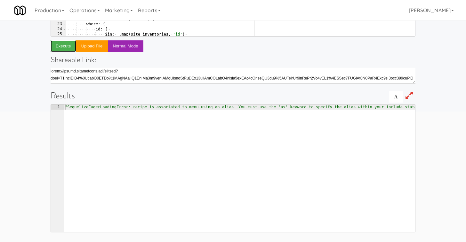
scroll to position [0, 0]
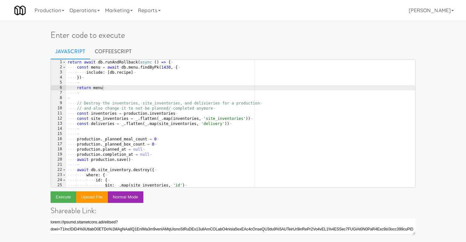
click at [126, 71] on div "return · await · db . runAndRollback ( async · ( ) · => · { ¬ ···· const · menu…" at bounding box center [240, 129] width 349 height 138
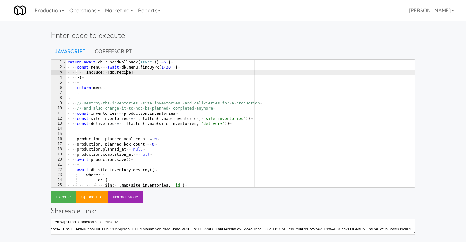
click at [126, 71] on div "return · await · db . runAndRollback ( async · ( ) · => · { ¬ ···· const · menu…" at bounding box center [240, 129] width 349 height 138
type textarea "include: ['recipes]"
click at [63, 196] on button "Execute" at bounding box center [64, 197] width 26 height 12
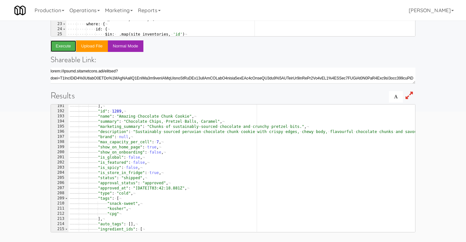
scroll to position [185, 0]
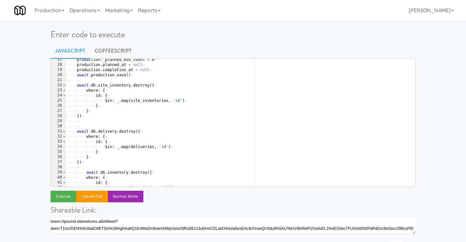
scroll to position [89, 0]
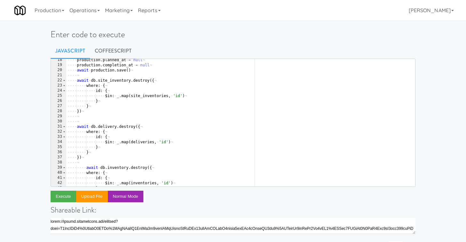
click at [158, 202] on div "include: ['recipes] 18 19 20 21 22 23 24 25 26 27 28 29 30 31 32 33 34 35 36 37…" at bounding box center [233, 221] width 365 height 324
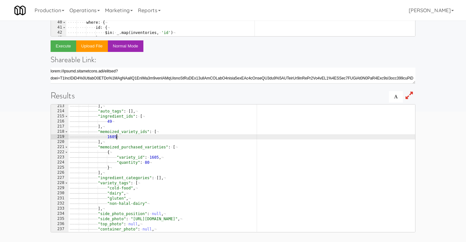
type textarea "1605"
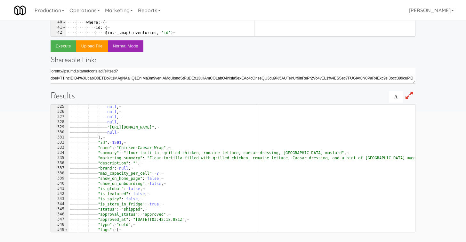
scroll to position [283, 0]
click at [33, 166] on div "Enter code to execute Javascript CoffeeScript include: ['recipes] 18 19 20 21 2…" at bounding box center [233, 57] width 466 height 370
click at [411, 96] on icon at bounding box center [409, 95] width 7 height 9
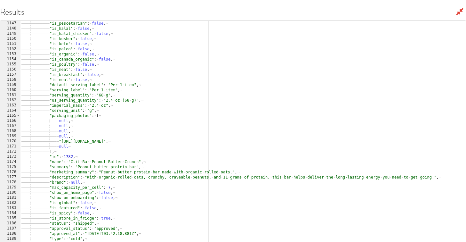
scroll to position [0, 1]
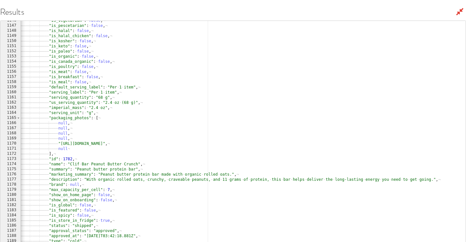
click at [460, 7] on link at bounding box center [459, 11] width 7 height 9
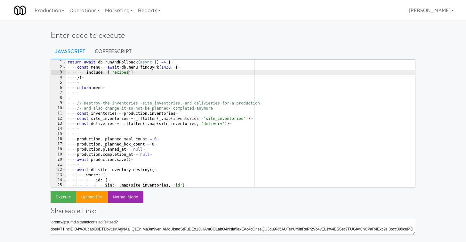
scroll to position [0, 0]
click at [100, 82] on div "return · await · db . runAndRollback ( async · ( ) · => · { ¬ ···· const · menu…" at bounding box center [240, 129] width 349 height 138
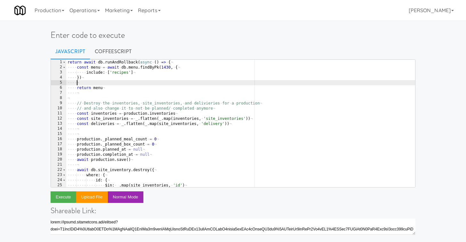
click at [97, 78] on div "return · await · db . runAndRollback ( async · ( ) · => · { ¬ ···· const · menu…" at bounding box center [240, 129] width 349 height 138
type textarea "})"
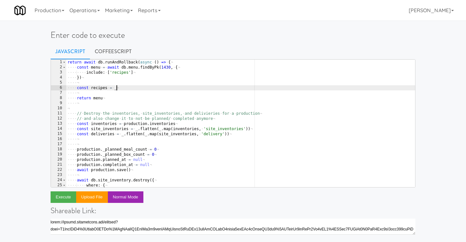
scroll to position [0, 4]
type textarea "c"
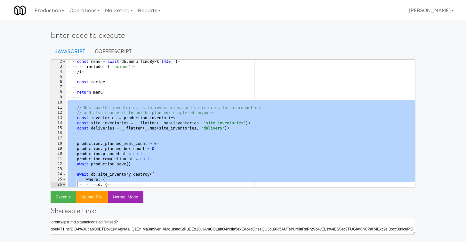
scroll to position [129, 0]
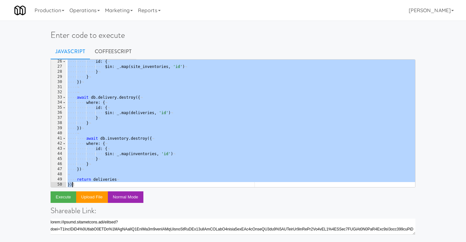
drag, startPoint x: 72, startPoint y: 107, endPoint x: 73, endPoint y: 240, distance: 133.5
click at [73, 240] on div "const recipe 26 27 28 29 30 31 32 33 34 35 36 37 38 39 40 41 42 43 44 45 46 47 …" at bounding box center [233, 221] width 365 height 324
type textarea "return deliveries })"
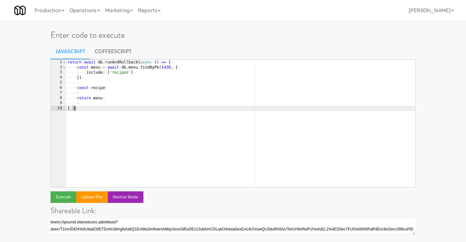
scroll to position [0, 0]
type textarea "})"
click at [144, 81] on div "return · await · db . runAndRollback ( async · ( ) · => · { ¬ ···· const · menu…" at bounding box center [240, 129] width 349 height 138
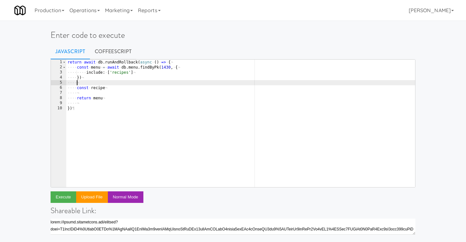
click at [130, 83] on div "return · await · db . runAndRollback ( async · ( ) · => · { ¬ ···· const · menu…" at bounding box center [240, 129] width 349 height 138
click at [98, 87] on div "return · await · db . runAndRollback ( async · ( ) · => · { ¬ ···· const · menu…" at bounding box center [240, 129] width 349 height 138
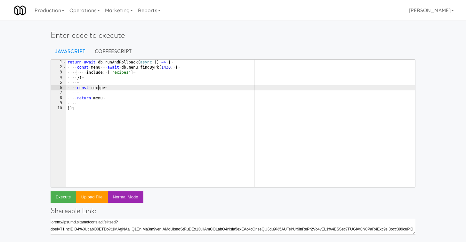
click at [98, 87] on div "return · await · db . runAndRollback ( async · ( ) · => · { ¬ ···· const · menu…" at bounding box center [240, 129] width 349 height 138
paste textarea "KurKure Chilli Chatka"
paste textarea "KurKure Chilli Chatka'"
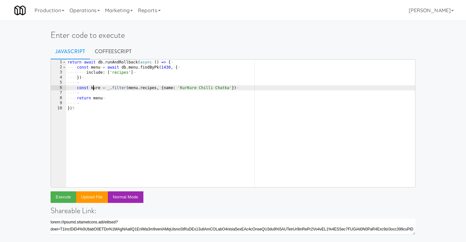
click at [92, 88] on div "return · await · db . runAndRollback ( async · ( ) · => · { ¬ ···· const · menu…" at bounding box center [240, 129] width 349 height 138
click at [100, 100] on div "return · await · db . runAndRollback ( async · ( ) · => · { ¬ ···· const · menu…" at bounding box center [240, 129] width 349 height 138
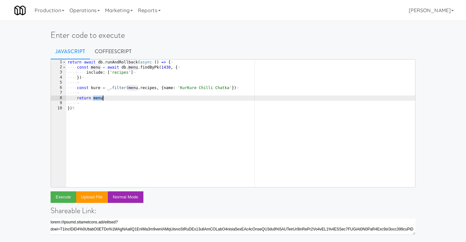
scroll to position [0, 3]
click at [100, 100] on div "return · await · db . runAndRollback ( async · ( ) · => · { ¬ ···· const · menu…" at bounding box center [240, 129] width 349 height 138
paste textarea "kure"
click at [59, 196] on button "Execute" at bounding box center [64, 197] width 26 height 12
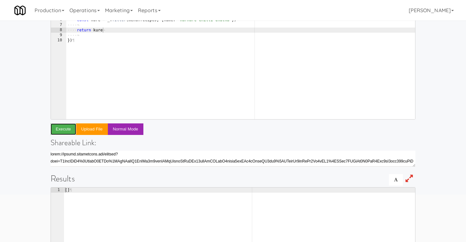
scroll to position [0, 0]
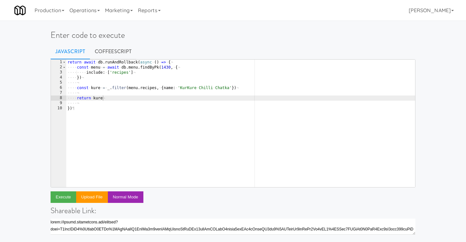
type textarea "const kure = _.filter(menu.recipes, {name: 'KurKure Chilli Chatka'})"
click at [205, 88] on div "return · await · db . runAndRollback ( async · ( ) · => · { ¬ ···· const · menu…" at bounding box center [240, 129] width 349 height 138
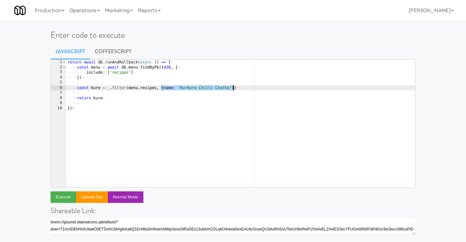
drag, startPoint x: 162, startPoint y: 88, endPoint x: 234, endPoint y: 89, distance: 72.4
click at [234, 89] on div "return · await · db . runAndRollback ( async · ( ) · => · { ¬ ···· const · menu…" at bounding box center [240, 129] width 349 height 138
click at [192, 91] on div "return · await · db . runAndRollback ( async · ( ) · => · { ¬ ···· const · menu…" at bounding box center [240, 129] width 349 height 138
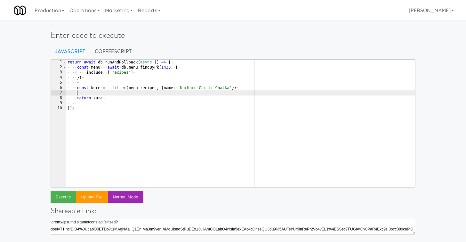
scroll to position [0, 0]
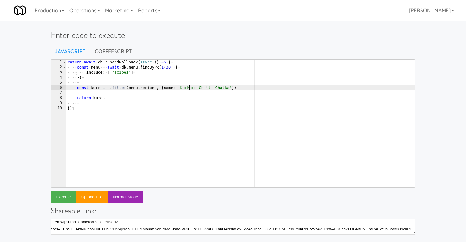
click at [188, 87] on div "return · await · db . runAndRollback ( async · ( ) · => · { ¬ ···· const · menu…" at bounding box center [240, 129] width 349 height 138
drag, startPoint x: 160, startPoint y: 88, endPoint x: 218, endPoint y: 87, distance: 57.3
click at [218, 87] on div "return · await · db . runAndRollback ( async · ( ) · => · { ¬ ···· const · menu…" at bounding box center [240, 129] width 349 height 138
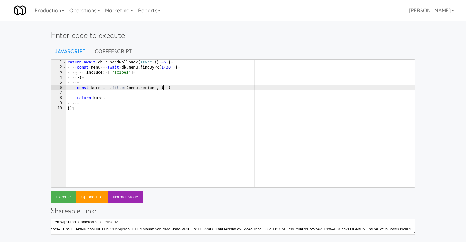
type textarea "const kure = _.filter(menu.recipes, (r) )"
type textarea "return kure"
click at [169, 89] on div "return · await · db . runAndRollback ( async · ( ) · => · { ¬ ···· const · menu…" at bounding box center [240, 129] width 349 height 138
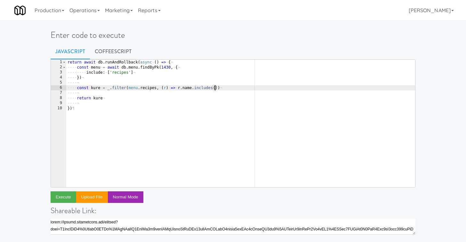
paste textarea "KurKure')"
click at [63, 196] on button "Execute" at bounding box center [64, 197] width 26 height 12
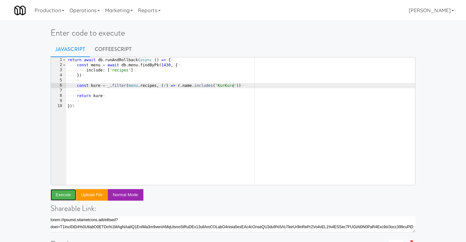
scroll to position [0, 0]
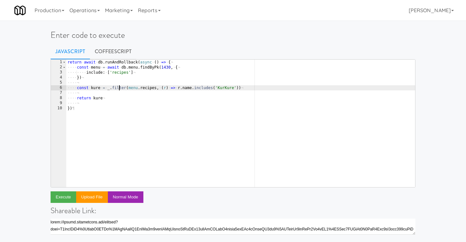
click at [118, 90] on div "return · await · db . runAndRollback ( async · ( ) · => · { ¬ ···· const · menu…" at bounding box center [240, 129] width 349 height 138
type textarea "const kure = _.find(menu.recipes, (r) => r.name.includes('KurKure'))"
click at [64, 193] on button "Execute" at bounding box center [64, 197] width 26 height 12
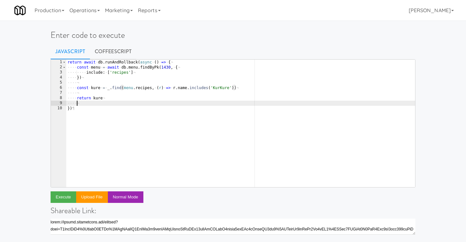
scroll to position [0, 0]
click at [104, 101] on div "return · await · db . runAndRollback ( async · ( ) · => · { ¬ ···· const · menu…" at bounding box center [240, 129] width 349 height 138
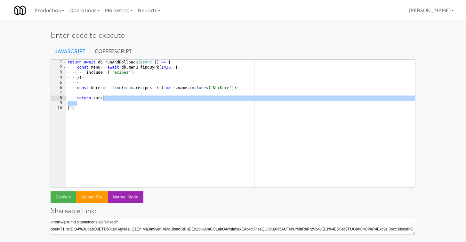
click at [110, 99] on div "return · await · db . runAndRollback ( async · ( ) · => · { ¬ ···· const · menu…" at bounding box center [240, 129] width 349 height 138
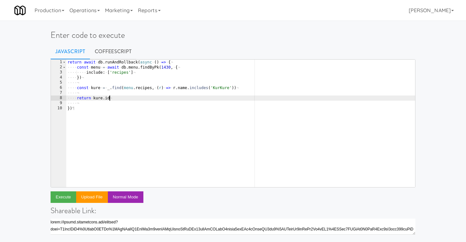
scroll to position [0, 3]
type textarea "return kure.id"
click at [63, 198] on button "Execute" at bounding box center [64, 197] width 26 height 12
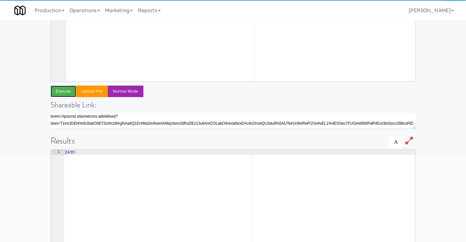
scroll to position [137, 0]
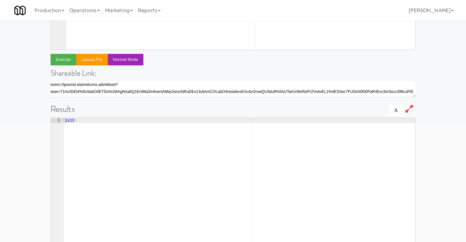
type textarea "2435"
click at [69, 120] on div "2435 ¶" at bounding box center [240, 187] width 352 height 138
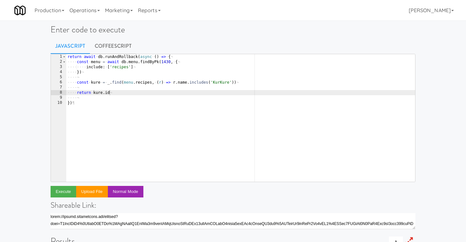
scroll to position [0, 0]
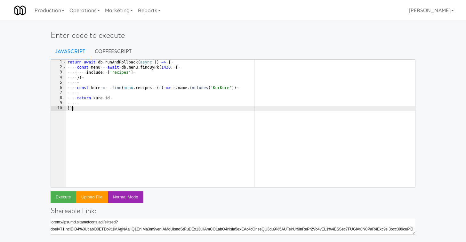
click at [118, 132] on div "return · await · db . runAndRollback ( async · ( ) · => · { ¬ ···· const · menu…" at bounding box center [240, 129] width 349 height 138
click at [109, 98] on div "return · await · db . runAndRollback ( async · ( ) · => · { ¬ ···· const · menu…" at bounding box center [240, 129] width 349 height 138
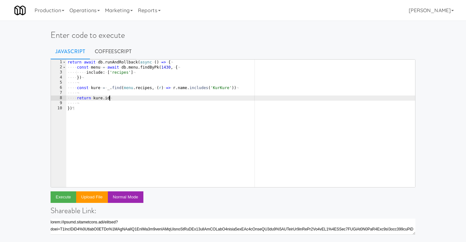
type textarea "// return kure.id"
paste textarea "2435)"
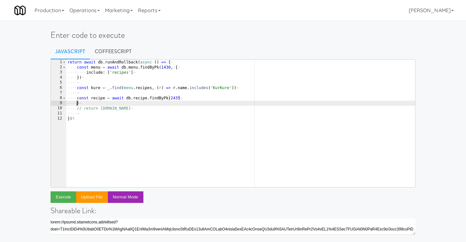
scroll to position [0, 1]
type textarea "const recipe = await db.recipe.findByPk(2435)"
click at [66, 197] on button "Execute" at bounding box center [64, 197] width 26 height 12
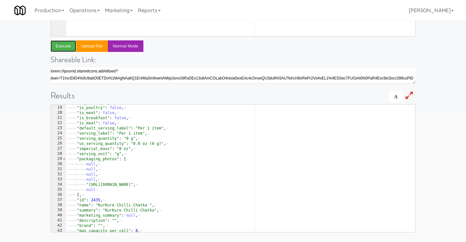
scroll to position [92, 0]
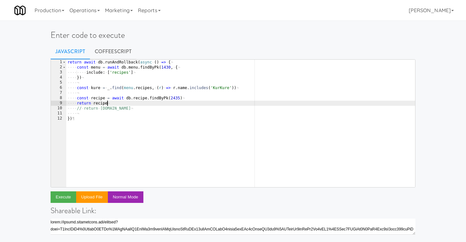
click at [118, 104] on div "return · await · db . runAndRollback ( async · ( ) · => · { ¬ ···· const · menu…" at bounding box center [240, 129] width 349 height 138
click at [62, 193] on button "Execute" at bounding box center [64, 197] width 26 height 12
click at [121, 132] on div "return · await · db . runAndRollback ( async · ( ) · => · { ¬ ···· const · menu…" at bounding box center [240, 129] width 349 height 138
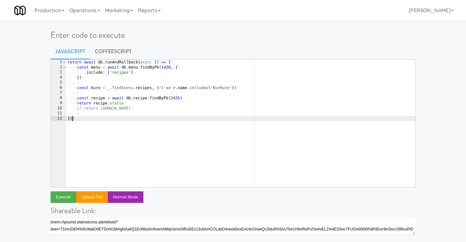
click at [177, 98] on div "return · await · db . runAndRollback ( async · ( ) · => · { ¬ ···· const · menu…" at bounding box center [240, 129] width 349 height 138
type textarea "const recipe = await db.recipe.findByPk(2435)"
click at [177, 98] on div "return · await · db . runAndRollback ( async · ( ) · => · { ¬ ···· const · menu…" at bounding box center [240, 129] width 349 height 138
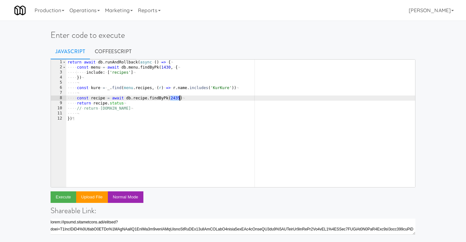
click at [199, 97] on div "return · await · db . runAndRollback ( async · ( ) · => · { ¬ ···· const · menu…" at bounding box center [240, 129] width 349 height 138
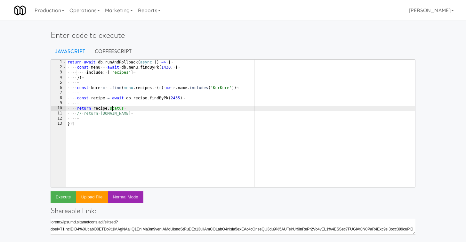
click at [113, 108] on div "return · await · db . runAndRollback ( async · ( ) · => · { ¬ ···· const · menu…" at bounding box center [240, 129] width 349 height 138
type textarea "return recipe.root_recipe_id"
click at [54, 196] on button "Execute" at bounding box center [64, 197] width 26 height 12
click at [108, 104] on div "return · await · db . runAndRollback ( async · ( ) · => · { ¬ ···· const · menu…" at bounding box center [240, 129] width 349 height 138
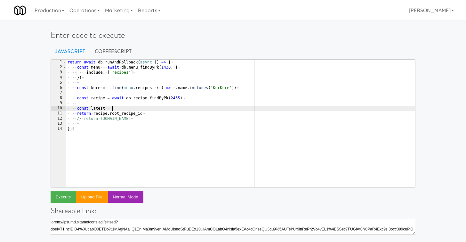
paste textarea "})"
type textarea "})"
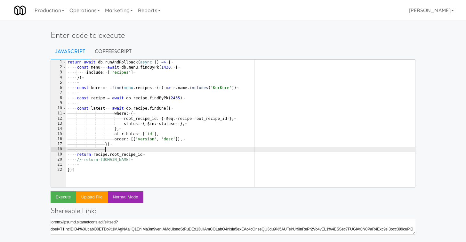
click at [173, 122] on div "return · await · db . runAndRollback ( async · ( ) · => · { ¬ ···· const · menu…" at bounding box center [240, 129] width 349 height 138
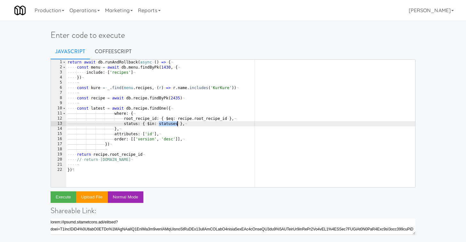
click at [173, 122] on div "return · await · db . runAndRollback ( async · ( ) · => · { ¬ ···· const · menu…" at bounding box center [240, 129] width 349 height 138
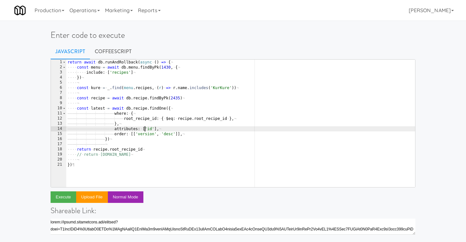
click at [145, 129] on div "return · await · db . runAndRollback ( async · ( ) · => · { ¬ ···· const · menu…" at bounding box center [240, 129] width 349 height 138
click at [103, 132] on div "return · await · db . runAndRollback ( async · ( ) · => · { ¬ ···· const · menu…" at bounding box center [240, 129] width 349 height 138
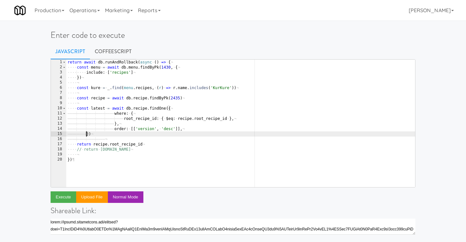
scroll to position [0, 2]
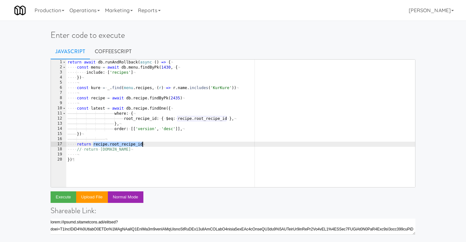
drag, startPoint x: 93, startPoint y: 143, endPoint x: 155, endPoint y: 142, distance: 62.4
click at [155, 142] on div "return · await · db . runAndRollback ( async · ( ) · => · { ¬ ···· const · menu…" at bounding box center [240, 129] width 349 height 138
click at [131, 143] on div "return · await · db . runAndRollback ( async · ( ) · => · { ¬ ···· const · menu…" at bounding box center [240, 129] width 349 height 138
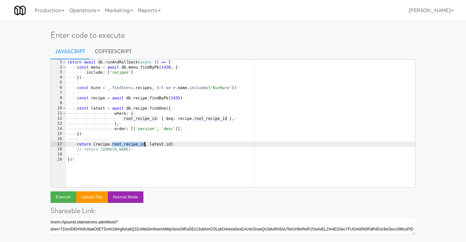
scroll to position [0, 4]
type textarea "return [recipe.id, latest.id]"
click at [65, 198] on button "Execute" at bounding box center [64, 197] width 26 height 12
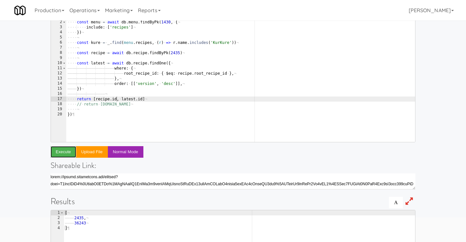
scroll to position [19, 0]
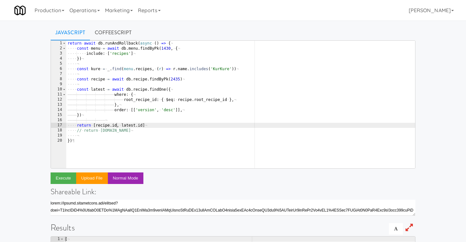
click at [149, 123] on div "return · await · db . runAndRollback ( async · ( ) · => · { ¬ ···· const · menu…" at bounding box center [240, 110] width 349 height 138
click at [152, 127] on div "return · await · db . runAndRollback ( async · ( ) · => · { ¬ ···· const · menu…" at bounding box center [240, 110] width 349 height 138
type textarea "return [recipe.id, latest.id]"
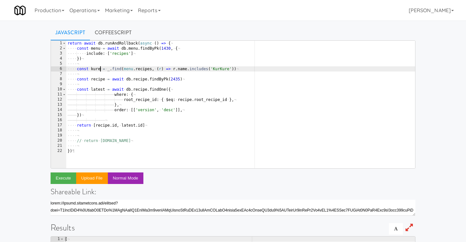
click at [99, 70] on div "return · await · db . runAndRollback ( async · ( ) · => · { ¬ ···· const · menu…" at bounding box center [240, 110] width 349 height 138
type textarea "const kure = _.find(menu.recipes, (r) => r.name.includes('KurKure'))"
click at [99, 70] on div "return · await · db . runAndRollback ( async · ( ) · => · { ¬ ···· const · menu…" at bounding box center [240, 110] width 349 height 138
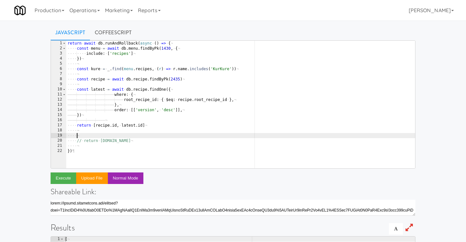
click at [111, 136] on div "return · await · db . runAndRollback ( async · ( ) · => · { ¬ ···· const · menu…" at bounding box center [240, 110] width 349 height 138
paste textarea "kure"
click at [77, 135] on div "return · await · db . runAndRollback ( async · ( ) · => · { ¬ ···· const · menu…" at bounding box center [240, 110] width 349 height 138
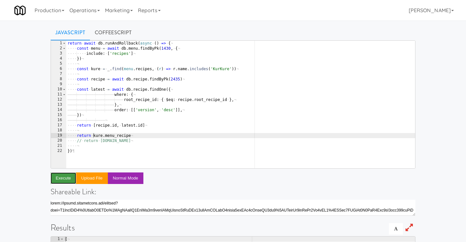
click at [59, 179] on button "Execute" at bounding box center [64, 178] width 26 height 12
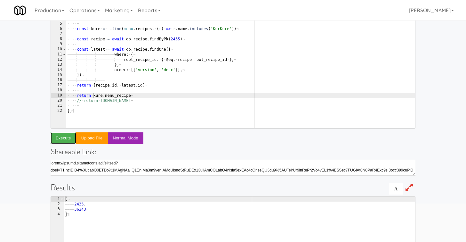
scroll to position [24, 0]
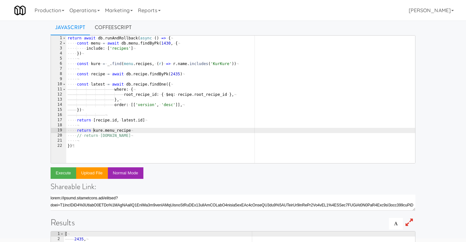
click at [104, 120] on div "return · await · db . runAndRollback ( async · ( ) · => · { ¬ ···· const · menu…" at bounding box center [240, 105] width 349 height 138
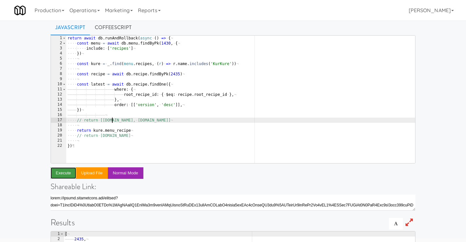
click at [69, 170] on button "Execute" at bounding box center [64, 173] width 26 height 12
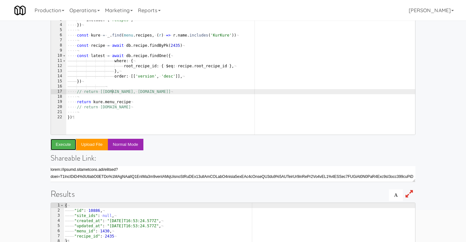
scroll to position [0, 0]
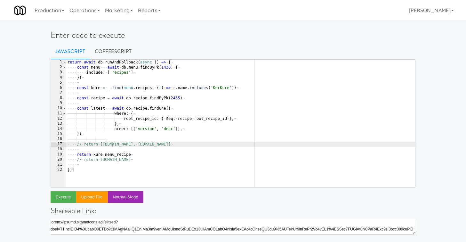
type textarea "return kure.menu_recipe"
click at [137, 156] on div "return · await · db . runAndRollback ( async · ( ) · => · { ¬ ···· const · menu…" at bounding box center [240, 129] width 349 height 138
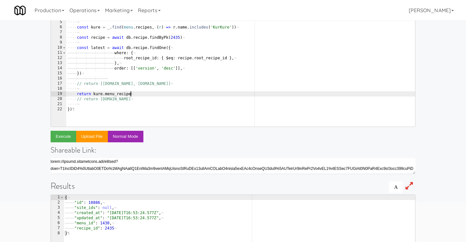
scroll to position [70, 0]
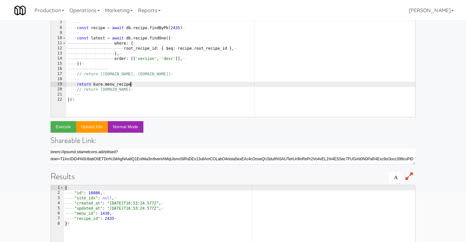
type textarea ""recipe_id": 2435"
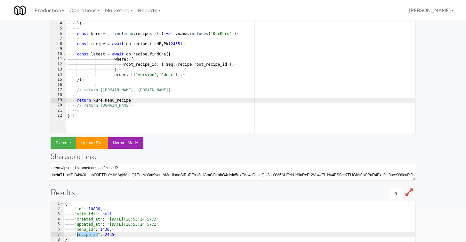
scroll to position [49, 0]
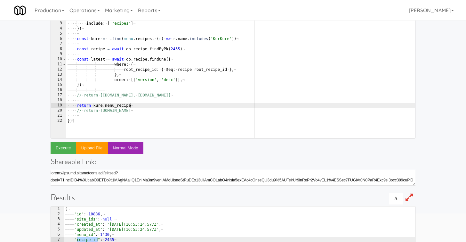
click at [141, 104] on div "return · await · db . runAndRollback ( async · ( ) · => · { ¬ ···· const · menu…" at bounding box center [240, 80] width 349 height 138
click at [81, 104] on div "return · await · db . runAndRollback ( async · ( ) · => · { ¬ ···· const · menu…" at bounding box center [240, 80] width 349 height 138
click at [126, 106] on div "return · await · db . runAndRollback ( async · ( ) · => · { ¬ ···· const · menu…" at bounding box center [240, 80] width 349 height 138
paste textarea "recipe_id"
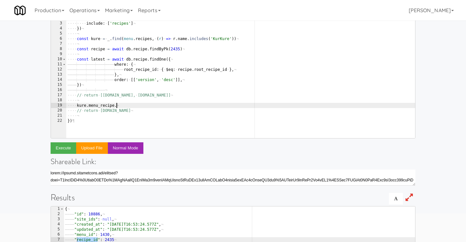
paste textarea "recipe_id"
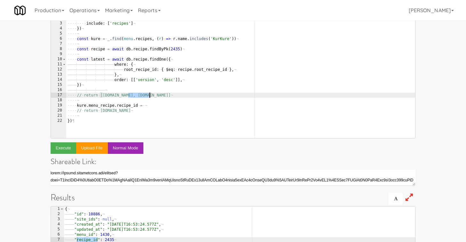
drag, startPoint x: 128, startPoint y: 95, endPoint x: 149, endPoint y: 94, distance: 20.8
click at [149, 94] on div "return · await · db . runAndRollback ( async · ( ) · => · { ¬ ···· const · menu…" at bounding box center [240, 80] width 349 height 138
click at [146, 106] on div "return · await · db . runAndRollback ( async · ( ) · => · { ¬ ···· const · menu…" at bounding box center [240, 80] width 349 height 138
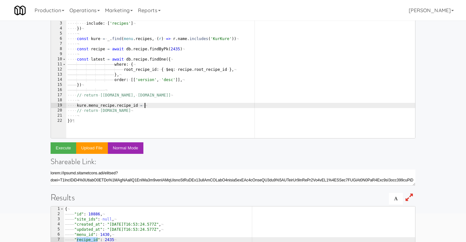
paste textarea "latest.id"
type textarea "kure.menu_recipe.recipe_id = latest.id"
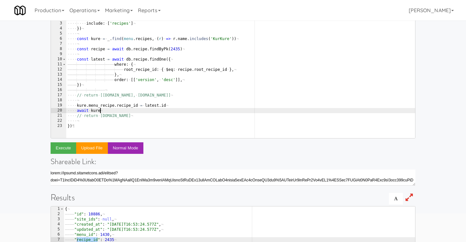
scroll to position [0, 3]
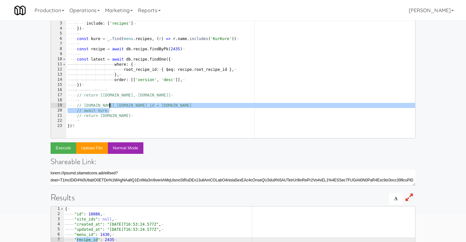
click at [210, 70] on div "return · await · db . runAndRollback ( async · ( ) · => · { ¬ ···· const · menu…" at bounding box center [240, 80] width 349 height 138
type textarea "root_recipe_id: { $eq: recipe.root_recipe_id },"
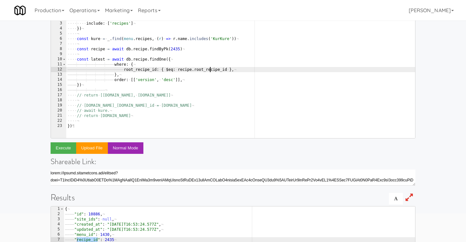
click at [210, 70] on div "return · await · db . runAndRollback ( async · ( ) · => · { ¬ ···· const · menu…" at bounding box center [240, 80] width 349 height 138
click at [110, 90] on div "return · await · db . runAndRollback ( async · ( ) · => · { ¬ ···· const · menu…" at bounding box center [240, 80] width 349 height 138
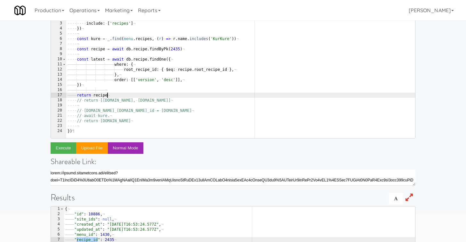
scroll to position [0, 4]
paste textarea "root_recipe_id"
click at [60, 150] on button "Execute" at bounding box center [64, 148] width 26 height 12
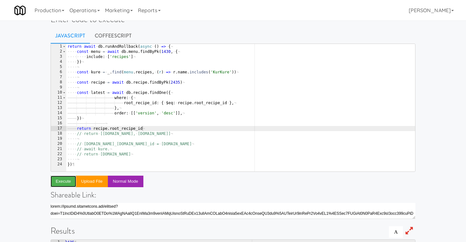
scroll to position [0, 0]
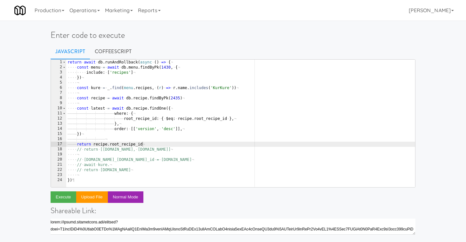
click at [170, 159] on div "return · await · db . runAndRollback ( async · ( ) · => · { ¬ ···· const · menu…" at bounding box center [240, 129] width 349 height 138
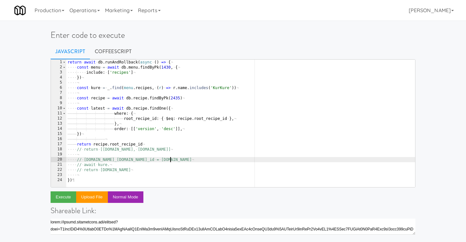
click at [160, 162] on div "return · await · db . runAndRollback ( async · ( ) · => · { ¬ ···· const · menu…" at bounding box center [240, 129] width 349 height 138
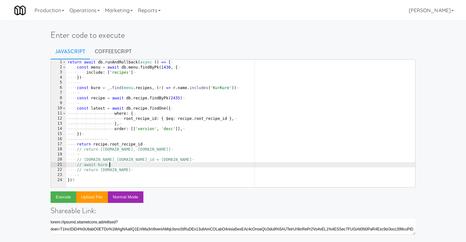
scroll to position [0, 3]
click at [166, 134] on div "return · await · db . runAndRollback ( async · ( ) · => · { ¬ ···· const · menu…" at bounding box center [240, 129] width 349 height 138
type textarea "})"
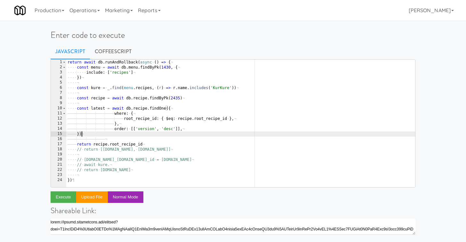
scroll to position [1, 0]
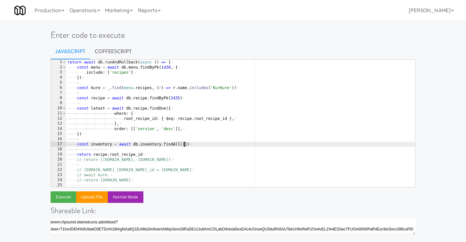
type textarea "const inventory = await db.inventory.findAll({})"
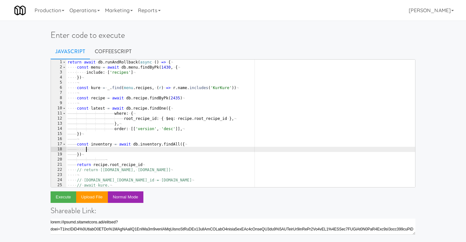
click at [103, 145] on div "return · await · db . runAndRollback ( async · ( ) · => · { ¬ ···· const · menu…" at bounding box center [240, 129] width 349 height 138
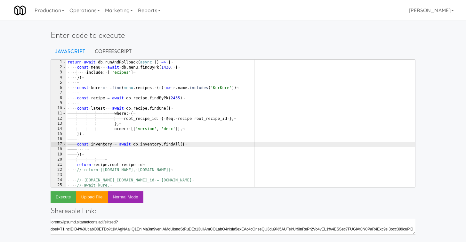
click at [103, 145] on div "return · await · db . runAndRollback ( async · ( ) · => · { ¬ ···· const · menu…" at bounding box center [240, 129] width 349 height 138
type textarea "const inventories = await db.inventory.findAll({"
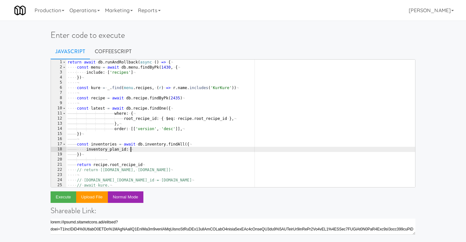
scroll to position [0, 5]
paste textarea "732"
click at [103, 144] on div "return · await · db . runAndRollback ( async · ( ) · => · { ¬ ···· const · menu…" at bounding box center [240, 129] width 349 height 138
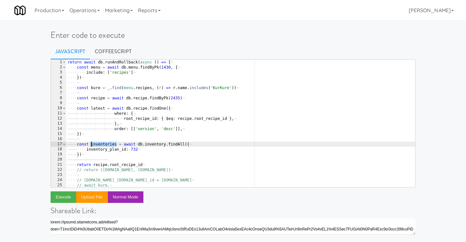
click at [92, 156] on div "return · await · db . runAndRollback ( async · ( ) · => · { ¬ ···· const · menu…" at bounding box center [240, 129] width 349 height 138
type textarea "})"
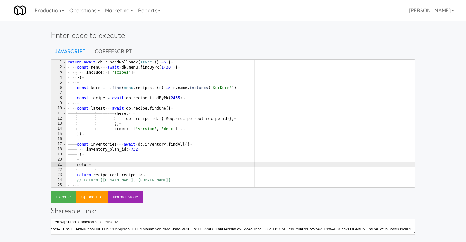
scroll to position [0, 3]
paste textarea "inventories"
click at [60, 201] on button "Execute" at bounding box center [64, 197] width 26 height 12
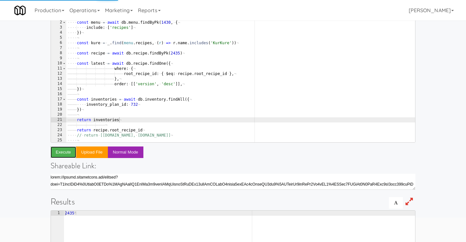
scroll to position [0, 0]
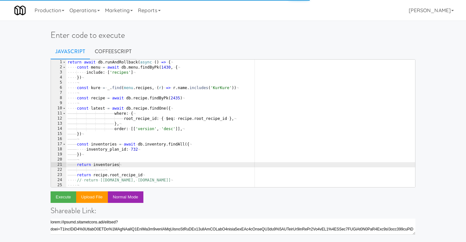
type textarea "const inventories = await db.inventory.findAll({"
click at [199, 145] on div "return · await · db . runAndRollback ( async · ( ) · => · { ¬ ···· const · menu…" at bounding box center [240, 129] width 349 height 138
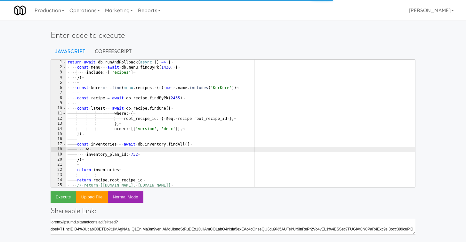
scroll to position [0, 2]
click at [180, 151] on div "return · await · db . runAndRollback ( async · ( ) · => · { ¬ ···· const · menu…" at bounding box center [240, 129] width 349 height 138
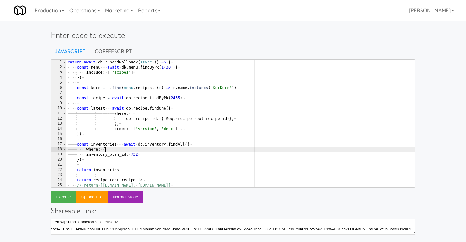
type textarea "where: {}"
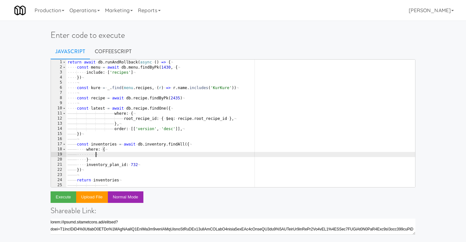
scroll to position [0, 3]
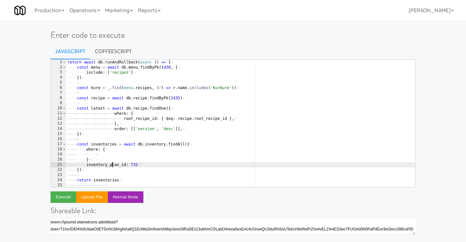
click at [112, 166] on div "return · await · db . runAndRollback ( async · ( ) · => · { ¬ ···· const · menu…" at bounding box center [240, 129] width 349 height 138
type textarea "}"
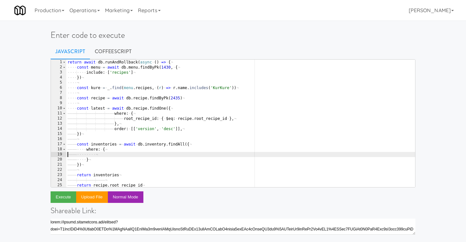
paste textarea "inventory_plan_id: 732"
type textarea "inventory_plan_id: 732"
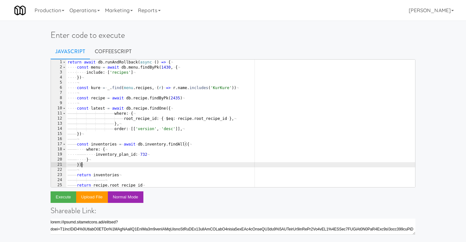
scroll to position [7, 0]
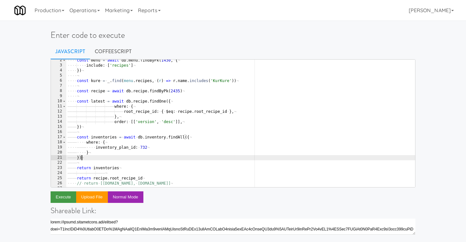
type textarea "})"
click at [70, 197] on button "Execute" at bounding box center [64, 197] width 26 height 12
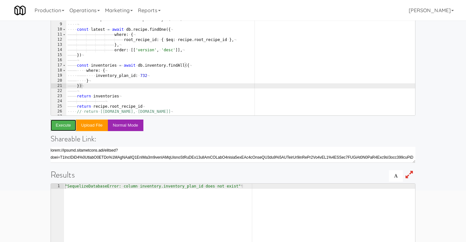
scroll to position [151, 0]
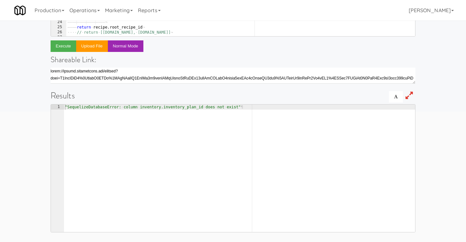
type textarea ""SequelizeDatabaseError: column inventory.inventory_plan_id does not exist""
click at [176, 106] on div ""SequelizeDatabaseError: · column · inventory.inventory_plan_id · does · not · …" at bounding box center [240, 173] width 352 height 138
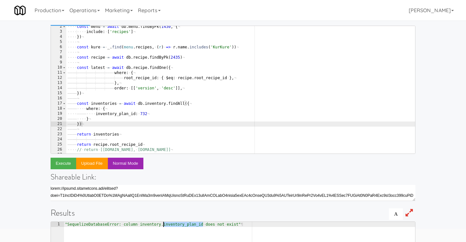
scroll to position [25, 0]
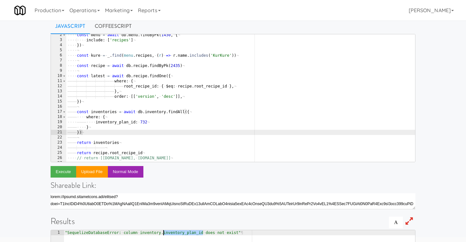
type textarea "const recipe = await db.recipe.findByPk(2435)"
click at [153, 65] on div "···· const · menu · = · await · db . menu . findByPk ( 1430 , · { ¬ ···· ···· i…" at bounding box center [240, 101] width 349 height 138
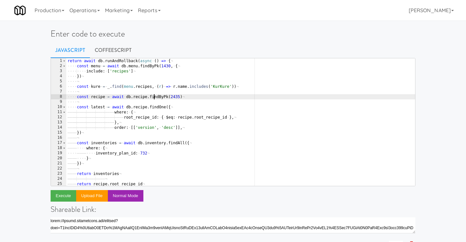
scroll to position [0, 0]
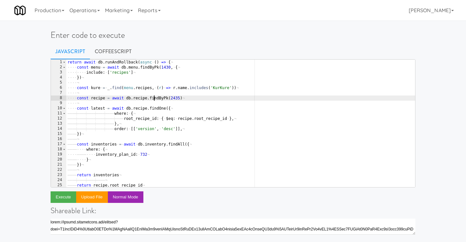
click at [113, 82] on div "return · await · db . runAndRollback ( async · ( ) · => · { ¬ ···· const · menu…" at bounding box center [240, 129] width 349 height 138
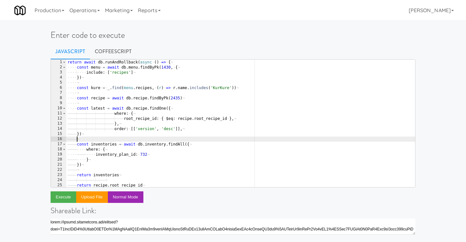
click at [106, 141] on div "return · await · db . runAndRollback ( async · ( ) · => · { ¬ ···· const · menu…" at bounding box center [240, 129] width 349 height 138
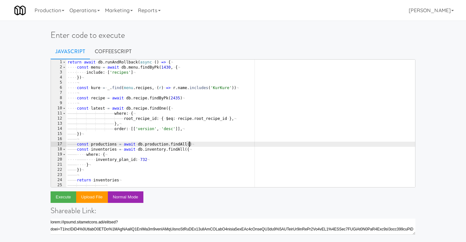
type textarea "const productions = await db.production.findAll({})"
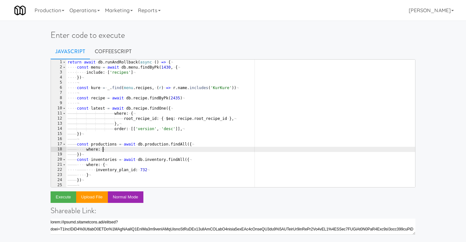
type textarea "where: {}"
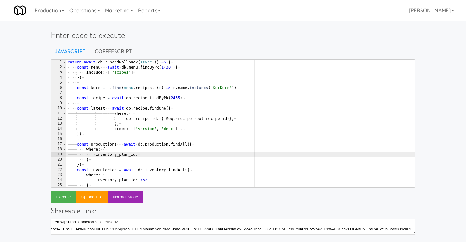
scroll to position [0, 6]
click at [142, 178] on div "return · await · db . runAndRollback ( async · ( ) · => · { ¬ ···· const · menu…" at bounding box center [240, 129] width 349 height 138
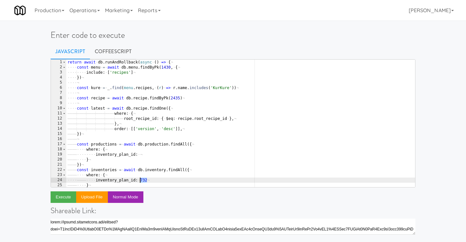
click at [142, 178] on div "return · await · db . runAndRollback ( async · ( ) · => · { ¬ ···· const · menu…" at bounding box center [240, 129] width 349 height 138
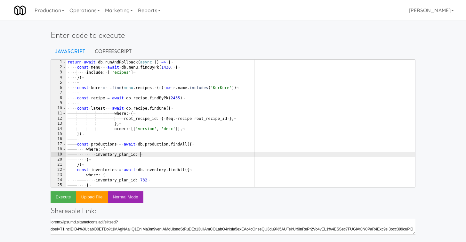
click at [146, 157] on div "return · await · db . runAndRollback ( async · ( ) · => · { ¬ ···· const · menu…" at bounding box center [240, 129] width 349 height 138
paste textarea "732"
click at [111, 166] on div "return · await · db . runAndRollback ( async · ( ) · => · { ¬ ···· const · menu…" at bounding box center [240, 129] width 349 height 138
type textarea "})"
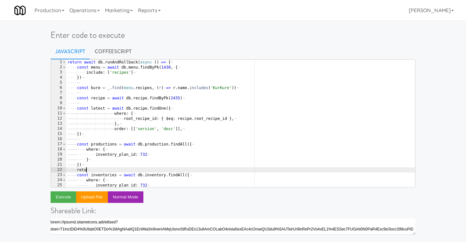
scroll to position [0, 3]
click at [102, 143] on div "return · await · db . runAndRollback ( async · ( ) · => · { ¬ ···· const · menu…" at bounding box center [240, 129] width 349 height 138
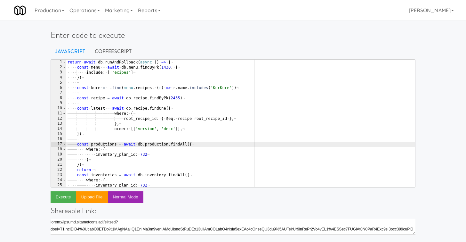
click at [102, 143] on div "return · await · db . runAndRollback ( async · ( ) · => · { ¬ ···· const · menu…" at bounding box center [240, 129] width 349 height 138
click at [96, 168] on div "return · await · db . runAndRollback ( async · ( ) · => · { ¬ ···· const · menu…" at bounding box center [240, 129] width 349 height 138
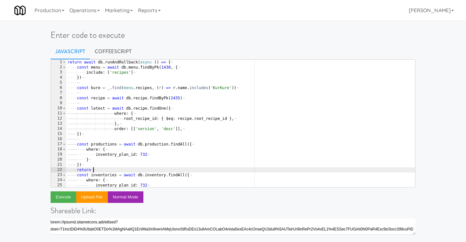
paste textarea "productions"
type textarea "return productions"
click at [68, 198] on button "Execute" at bounding box center [64, 197] width 26 height 12
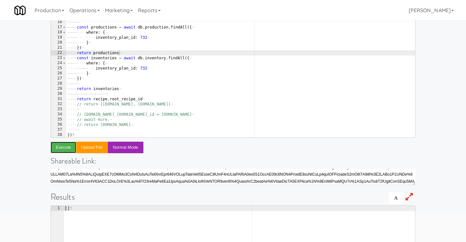
scroll to position [0, 0]
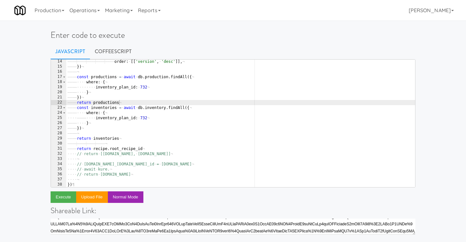
click at [123, 103] on div "———— ———— ———— ———— ———— order : · [[ 'version' , · 'desc' ]] , ¬ ———— }) ¬ ———…" at bounding box center [240, 128] width 349 height 138
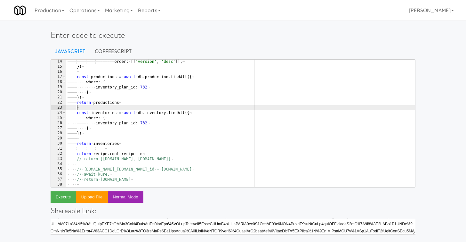
click at [122, 88] on div "———— ———— ———— ———— ———— order : · [[ 'version' , · 'desc' ]] , ¬ ———— }) ¬ ———…" at bounding box center [240, 128] width 349 height 138
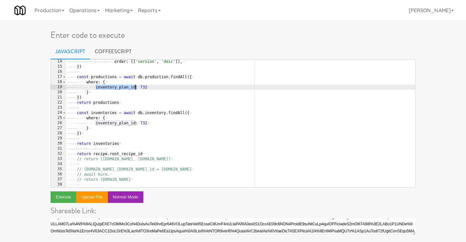
click at [122, 88] on div "———— ———— ———— ———— ———— order : · [[ 'version' , · 'desc' ]] , ¬ ———— }) ¬ ———…" at bounding box center [240, 128] width 349 height 138
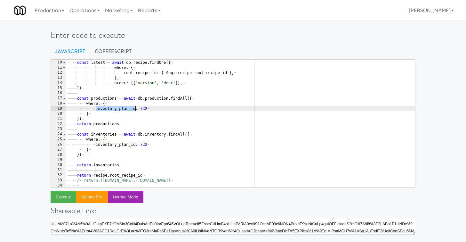
scroll to position [0, 0]
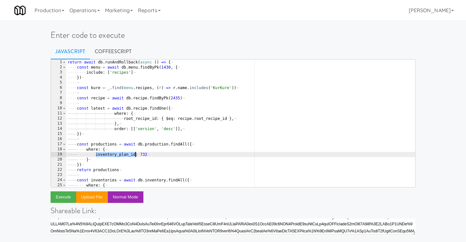
click at [144, 156] on div "return · await · db . runAndRollback ( async · ( ) · => · { ¬ ···· const · menu…" at bounding box center [240, 129] width 349 height 138
click at [65, 199] on button "Execute" at bounding box center [64, 197] width 26 height 12
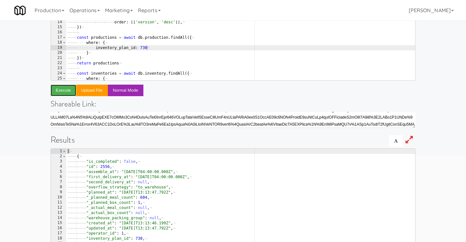
scroll to position [86, 0]
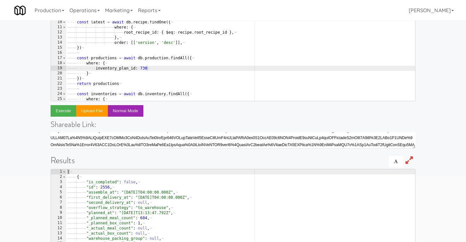
click at [103, 62] on div "return · await · db . runAndRollback ( async · ( ) · => · { ¬ ···· const · menu…" at bounding box center [240, 42] width 349 height 138
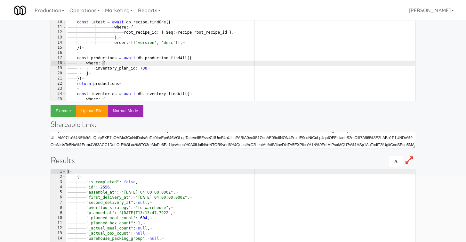
click at [103, 62] on div "return · await · db . runAndRollback ( async · ( ) · => · { ¬ ···· const · menu…" at bounding box center [240, 42] width 349 height 138
type textarea "where: { inventory_plan_id: 730"
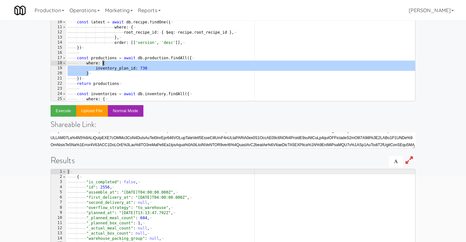
click at [109, 55] on div "return · await · db . runAndRollback ( async · ( ) · => · { ¬ ···· const · menu…" at bounding box center [240, 42] width 349 height 138
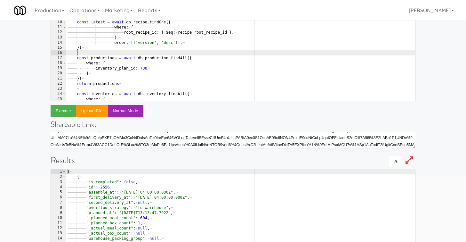
scroll to position [0, 1]
click at [109, 55] on div "return · await · db . runAndRollback ( async · ( ) · => · { ¬ ···· const · menu…" at bounding box center [240, 42] width 349 height 138
click at [109, 59] on div "return · await · db . runAndRollback ( async · ( ) · => · { ¬ ···· const · menu…" at bounding box center [240, 42] width 349 height 138
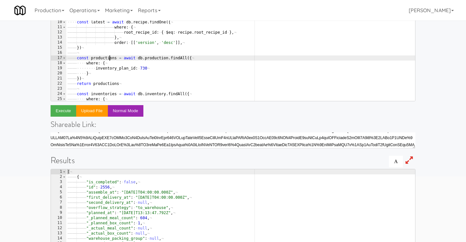
click at [109, 59] on div "return · await · db . runAndRollback ( async · ( ) · => · { ¬ ···· const · menu…" at bounding box center [240, 42] width 349 height 138
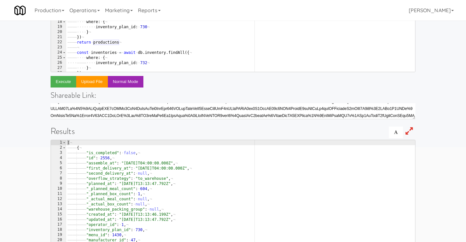
scroll to position [116, 0]
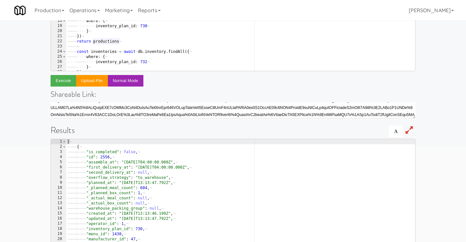
click at [103, 62] on div "···· ···· include : · [ 'recipes' ] ¬ ···· }) ¬ ···· ¬ ···· const · kure · = · …" at bounding box center [240, 10] width 349 height 138
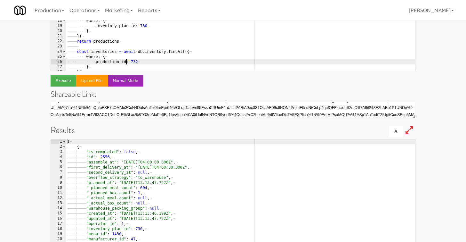
click at [134, 62] on div "···· ···· include : · [ 'recipes' ] ¬ ···· }) ¬ ···· ¬ ···· const · kure · = · …" at bounding box center [240, 10] width 349 height 138
type textarea "production_id: {}"
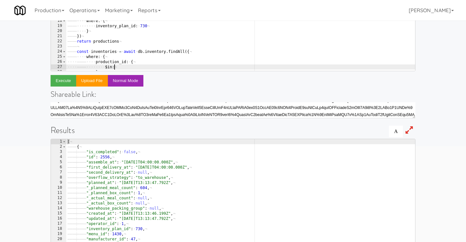
scroll to position [0, 4]
paste textarea "productions)"
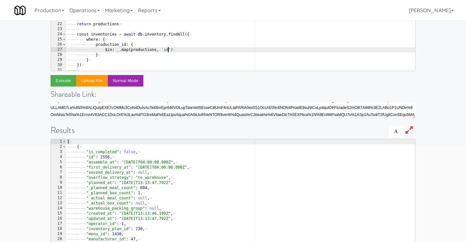
scroll to position [30, 0]
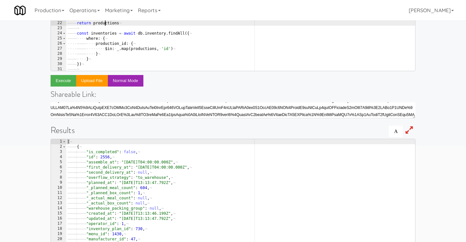
click at [104, 24] on div "···· const · kure · = · _ . find ( menu . recipes , · ( r ) · => · r . name . i…" at bounding box center [240, 8] width 349 height 138
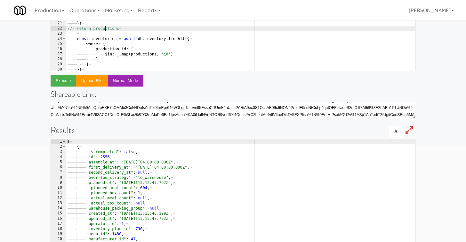
click at [105, 40] on div "···· ¬ ···· const · kure · = · _ . find ( menu . recipes , · ( r ) · => · r . n…" at bounding box center [240, 8] width 349 height 138
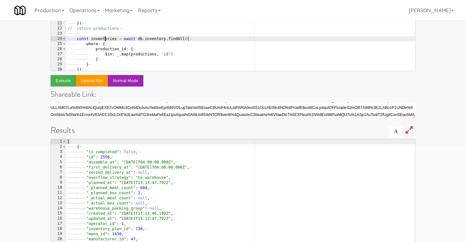
click at [105, 40] on div "···· ¬ ···· const · kure · = · _ . find ( menu . recipes , · ( r ) · => · r . n…" at bounding box center [240, 8] width 349 height 138
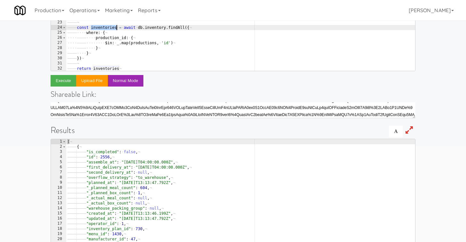
scroll to position [37, 0]
type textarea "const inventories = await db.inventory.findAll({"
click at [64, 85] on button "Execute" at bounding box center [64, 81] width 26 height 12
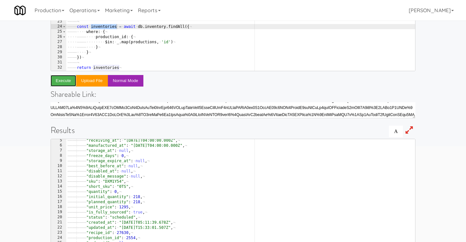
scroll to position [45, 0]
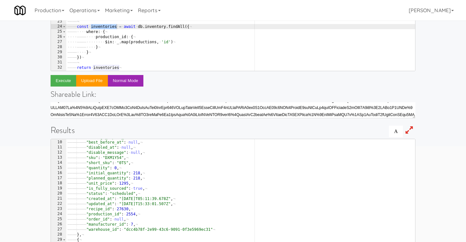
type textarea ""recipe_id": 27630,"
click at [105, 211] on div "———— ———— "storage_expire_at" : · null , ¬ ———— ———— "best_before_at" : · null …" at bounding box center [240, 203] width 349 height 138
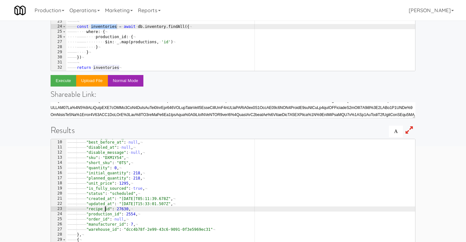
click at [105, 211] on div "———— ———— "storage_expire_at" : · null , ¬ ———— ———— "best_before_at" : · null …" at bounding box center [240, 203] width 349 height 138
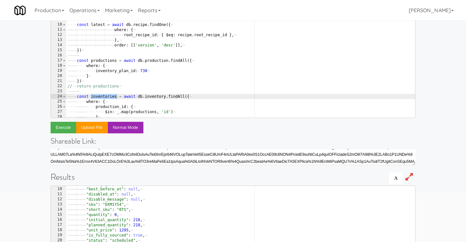
scroll to position [13, 0]
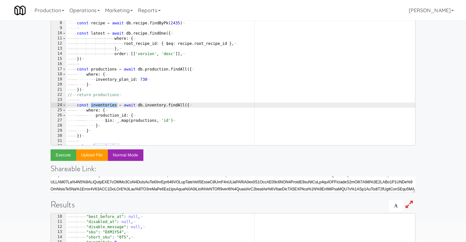
click at [110, 128] on div "···· ¬ ···· const · recipe · = · await · db . recipe . findByPk ( 2435 ) ¬ ····…" at bounding box center [240, 84] width 349 height 138
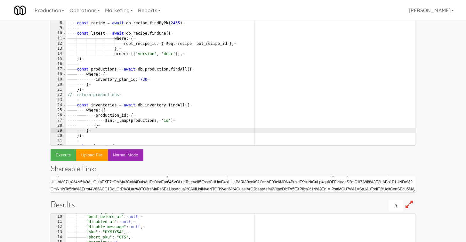
click at [105, 125] on div "···· ¬ ···· const · recipe · = · await · db . recipe . findByPk ( 2435 ) ¬ ····…" at bounding box center [240, 84] width 349 height 138
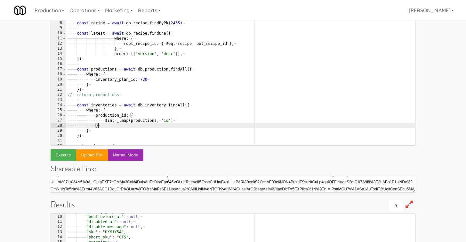
type textarea "},"
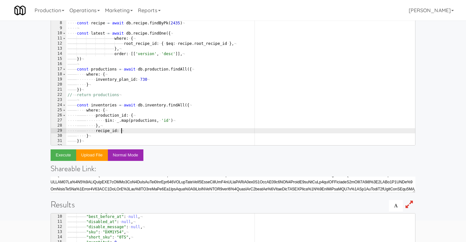
click at [183, 43] on div "···· ¬ ···· const · recipe · = · await · db . recipe . findByPk ( 2435 ) ¬ ····…" at bounding box center [240, 84] width 349 height 138
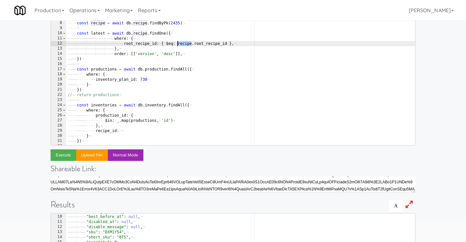
click at [183, 43] on div "···· ¬ ···· const · recipe · = · await · db . recipe . findByPk ( 2435 ) ¬ ····…" at bounding box center [240, 84] width 349 height 138
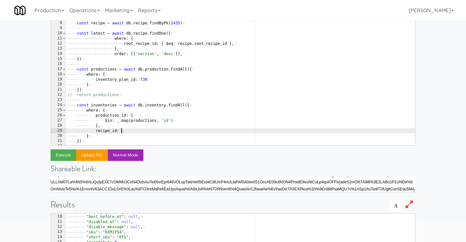
click at [138, 131] on div "···· ¬ ···· const · recipe · = · await · db . recipe . findByPk ( 2435 ) ¬ ····…" at bounding box center [240, 84] width 349 height 138
paste textarea "recipe"
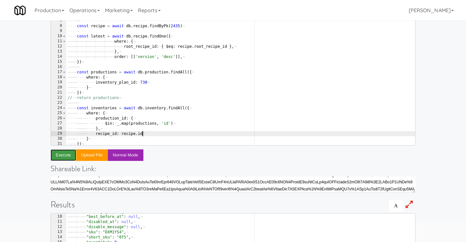
click at [69, 157] on button "Execute" at bounding box center [64, 155] width 26 height 12
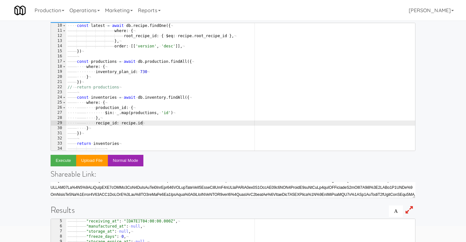
type textarea "})"
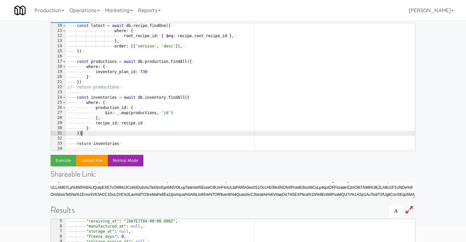
click at [95, 135] on div "···· ¬ ···· const · latest · = · await · db . recipe . findOne ({ ¬ ———— ———— —…" at bounding box center [240, 87] width 349 height 138
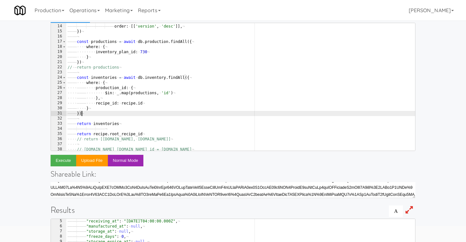
scroll to position [75, 0]
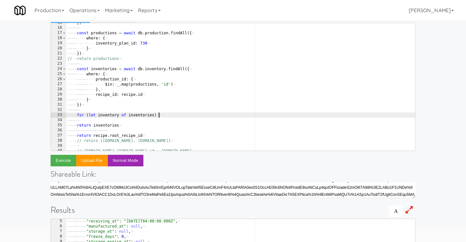
type textarea "for (let inventory of inventories) {}"
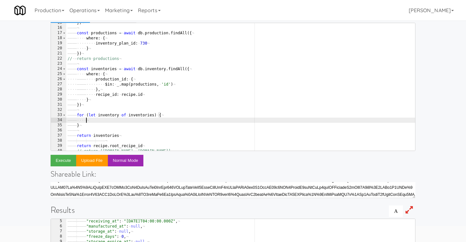
scroll to position [0, 2]
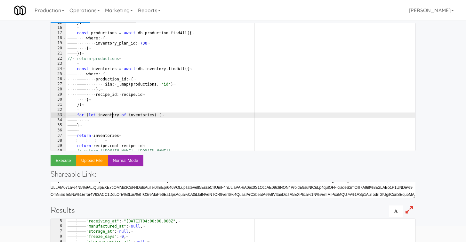
click at [112, 115] on div "———— }) ¬ ———— ¬ ———— const · productions · = · await · db . production . findA…" at bounding box center [240, 89] width 349 height 138
type textarea "for (let inventory of inventories) {"
click at [112, 115] on div "———— }) ¬ ———— ¬ ———— const · productions · = · await · db . production . findA…" at bounding box center [240, 89] width 349 height 138
click at [112, 121] on div "———— }) ¬ ———— ¬ ———— const · productions · = · await · db . production . findA…" at bounding box center [240, 89] width 349 height 138
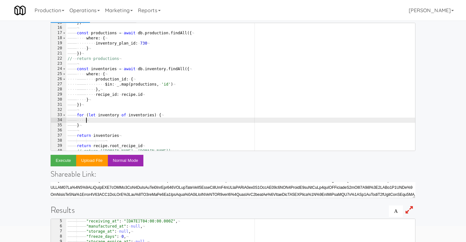
paste textarea "inventory"
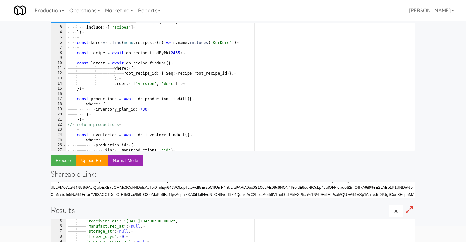
scroll to position [8, 0]
click at [99, 63] on div "···· const · menu · = · await · db . menu . findByPk ( 1430 , · { ¬ ···· ···· i…" at bounding box center [240, 89] width 349 height 138
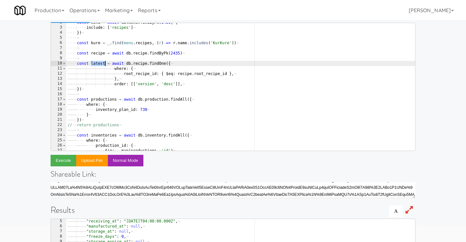
click at [99, 63] on div "···· const · menu · = · await · db . menu . findByPk ( 1430 , · { ¬ ···· ···· i…" at bounding box center [240, 89] width 349 height 138
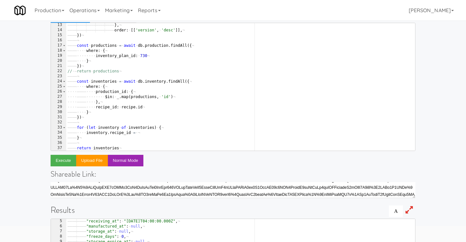
scroll to position [62, 0]
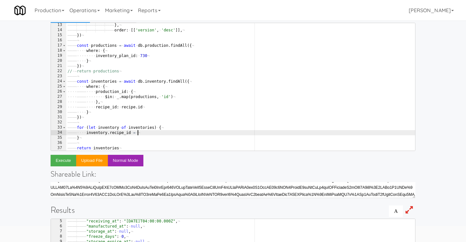
click at [146, 133] on div "———— ———— ———— ———— ———— } , ¬ ———— ———— ———— ———— ———— order : · [[ 'version' …" at bounding box center [240, 91] width 349 height 138
paste textarea "latest"
type textarea "inventory.recipe_id = latest.id"
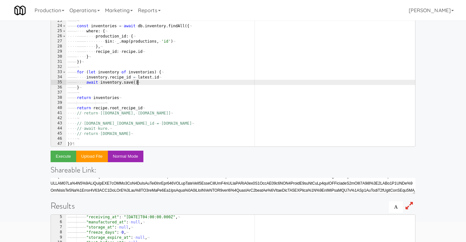
scroll to position [46, 0]
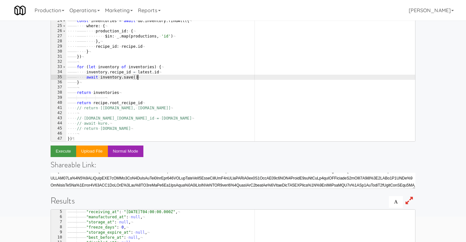
type textarea "await inventory.save()"
click at [64, 150] on button "Execute" at bounding box center [64, 151] width 26 height 12
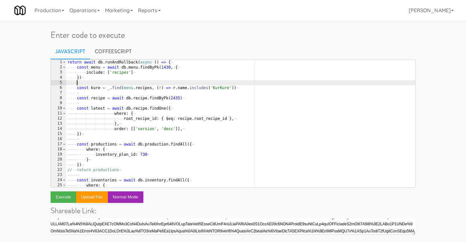
scroll to position [0, 0]
click at [105, 81] on div "return · await · db . runAndRollback ( async · ( ) · => · { ¬ ···· const · menu…" at bounding box center [240, 129] width 349 height 138
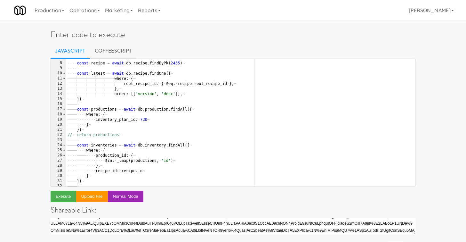
scroll to position [34, 0]
click at [95, 104] on div "···· ¬ ···· const · recipe · = · await · db . recipe . findByPk ( 2435 ) ¬ ····…" at bounding box center [240, 124] width 349 height 138
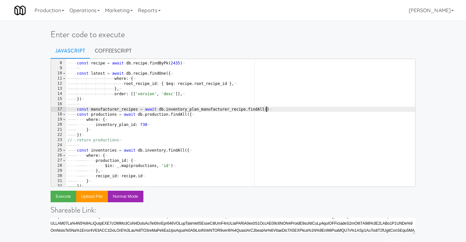
type textarea "const manufacturer_recipes = await db.inventory_plan_manufacturer_recipe.findAl…"
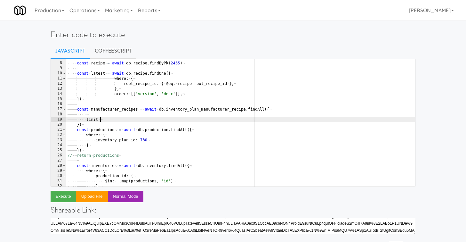
scroll to position [0, 4]
type textarea "limit: 10"
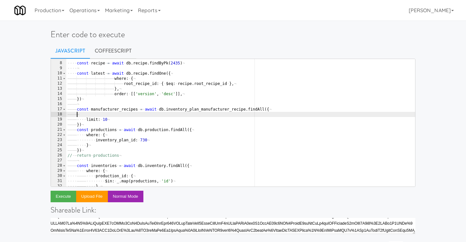
scroll to position [0, 0]
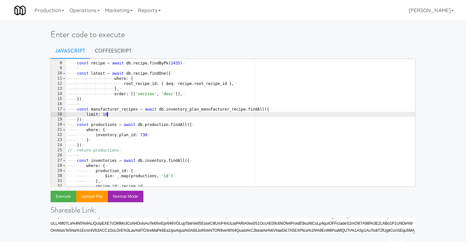
type textarea "})"
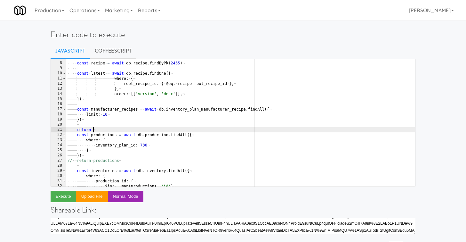
scroll to position [0, 3]
click at [110, 110] on div "···· ¬ ···· const · recipe · = · await · db . recipe . findByPk ( 2435 ) ¬ ····…" at bounding box center [240, 124] width 349 height 138
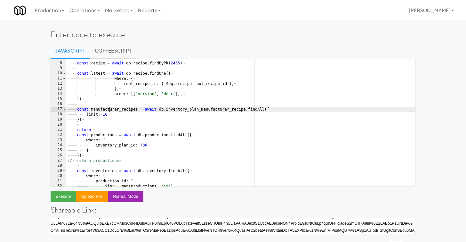
click at [110, 110] on div "···· ¬ ···· const · recipe · = · await · db . recipe . findByPk ( 2435 ) ¬ ····…" at bounding box center [240, 124] width 349 height 138
click at [95, 129] on div "···· ¬ ···· const · recipe · = · await · db . recipe . findByPk ( 2435 ) ¬ ····…" at bounding box center [240, 124] width 349 height 138
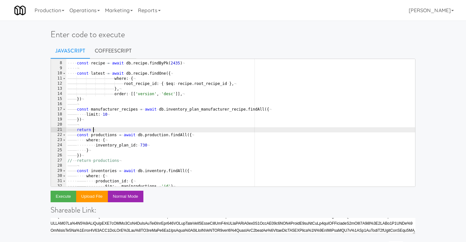
paste textarea "manufacturer_recipes"
type textarea "return manufacturer_recipes"
click at [62, 202] on div "return manufacturer_recipes 7 8 9 10 11 12 13 14 15 16 17 18 19 20 21 22 23 24 …" at bounding box center [233, 221] width 365 height 324
click at [62, 197] on button "Execute" at bounding box center [64, 197] width 26 height 12
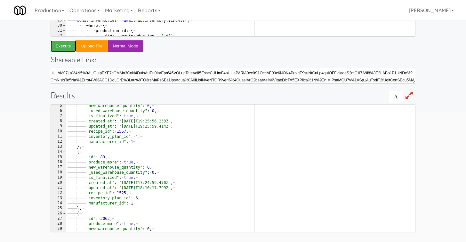
scroll to position [0, 0]
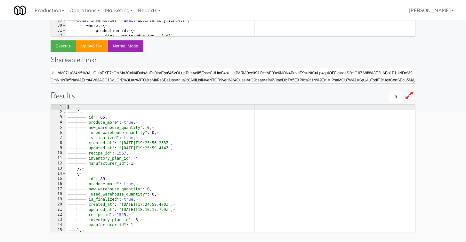
type textarea ""recipe_id": 1567,"
click at [99, 154] on div "[ ¬ ———— { ¬ ———— ———— "id" : · 65 , ¬ ———— ———— "produce_more" : · true , ¬ ——…" at bounding box center [240, 173] width 349 height 138
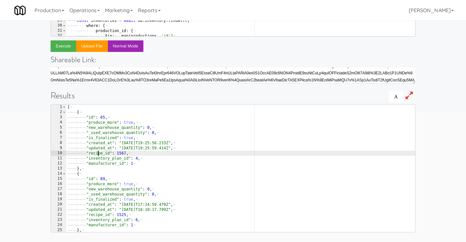
click at [99, 154] on div "[ ¬ ———— { ¬ ———— ———— "id" : · 65 , ¬ ———— ———— "produce_more" : · true , ¬ ——…" at bounding box center [240, 173] width 349 height 138
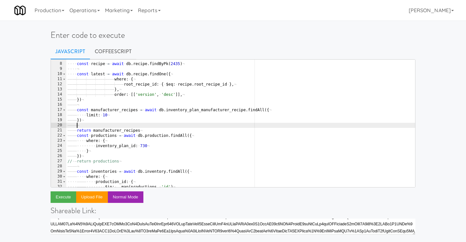
scroll to position [0, 1]
click at [131, 124] on div "···· ¬ ···· const · recipe · = · await · db . recipe . findByPk ( 2435 ) ¬ ····…" at bounding box center [240, 125] width 349 height 138
click at [276, 111] on div "···· ¬ ···· const · recipe · = · await · db . recipe . findByPk ( 2435 ) ¬ ····…" at bounding box center [240, 125] width 349 height 138
type textarea "const manufacturer_recipes = await db.inventory_plan_manufacturer_recipe.findAl…"
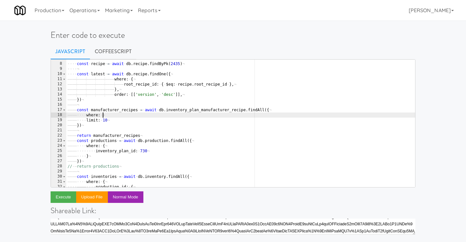
type textarea "where: {}"
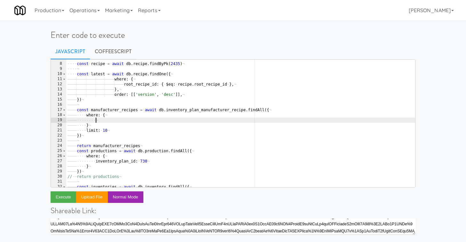
scroll to position [0, 2]
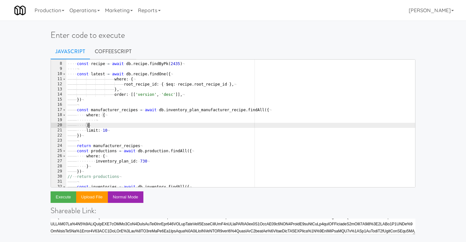
type textarea "},"
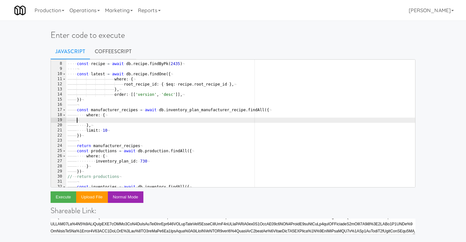
scroll to position [0, 0]
type textarea "where: {"
paste textarea "recipe_id"
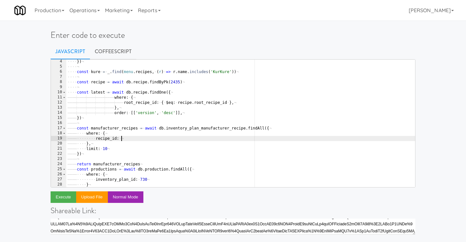
scroll to position [16, 0]
click at [96, 83] on div "···· }) ¬ ···· ¬ ···· const · kure · = · _ . find ( menu . recipes , · ( r ) · …" at bounding box center [240, 128] width 349 height 138
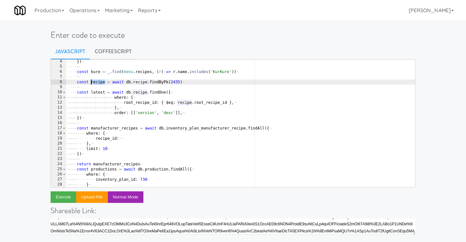
click at [96, 83] on div "···· }) ¬ ···· ¬ ···· const · kure · = · _ . find ( menu . recipes , · ( r ) · …" at bounding box center [240, 128] width 349 height 138
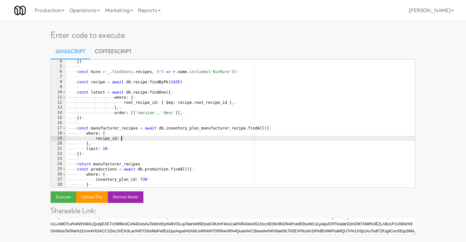
click at [126, 138] on div "···· }) ¬ ···· ¬ ···· const · kure · = · _ . find ( menu . recipes , · ( r ) · …" at bounding box center [240, 128] width 349 height 138
paste textarea "recipe"
type textarea "recipe_id: recipe.id"
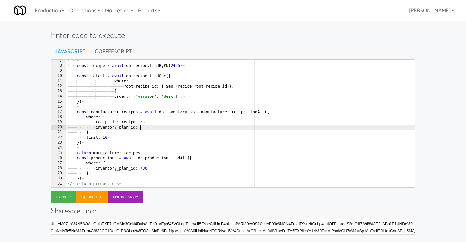
scroll to position [35, 0]
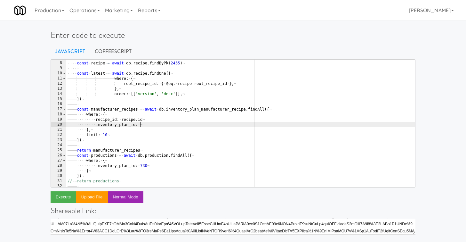
click at [143, 166] on div "···· ¬ ···· const · recipe · = · await · db . recipe . findByPk ( 2435 ) ¬ ····…" at bounding box center [240, 124] width 349 height 138
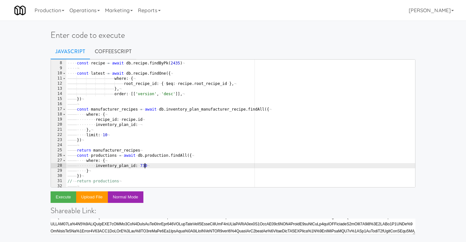
click at [143, 166] on div "···· ¬ ···· const · recipe · = · await · db . recipe . findByPk ( 2435 ) ¬ ····…" at bounding box center [240, 124] width 349 height 138
click at [144, 126] on div "···· ¬ ···· const · recipe · = · await · db . recipe . findByPk ( 2435 ) ¬ ····…" at bounding box center [240, 124] width 349 height 138
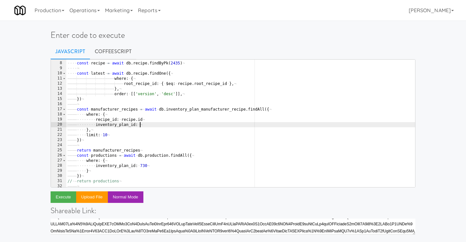
paste textarea "730"
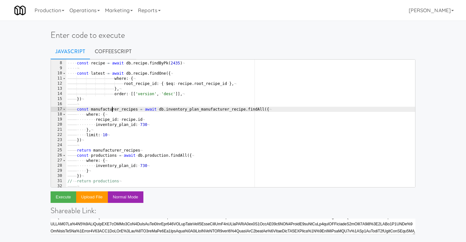
click at [112, 110] on div "···· ¬ ···· const · recipe · = · await · db . recipe . findByPk ( 2435 ) ¬ ····…" at bounding box center [240, 124] width 349 height 138
click at [67, 196] on button "Execute" at bounding box center [64, 197] width 26 height 12
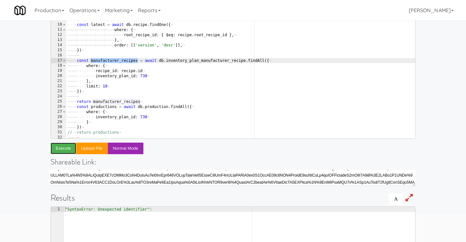
scroll to position [25, 0]
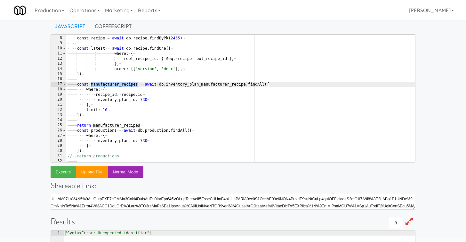
click at [148, 94] on div "···· ¬ ···· const · recipe · = · await · db . recipe . findByPk ( 2435 ) ¬ ····…" at bounding box center [240, 99] width 349 height 138
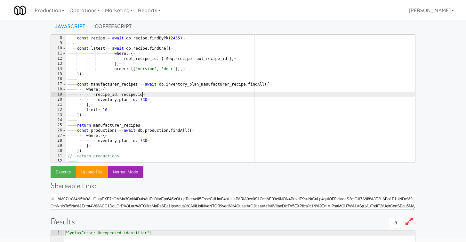
scroll to position [0, 7]
type textarea "recipe_id: recipe.id,"
click at [63, 175] on button "Execute" at bounding box center [64, 172] width 26 height 12
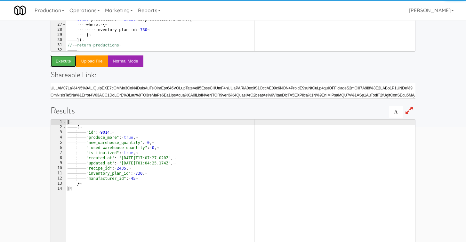
scroll to position [151, 0]
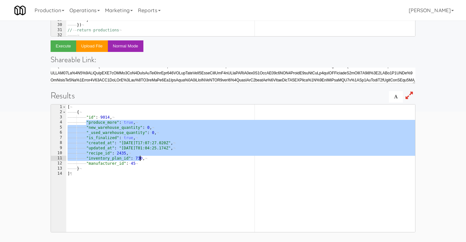
drag, startPoint x: 93, startPoint y: 124, endPoint x: 150, endPoint y: 160, distance: 67.3
click at [150, 160] on div "[ ¬ ———— { ¬ ———— ———— "id" : · 9014 , ¬ ———— ———— "produce_more" : · true , ¬ …" at bounding box center [240, 173] width 349 height 138
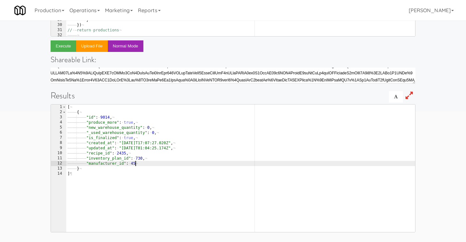
click at [149, 165] on div "[ ¬ ———— { ¬ ———— ———— "id" : · 9014 , ¬ ———— ———— "produce_more" : · true , ¬ …" at bounding box center [240, 173] width 349 height 138
click at [105, 164] on div "[ ¬ ———— { ¬ ———— ———— "id" : · 9014 , ¬ ———— ———— "produce_more" : · true , ¬ …" at bounding box center [240, 173] width 349 height 138
click at [101, 155] on div "[ ¬ ———— { ¬ ———— ———— "id" : · 9014 , ¬ ———— ———— "produce_more" : · true , ¬ …" at bounding box center [240, 173] width 349 height 138
type textarea ""recipe_id": 2435,"
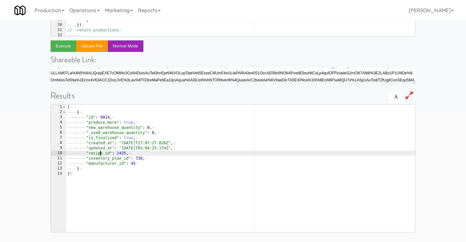
click at [101, 155] on div "[ ¬ ———— { ¬ ———— ———— "id" : · 9014 , ¬ ———— ———— "produce_more" : · true , ¬ …" at bounding box center [240, 173] width 349 height 138
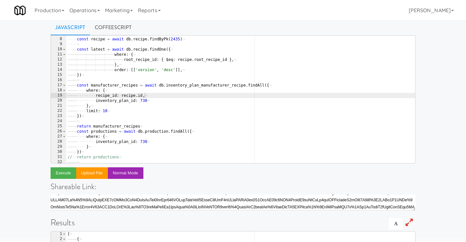
scroll to position [0, 0]
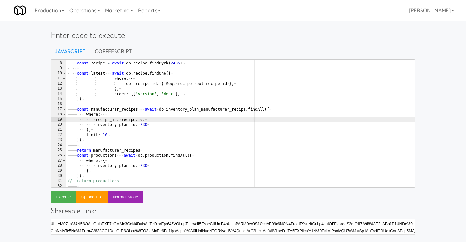
click at [149, 122] on div "···· ¬ ···· const · recipe · = · await · db . recipe . findByPk ( 2435 ) ¬ ····…" at bounding box center [240, 124] width 349 height 138
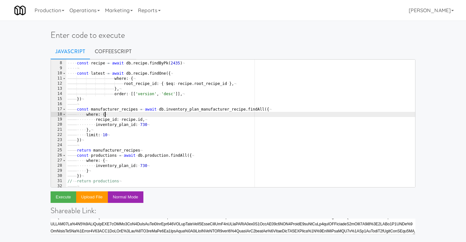
click at [117, 112] on div "···· ¬ ···· const · recipe · = · await · db . recipe . findByPk ( 2435 ) ¬ ····…" at bounding box center [240, 124] width 349 height 138
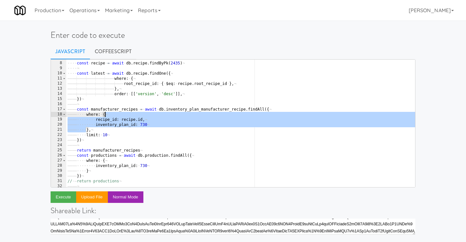
click at [113, 108] on div "···· ¬ ···· const · recipe · = · await · db . recipe . findByPk ( 2435 ) ¬ ····…" at bounding box center [240, 124] width 349 height 138
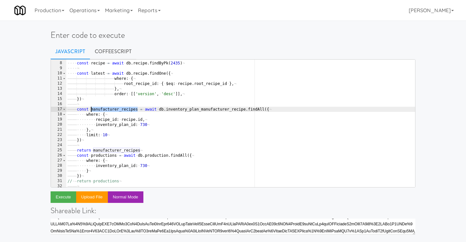
click at [113, 108] on div "···· ¬ ···· const · recipe · = · await · db . recipe . findByPk ( 2435 ) ¬ ····…" at bounding box center [240, 124] width 349 height 138
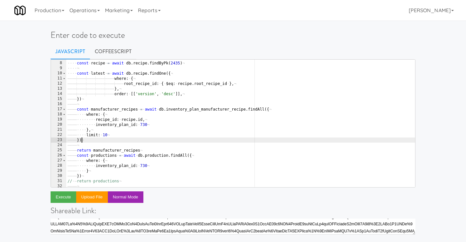
click at [95, 142] on div "···· ¬ ···· const · recipe · = · await · db . recipe . findByPk ( 2435 ) ¬ ····…" at bounding box center [240, 124] width 349 height 138
type textarea "})"
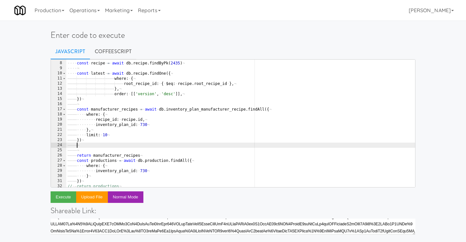
paste textarea "manufacturer_recipes"
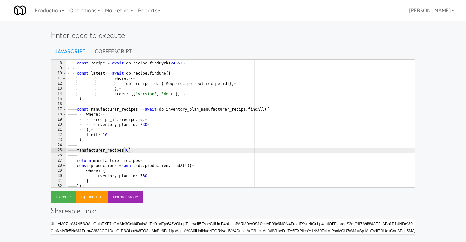
scroll to position [0, 6]
paste textarea "manufacturer_recipes"
click at [184, 84] on div "···· ¬ ···· const · recipe · = · await · db . recipe . findByPk ( 2435 ) ¬ ····…" at bounding box center [240, 124] width 349 height 138
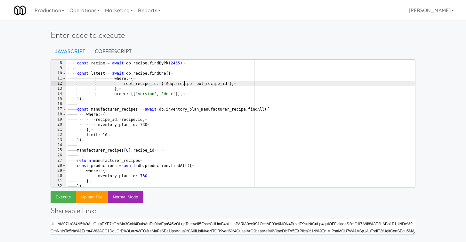
click at [184, 84] on div "···· ¬ ···· const · recipe · = · await · db . recipe . findByPk ( 2435 ) ¬ ····…" at bounding box center [240, 124] width 349 height 138
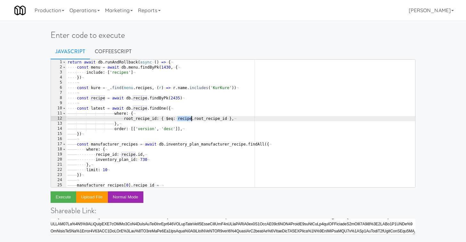
scroll to position [0, 0]
click at [97, 108] on div "return · await · db . runAndRollback ( async · ( ) · => · { ¬ ···· const · menu…" at bounding box center [240, 129] width 349 height 138
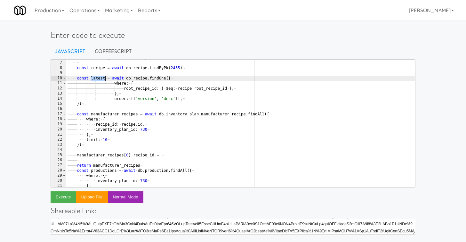
scroll to position [32, 0]
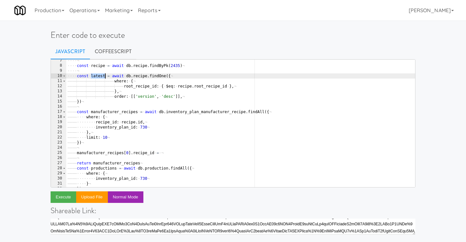
click at [166, 153] on div "···· ¬ ···· const · recipe · = · await · db . recipe . findByPk ( 2435 ) ¬ ····…" at bounding box center [240, 127] width 349 height 138
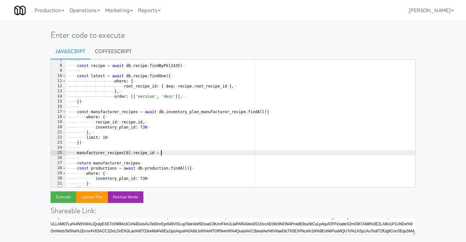
paste textarea "latest"
type textarea "manufacturer_recipes[0].recipe_id = latest.id"
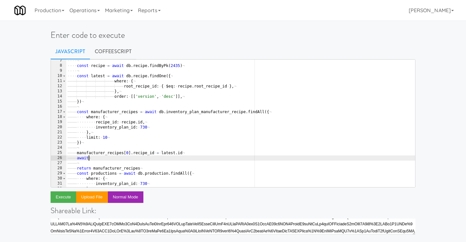
scroll to position [0, 2]
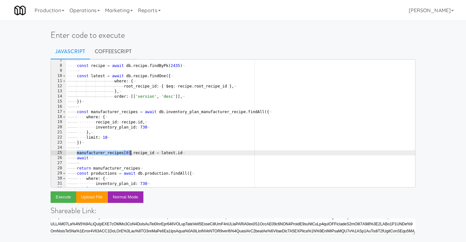
drag, startPoint x: 93, startPoint y: 152, endPoint x: 131, endPoint y: 153, distance: 38.4
click at [131, 153] on div "···· ¬ ···· const · recipe · = · await · db . recipe . findByPk ( 2435 ) ¬ ····…" at bounding box center [240, 127] width 349 height 138
click at [102, 159] on div "···· ¬ ···· const · recipe · = · await · db . recipe . findByPk ( 2435 ) ¬ ····…" at bounding box center [240, 127] width 349 height 138
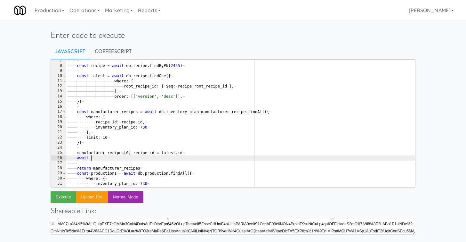
paste textarea "manufacturer_recipes[0]"
type textarea "await manufacturer_recipes[0].save()"
click at [68, 196] on button "Execute" at bounding box center [64, 197] width 26 height 12
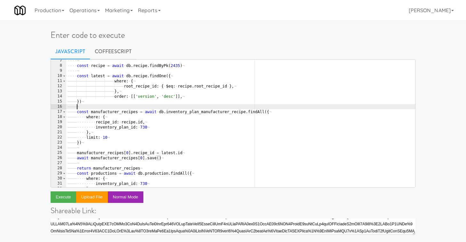
scroll to position [0, 1]
click at [102, 105] on div "···· ¬ ···· const · recipe · = · await · db . recipe . findByPk ( 2435 ) ¬ ····…" at bounding box center [240, 127] width 349 height 138
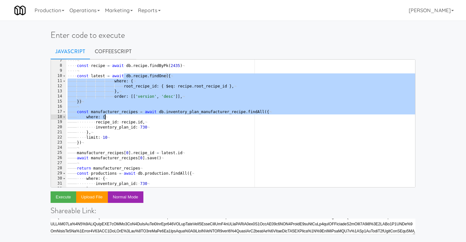
drag, startPoint x: 132, startPoint y: 110, endPoint x: 136, endPoint y: 141, distance: 31.3
click at [136, 137] on div "···· ¬ ···· const · recipe · = · await · db . recipe . findByPk ( 2435 ) ¬ ····…" at bounding box center [240, 127] width 349 height 138
click at [136, 141] on div "···· ¬ ···· const · recipe · = · await · db . recipe . findByPk ( 2435 ) ¬ ····…" at bounding box center [240, 127] width 349 height 138
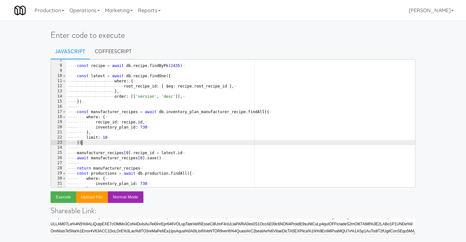
click at [157, 138] on div "···· ¬ ···· const · recipe · = · await · db . recipe . findByPk ( 2435 ) ¬ ····…" at bounding box center [240, 127] width 349 height 138
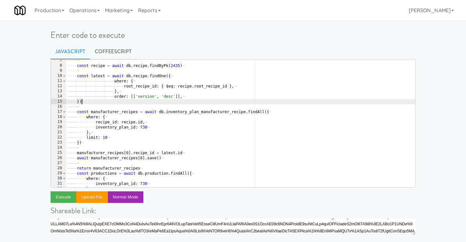
click at [176, 101] on div "···· ¬ ···· const · recipe · = · await · db . recipe . findByPk ( 2435 ) ¬ ····…" at bounding box center [240, 127] width 349 height 138
click at [176, 115] on div "···· ¬ ···· const · recipe · = · await · db . recipe . findByPk ( 2435 ) ¬ ····…" at bounding box center [240, 127] width 349 height 138
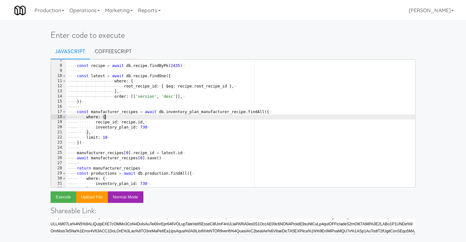
click at [141, 129] on div "···· ¬ ···· const · recipe · = · await · db . recipe . findByPk ( 2435 ) ¬ ····…" at bounding box center [240, 127] width 349 height 138
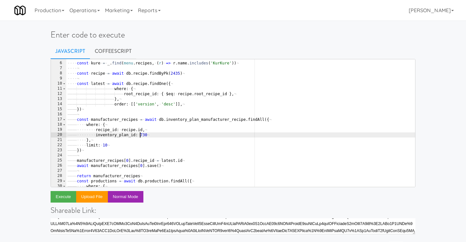
scroll to position [40, 0]
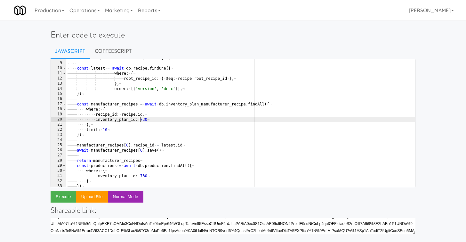
click at [89, 95] on div "···· const · recipe · = · await · db . recipe . findByPk ( 2435 ) ¬ ···· ¬ ····…" at bounding box center [240, 124] width 349 height 138
type textarea "})"
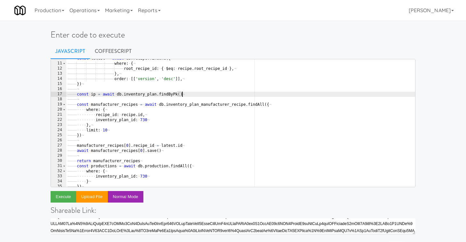
scroll to position [50, 0]
click at [143, 177] on div "···· const · latest · = · await · db . recipe . findOne ({ ¬ ———— ———— ———— ———…" at bounding box center [240, 125] width 349 height 138
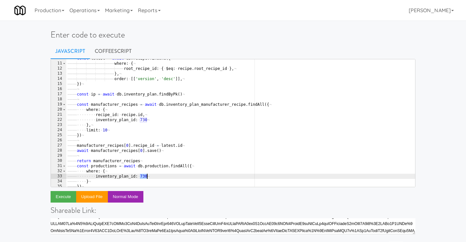
scroll to position [0, 7]
click at [143, 177] on div "···· const · latest · = · await · db . recipe . findOne ({ ¬ ———— ———— ———— ———…" at bounding box center [240, 125] width 349 height 138
drag, startPoint x: 178, startPoint y: 95, endPoint x: 192, endPoint y: 110, distance: 19.9
click at [178, 95] on div "···· const · latest · = · await · db . recipe . findOne ({ ¬ ———— ———— ———— ———…" at bounding box center [240, 125] width 349 height 138
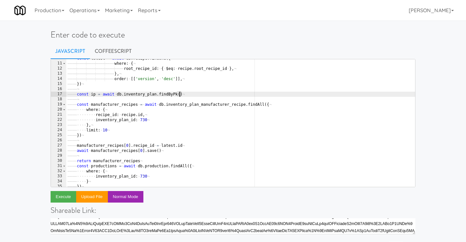
paste textarea "730"
type textarea "const ip = await db.inventory_plan.findByPk(730, {include: [db.menu]})"
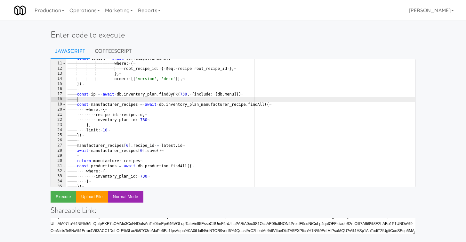
click at [146, 98] on div "···· const · latest · = · await · db . recipe . findOne ({ ¬ ———— ———— ———— ———…" at bounding box center [240, 125] width 349 height 138
type textarea "return ip"
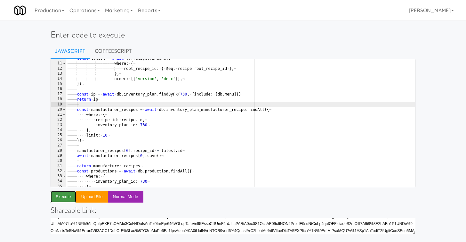
click at [62, 196] on button "Execute" at bounding box center [64, 197] width 26 height 12
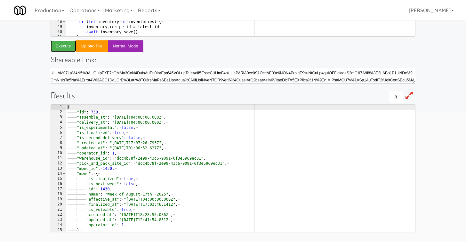
scroll to position [6, 0]
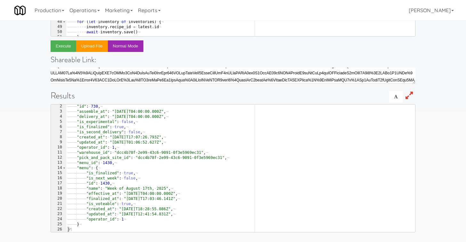
type textarea ""id": 1430,"
click at [106, 182] on div "———— "id" : · 730 , ¬ ———— "assemble_at" : · "2025-08-16T04:00:00.000Z" , ¬ ———…" at bounding box center [240, 173] width 349 height 138
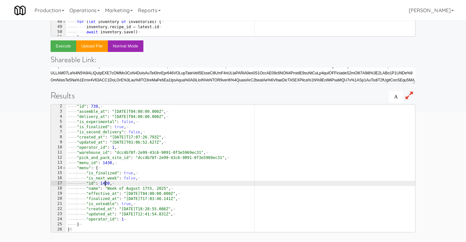
click at [106, 182] on div "———— "id" : · 730 , ¬ ———— "assemble_at" : · "2025-08-16T04:00:00.000Z" , ¬ ———…" at bounding box center [240, 173] width 349 height 138
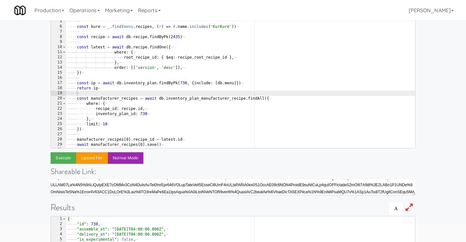
scroll to position [21, 0]
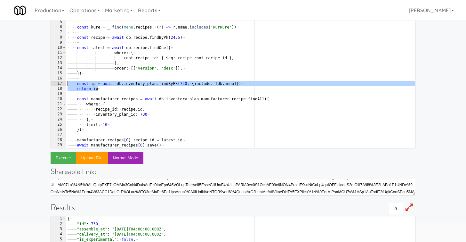
drag, startPoint x: 107, startPoint y: 90, endPoint x: 53, endPoint y: 86, distance: 53.6
click at [53, 86] on pre "return ip 5 6 7 8 9 10 11 12 13 14 15 16 17 18 19 20 21 22 23 24 25 26 27 28 29…" at bounding box center [233, 84] width 365 height 128
type textarea "// return ip"
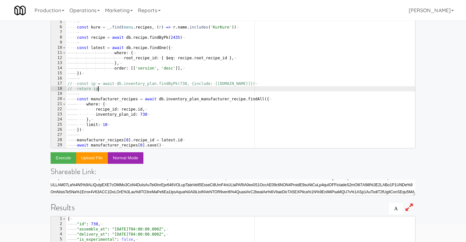
scroll to position [0, 0]
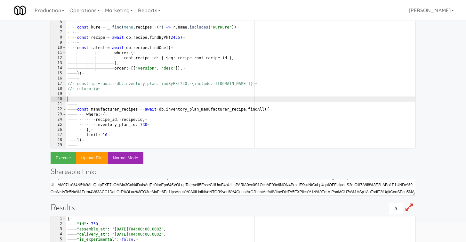
type textarea "c"
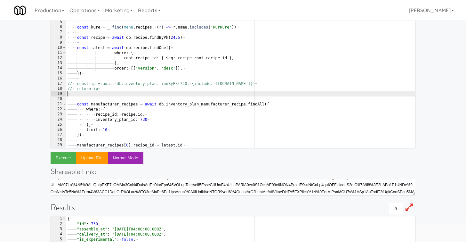
type textarea "// return ip"
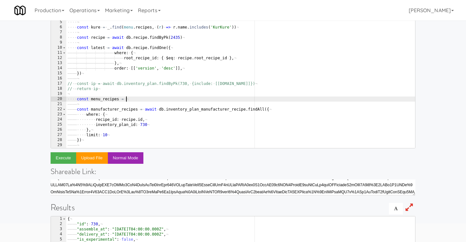
scroll to position [0, 4]
paste textarea "1430"
click at [119, 100] on div "···· ¬ ···· const · kure · = · _ . find ( menu . recipes , · ( r ) · => · r . n…" at bounding box center [240, 89] width 349 height 138
click at [198, 102] on div "···· ¬ ···· const · kure · = · _ . find ( menu . recipes , · ( r ) · => · r . n…" at bounding box center [240, 89] width 349 height 138
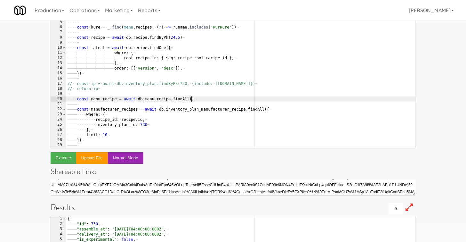
type textarea "const menu_recipe = await db.menu_recipe.findAll({})"
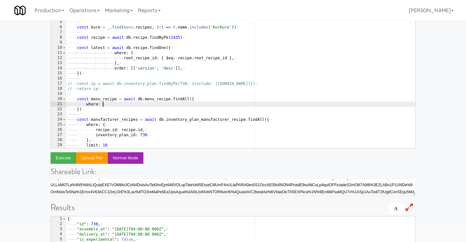
type textarea "where: {"
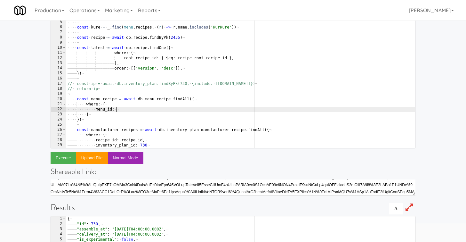
paste textarea "1430"
type textarea "menu_id: 1430,"
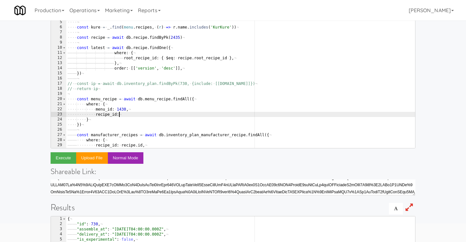
scroll to position [0, 4]
click at [186, 58] on div "···· ¬ ···· const · kure · = · _ . find ( menu . recipes , · ( r ) · => · r . n…" at bounding box center [240, 89] width 349 height 138
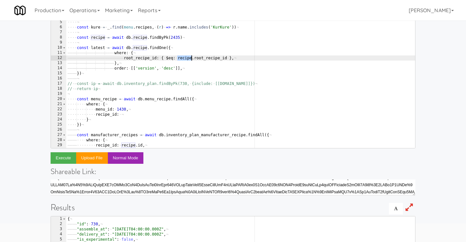
click at [186, 58] on div "···· ¬ ···· const · kure · = · _ . find ( menu . recipes , · ( r ) · => · r . n…" at bounding box center [240, 89] width 349 height 138
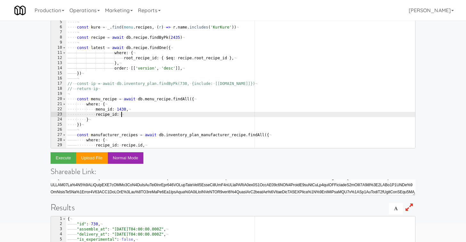
click at [140, 115] on div "···· ¬ ···· const · kure · = · _ . find ( menu . recipes , · ( r ) · => · r . n…" at bounding box center [240, 89] width 349 height 138
paste textarea "recipe"
click at [104, 98] on div "···· ¬ ···· const · kure · = · _ . find ( menu . recipes , · ( r ) · => · r . n…" at bounding box center [240, 89] width 349 height 138
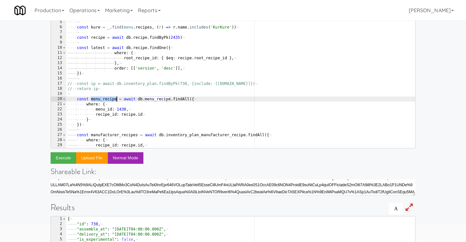
click at [104, 98] on div "···· ¬ ···· const · kure · = · _ . find ( menu . recipes , · ( r ) · => · r . n…" at bounding box center [240, 89] width 349 height 138
click at [180, 99] on div "···· ¬ ···· const · kure · = · _ . find ( menu . recipes , · ( r ) · => · r . n…" at bounding box center [240, 89] width 349 height 138
type textarea "const menu_recipe = await db.menu_recipe.findAll({"
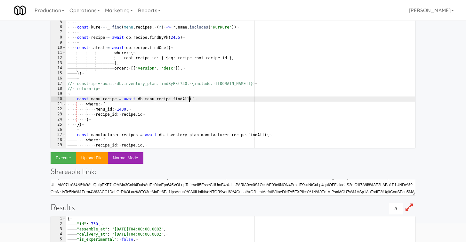
click at [108, 101] on div "···· ¬ ···· const · kure · = · _ . find ( menu . recipes , · ( r ) · => · r . n…" at bounding box center [240, 89] width 349 height 138
click at [88, 127] on div "···· ¬ ···· const · kure · = · _ . find ( menu . recipes , · ( r ) · => · r . n…" at bounding box center [240, 89] width 349 height 138
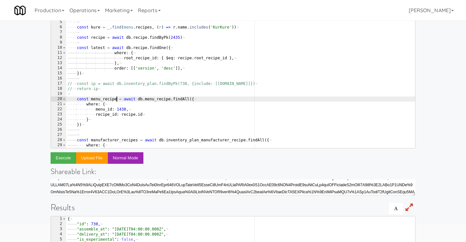
click at [117, 100] on div "···· ¬ ···· const · kure · = · _ . find ( menu . recipes , · ( r ) · => · r . n…" at bounding box center [240, 89] width 349 height 138
click at [107, 102] on div "···· ¬ ···· const · kure · = · _ . find ( menu . recipes , · ( r ) · => · r . n…" at bounding box center [240, 89] width 349 height 138
click at [90, 128] on div "···· ¬ ···· const · kure · = · _ . find ( menu . recipes , · ( r ) · => · r . n…" at bounding box center [240, 89] width 349 height 138
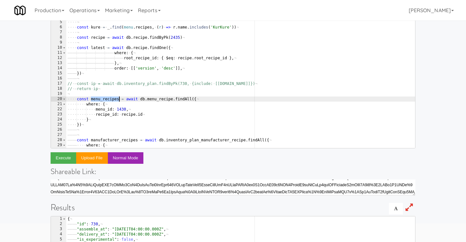
type textarea "})"
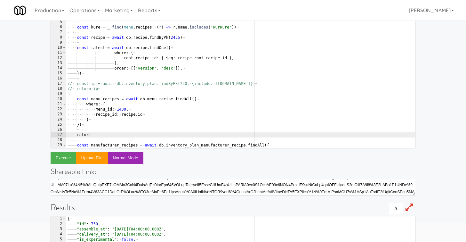
scroll to position [0, 3]
paste textarea "menu_recipes"
type textarea "return menu_recipes"
click at [62, 159] on button "Execute" at bounding box center [64, 158] width 26 height 12
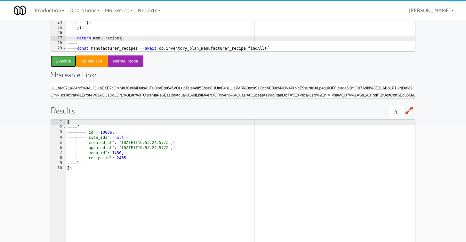
scroll to position [151, 0]
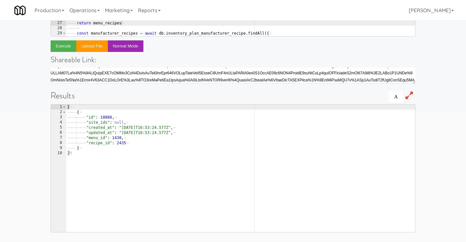
type textarea ""recipe_id": 2435"
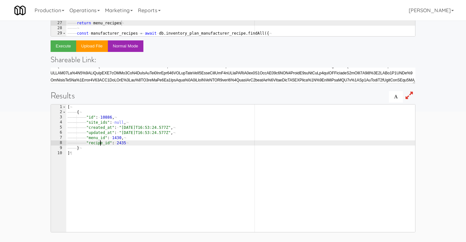
click at [101, 142] on div "[ ¬ ———— { ¬ ———— ———— "id" : · 10886 , ¬ ———— ———— "site_ids" : · null , ¬ ———…" at bounding box center [240, 173] width 349 height 138
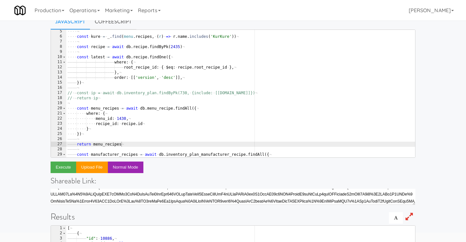
scroll to position [0, 0]
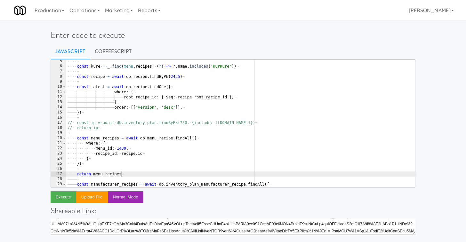
click at [100, 141] on div "···· ¬ ···· const · kure · = · _ . find ( menu . recipes , · ( r ) · => · r . n…" at bounding box center [240, 128] width 349 height 138
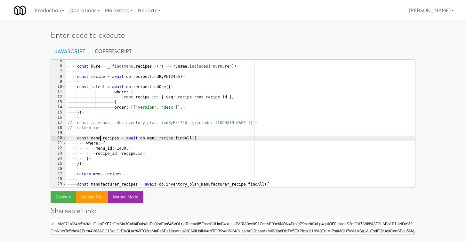
scroll to position [38, 0]
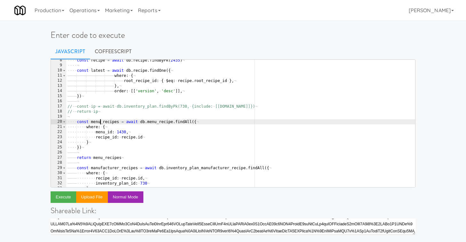
click at [105, 159] on div "···· const · recipe · = · await · db . recipe . findByPk ( 2435 ) ¬ ···· ¬ ····…" at bounding box center [240, 127] width 349 height 138
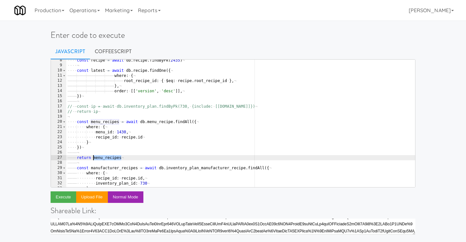
click at [105, 159] on div "···· const · recipe · = · await · db . recipe . findByPk ( 2435 ) ¬ ···· ¬ ····…" at bounding box center [240, 127] width 349 height 138
type textarea "r"
paste textarea "menu_recipes"
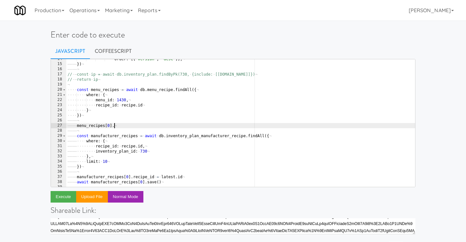
scroll to position [0, 0]
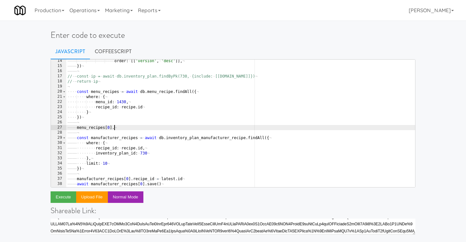
click at [151, 180] on div "———— ———— ———— ———— ———— order : · [[ 'version' , · 'desc' ]] , ¬ ———— }) ¬ ———…" at bounding box center [240, 127] width 349 height 138
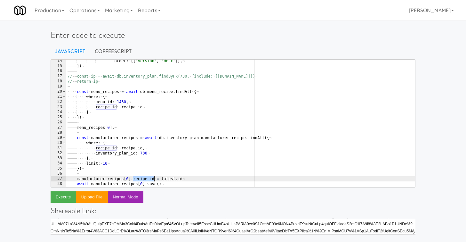
click at [125, 127] on div "———— ———— ———— ———— ———— order : · [[ 'version' , · 'desc' ]] , ¬ ———— }) ¬ ———…" at bounding box center [240, 127] width 349 height 138
paste textarea "recipe_id"
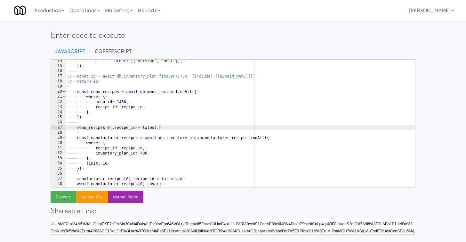
type textarea "menu_recipes[0].recipe_id = latest.id"
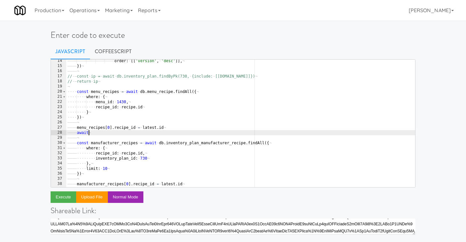
scroll to position [0, 2]
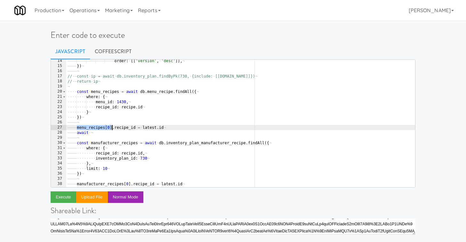
drag, startPoint x: 88, startPoint y: 127, endPoint x: 112, endPoint y: 125, distance: 24.5
click at [112, 125] on div "———— ———— ———— ———— ———— order : · [[ 'version' , · 'desc' ]] , ¬ ———— }) ¬ ———…" at bounding box center [240, 127] width 349 height 138
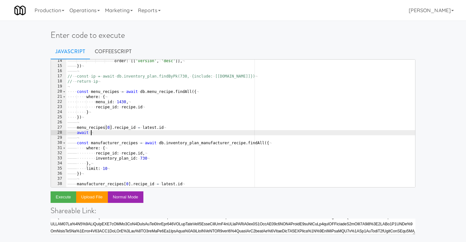
click at [98, 134] on div "———— ———— ———— ———— ———— order : · [[ 'version' , · 'desc' ]] , ¬ ———— }) ¬ ———…" at bounding box center [240, 127] width 349 height 138
paste textarea "menu_recipes[0]"
type textarea "await menu_recipes[0].save()"
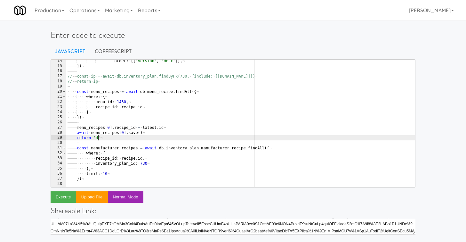
scroll to position [0, 4]
type textarea "return 'done"
click at [59, 196] on button "Execute" at bounding box center [64, 197] width 26 height 12
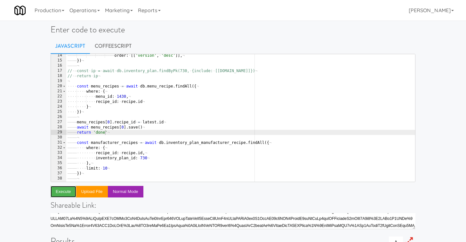
scroll to position [0, 0]
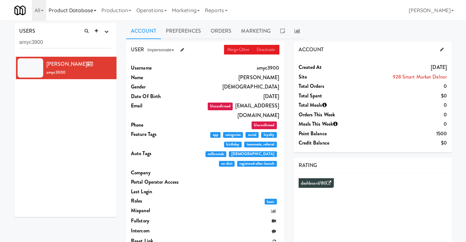
click at [85, 13] on link "Product Database" at bounding box center [72, 10] width 53 height 20
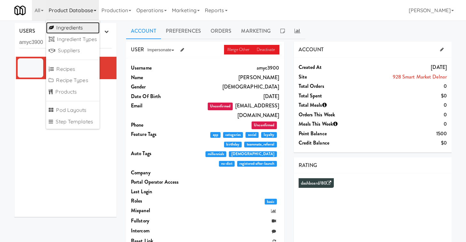
click at [77, 32] on link "Ingredients" at bounding box center [72, 28] width 53 height 12
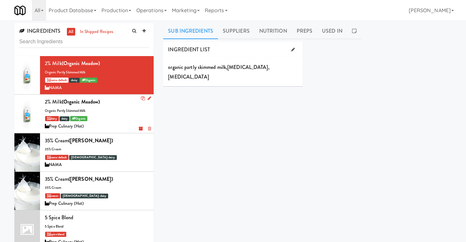
click at [106, 113] on div "2% Milk (Organic Meadow) organic partly skimmed milk dairy dairy Organic Prep C…" at bounding box center [97, 113] width 104 height 33
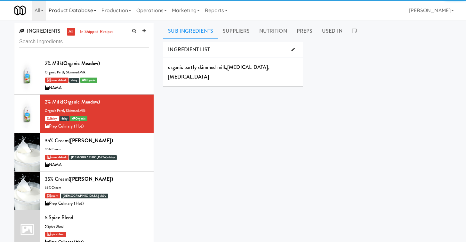
click at [84, 15] on link "Product Database" at bounding box center [72, 10] width 53 height 20
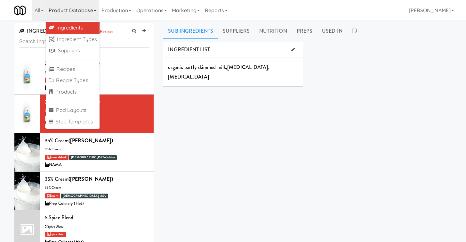
click at [107, 22] on div "INGREDIENTS all in shipped recipes 2% Milk (Organic Meadow) organic partly skim…" at bounding box center [233, 150] width 466 height 261
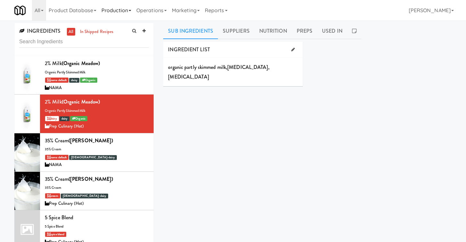
click at [119, 12] on link "Production" at bounding box center [116, 10] width 35 height 20
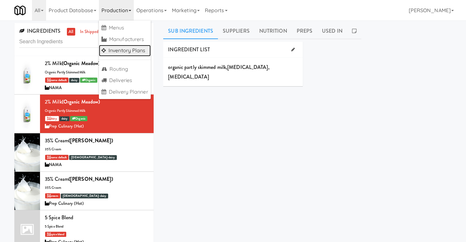
click at [126, 48] on link "Inventory Plans" at bounding box center [125, 51] width 52 height 12
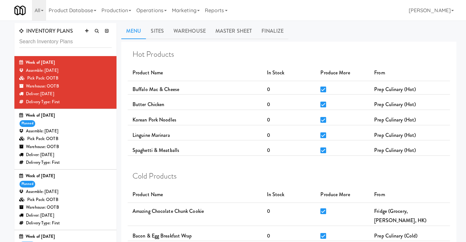
click at [86, 132] on div "Assemble: [DATE]" at bounding box center [65, 131] width 93 height 8
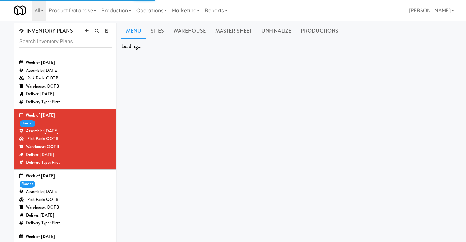
click at [77, 179] on div "Week of [DATE]" at bounding box center [65, 176] width 93 height 8
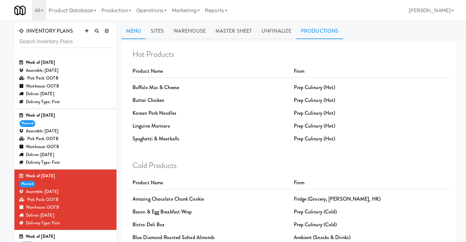
click at [316, 28] on link "Productions" at bounding box center [319, 31] width 47 height 16
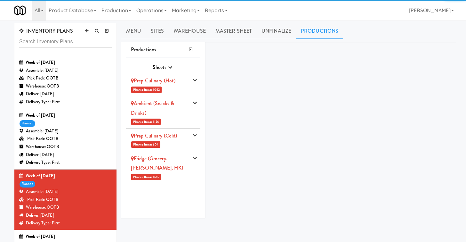
click at [179, 145] on li "Prep Culinary (Cold) Planned Items: 604 Pick Suppliers Assign Barcodes Complete…" at bounding box center [163, 139] width 74 height 23
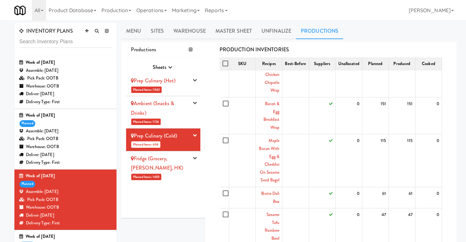
click at [183, 117] on div "Ambient (Snacks & Drinks)" at bounding box center [160, 108] width 58 height 19
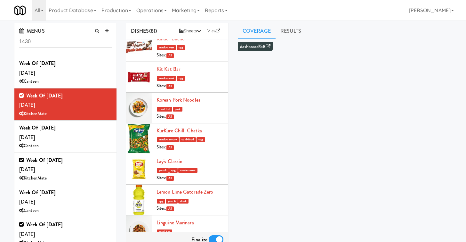
scroll to position [1473, 0]
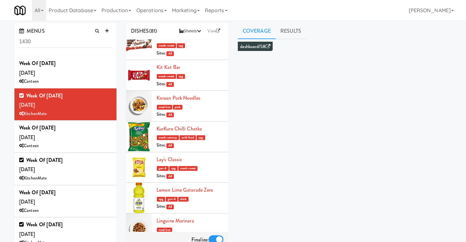
copy link "KurKure Chilli Chatka"
drag, startPoint x: 206, startPoint y: 118, endPoint x: 157, endPoint y: 121, distance: 48.8
click at [157, 124] on div "KurKure Chilli Chatka snack-savoury cold-food cpg Sites: All" at bounding box center [190, 136] width 67 height 25
copy link "KurKure Chilli Chatka"
